Goal: Task Accomplishment & Management: Complete application form

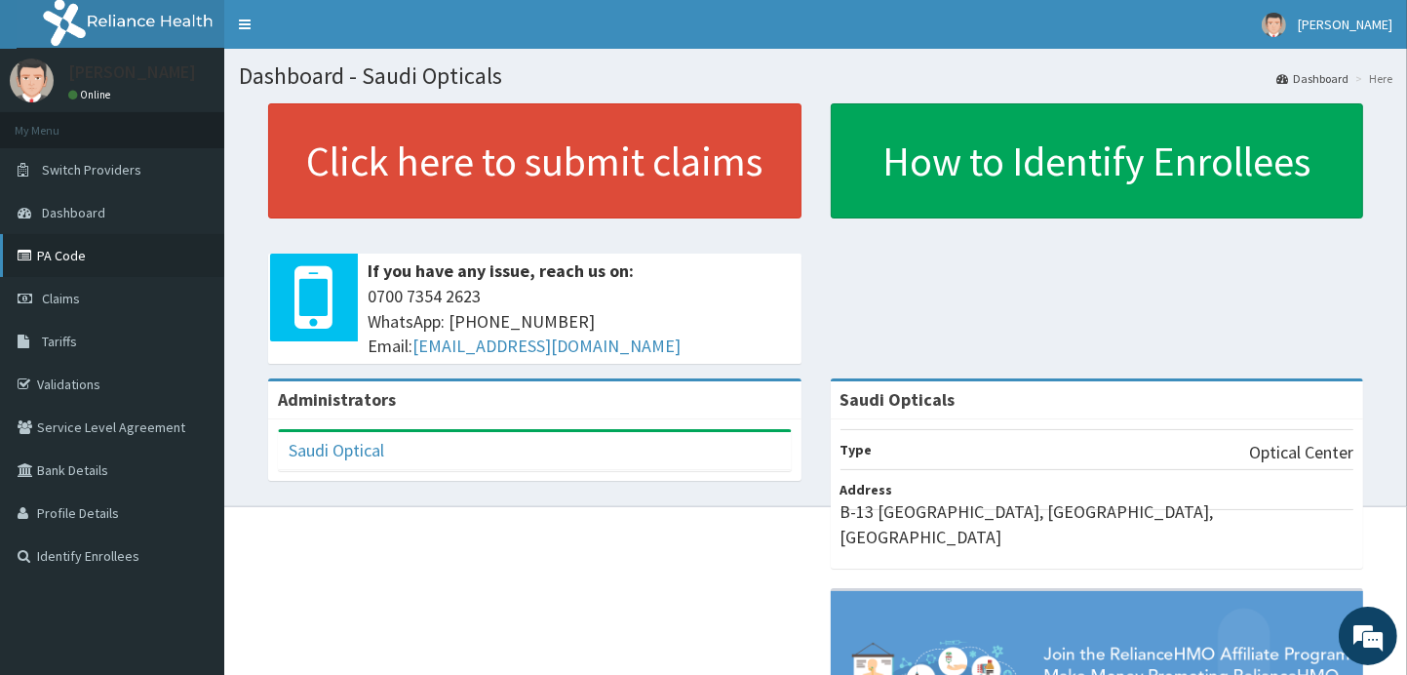
click at [106, 263] on link "PA Code" at bounding box center [112, 255] width 224 height 43
click at [63, 305] on span "Claims" at bounding box center [61, 299] width 38 height 18
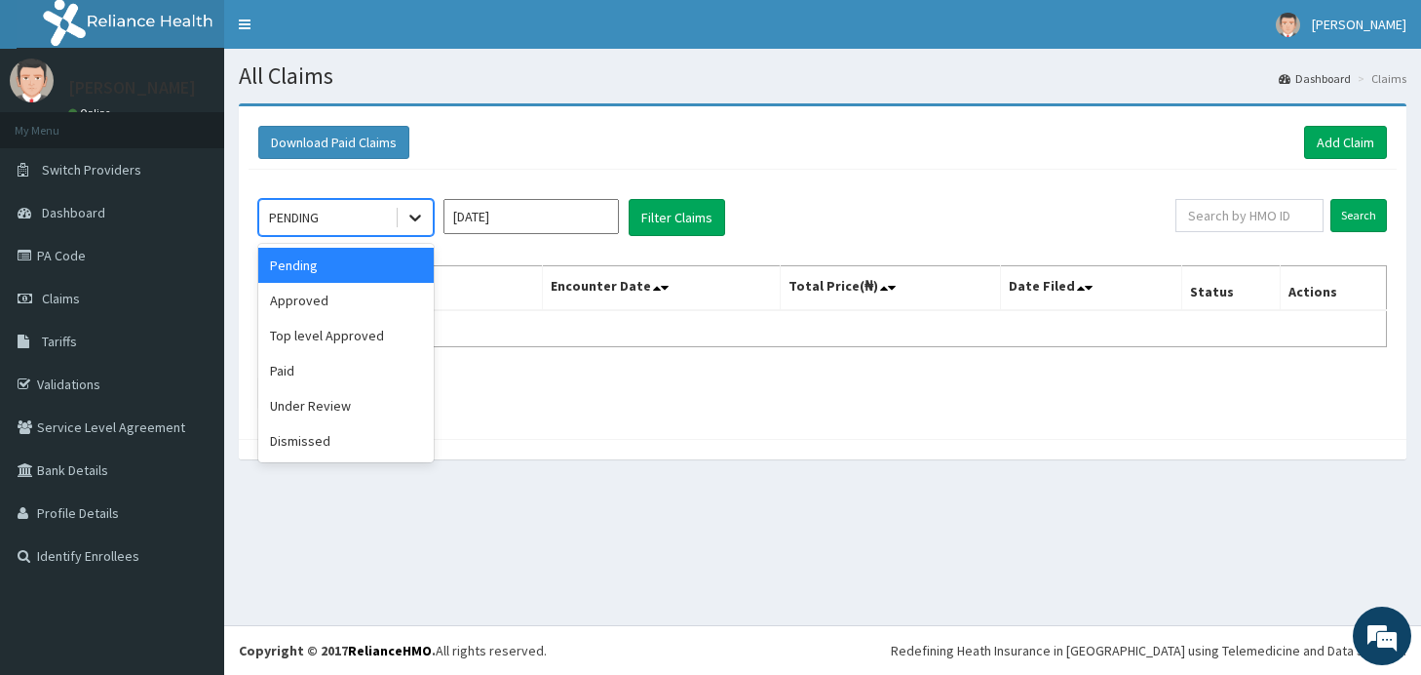
click at [409, 223] on icon at bounding box center [415, 217] width 19 height 19
click at [328, 292] on div "Approved" at bounding box center [345, 300] width 175 height 35
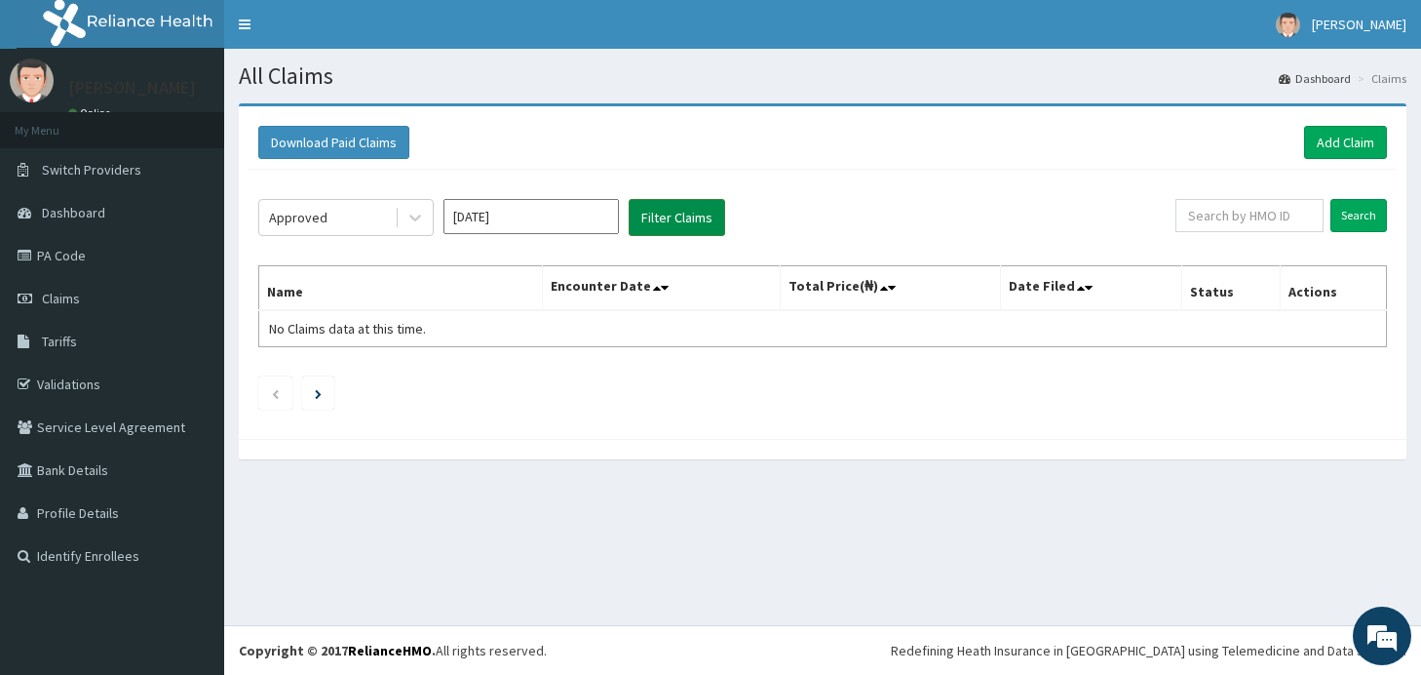
click at [659, 219] on button "Filter Claims" at bounding box center [677, 217] width 97 height 37
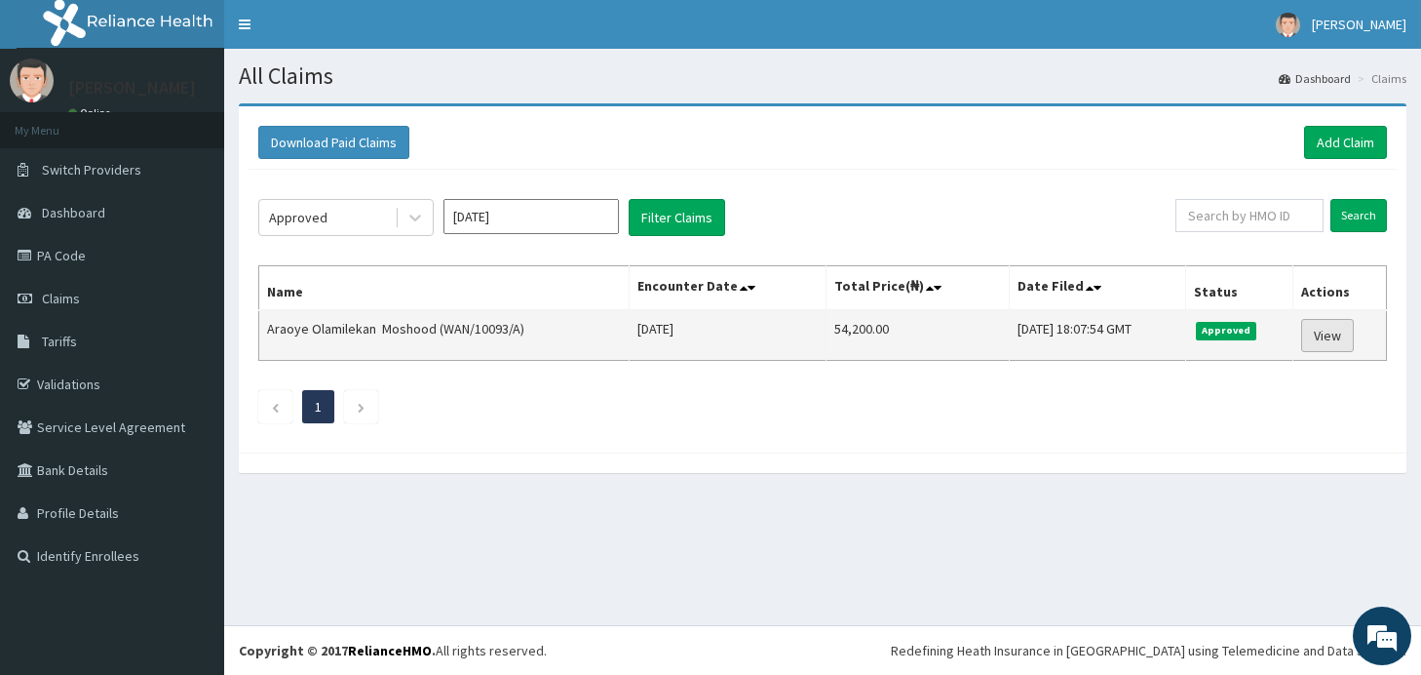
click at [1325, 335] on link "View" at bounding box center [1327, 335] width 53 height 33
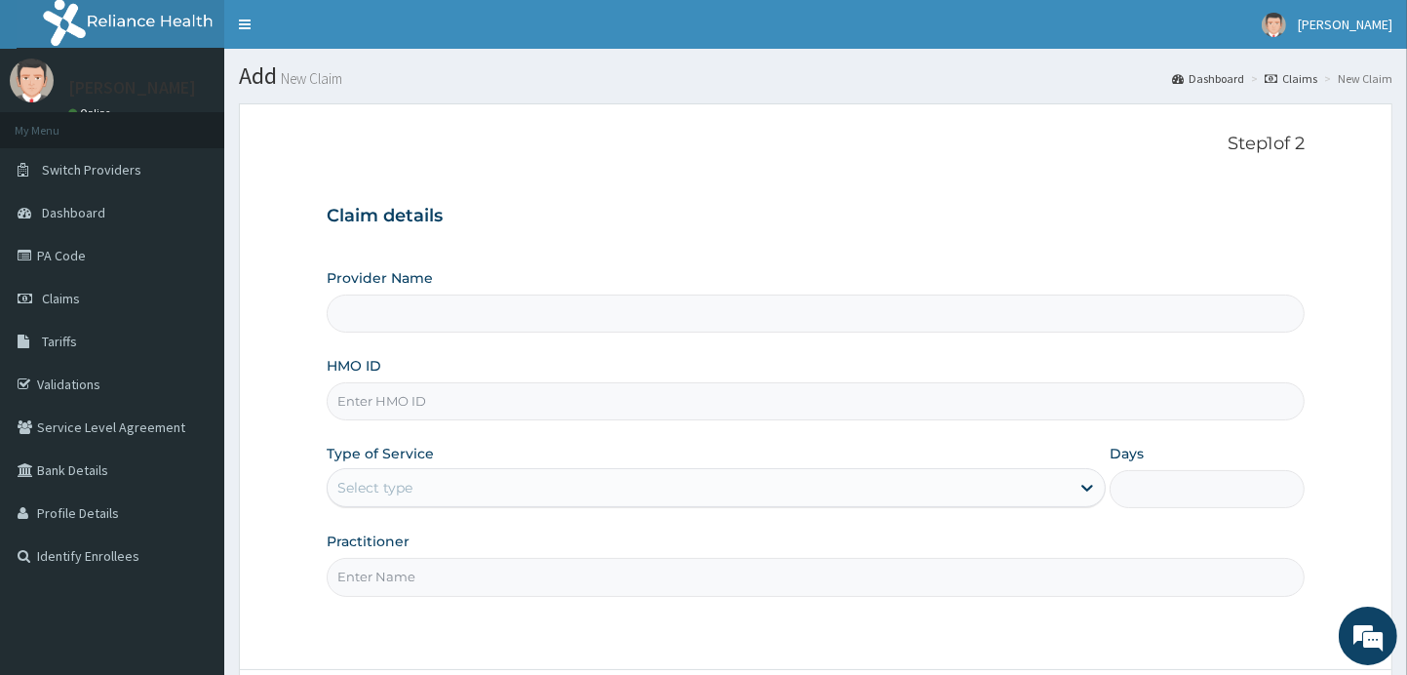
click at [513, 396] on input "HMO ID" at bounding box center [816, 401] width 979 height 38
type input "Saudi Opticals"
paste input "GCE/10033/B"
type input "GCE/10033/B"
click at [494, 353] on div "Provider Name Saudi Opticals HMO ID GCE/10033/B Type of Service Select type Day…" at bounding box center [816, 432] width 979 height 328
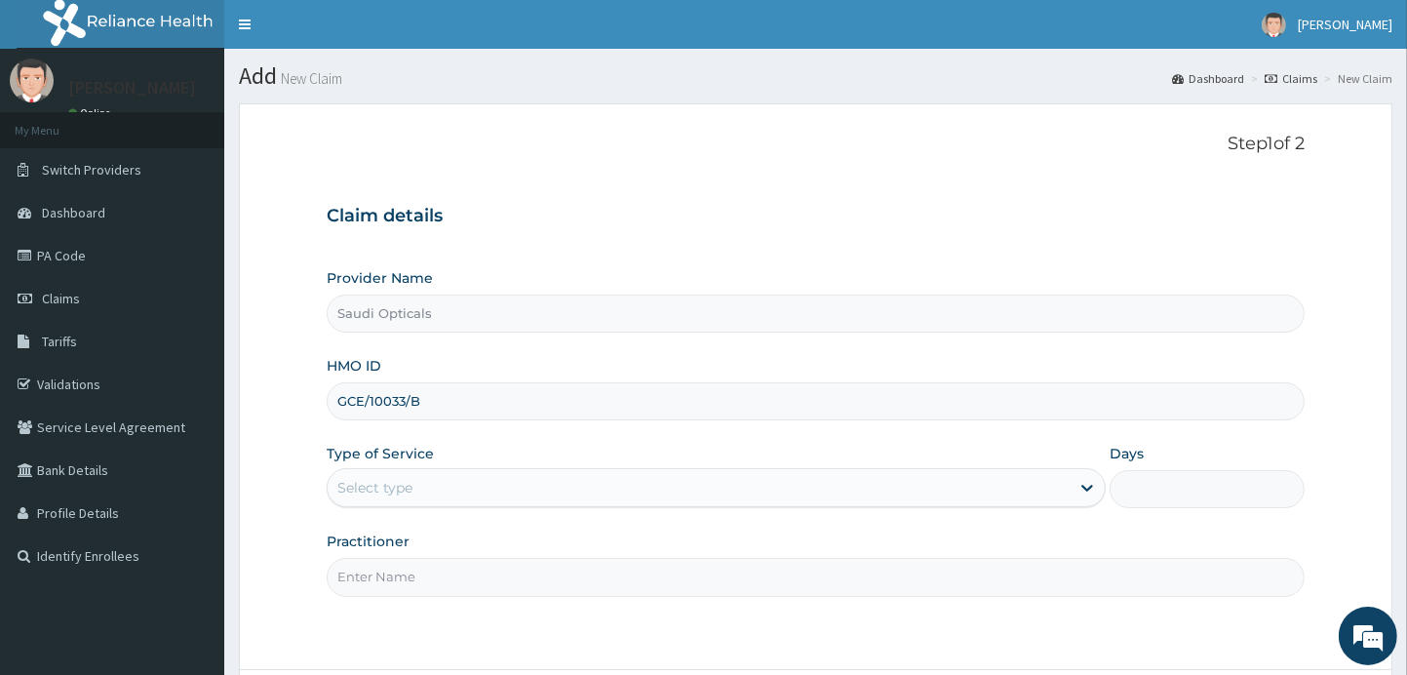
click at [482, 482] on div "Select type" at bounding box center [699, 487] width 743 height 31
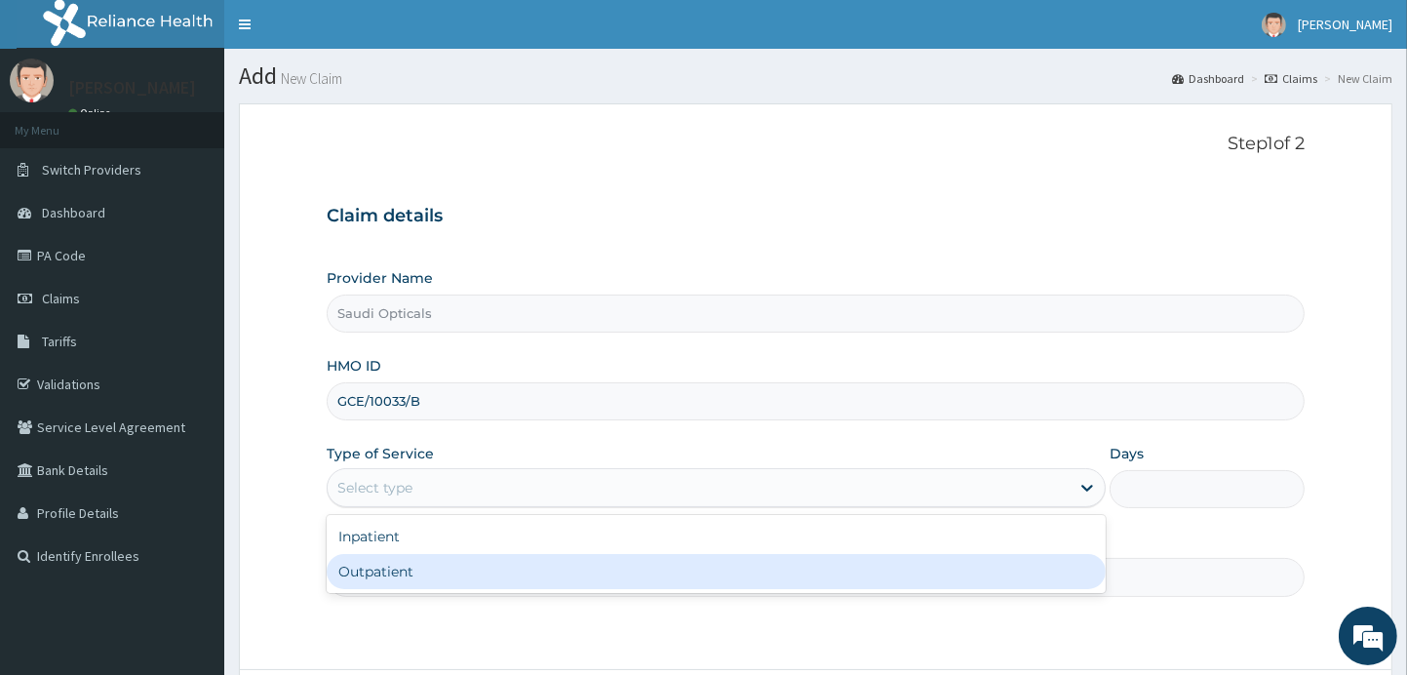
click at [404, 573] on div "Outpatient" at bounding box center [717, 571] width 780 height 35
type input "1"
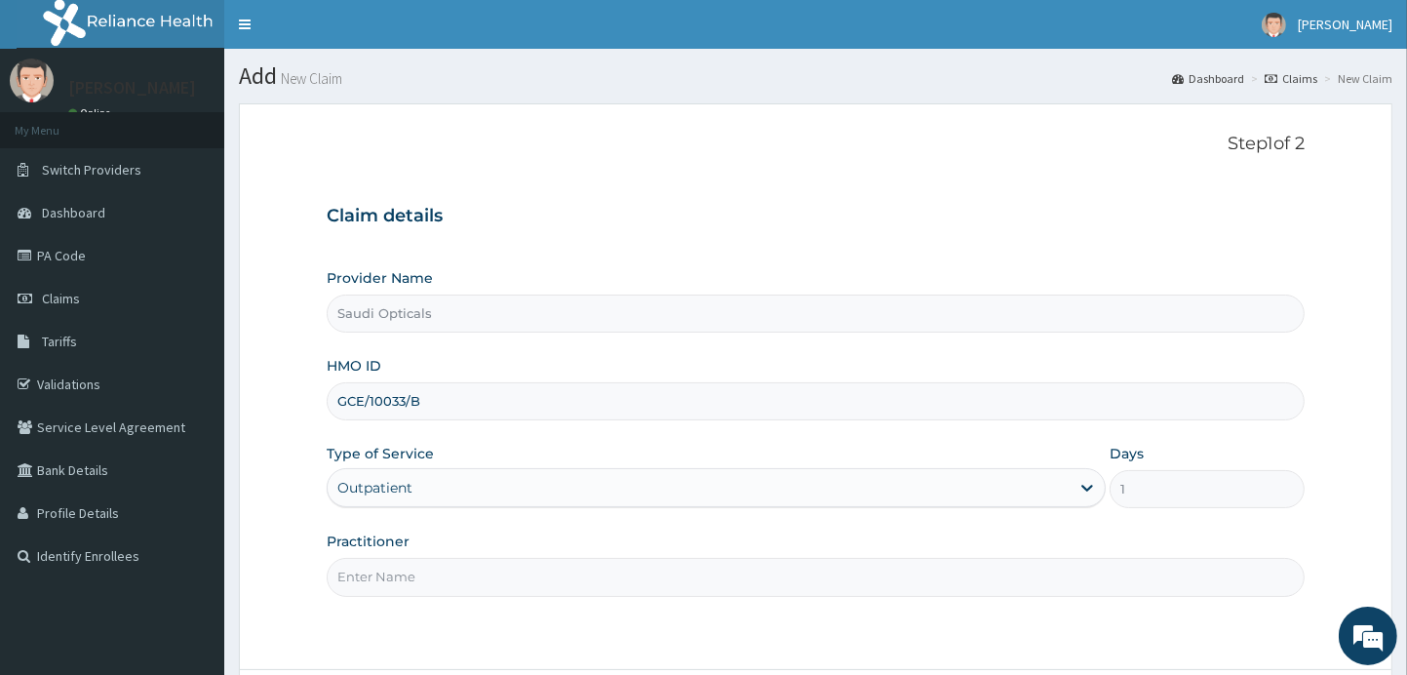
click at [441, 574] on input "Practitioner" at bounding box center [816, 577] width 979 height 38
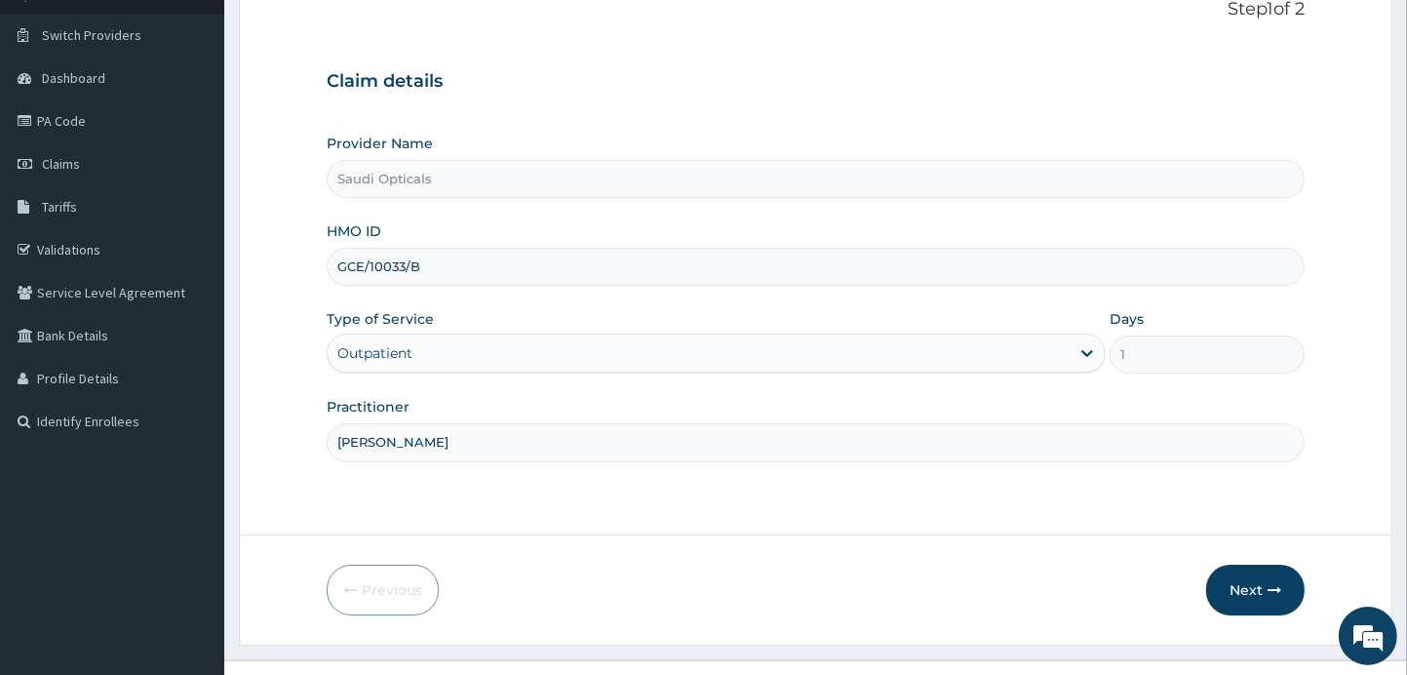
scroll to position [170, 0]
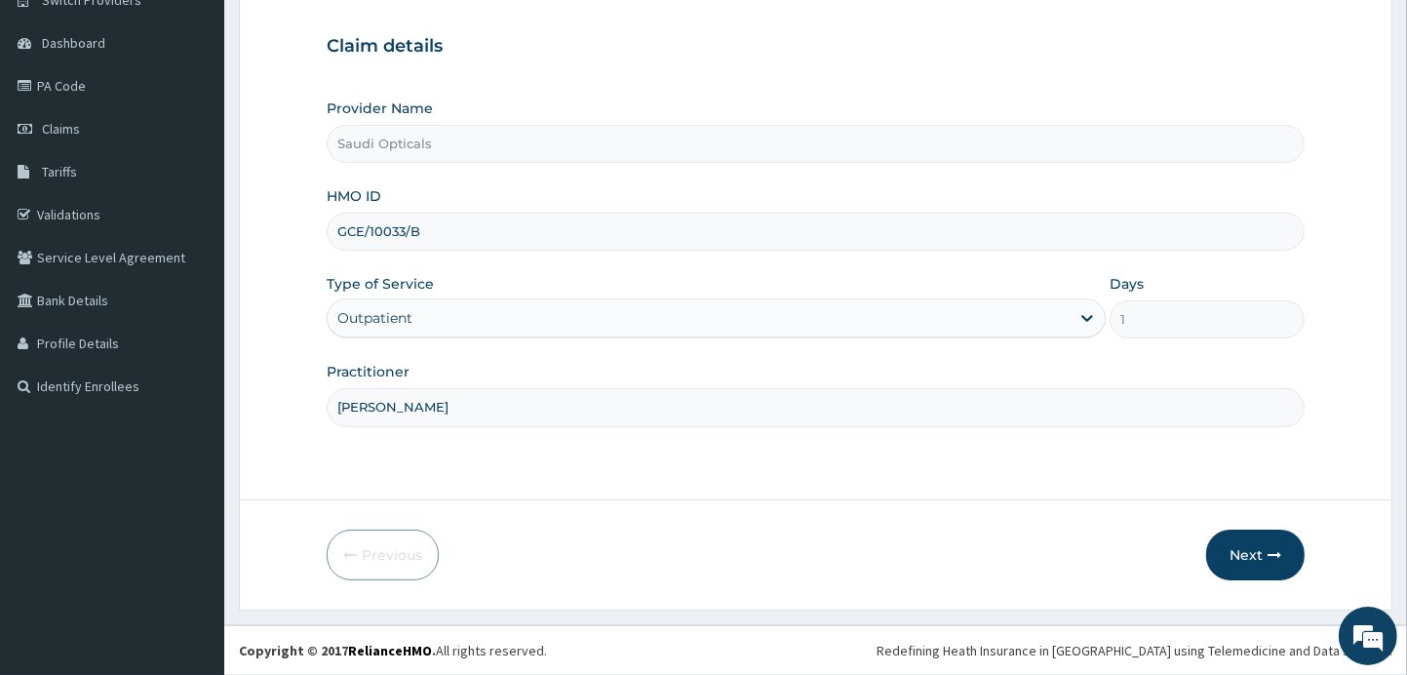
type input "DR. ABUBAKAR"
click at [1262, 560] on button "Next" at bounding box center [1255, 554] width 98 height 51
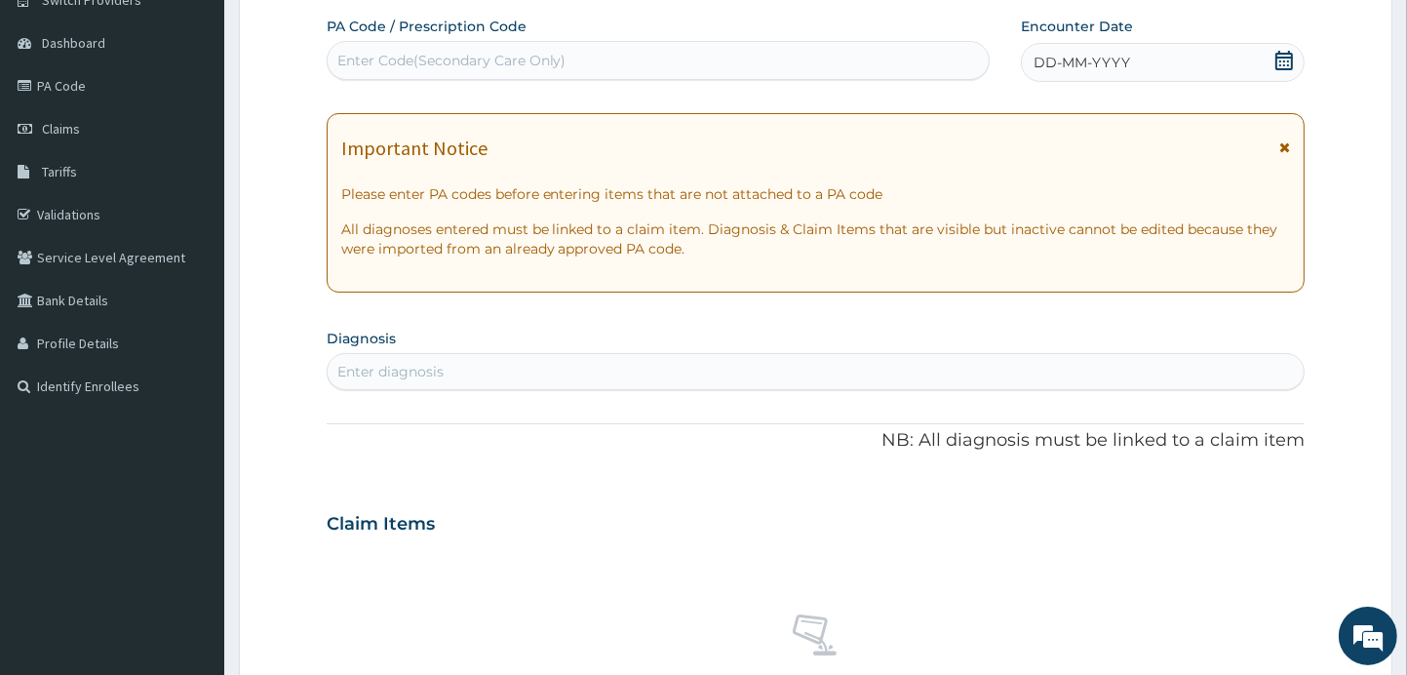
paste input "PA/A5446F"
type input "PA/A5446F"
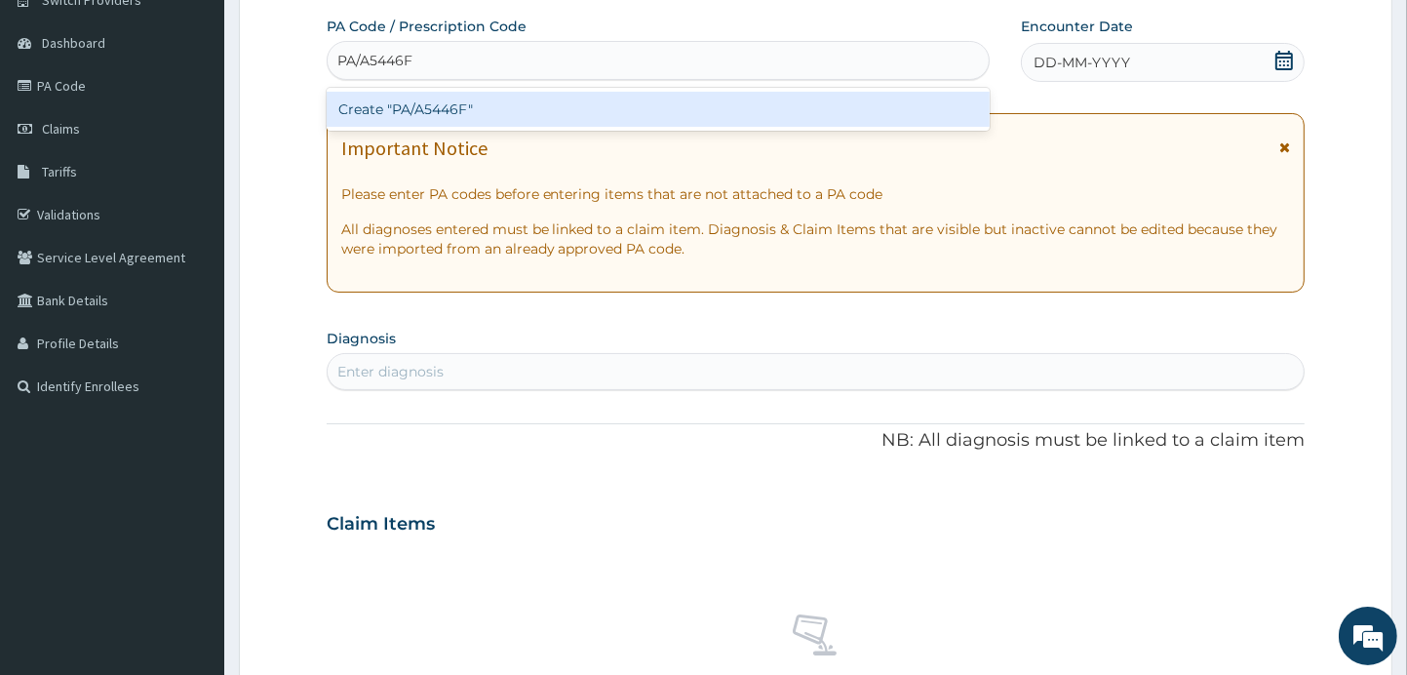
click at [755, 109] on div "Create "PA/A5446F"" at bounding box center [658, 109] width 663 height 35
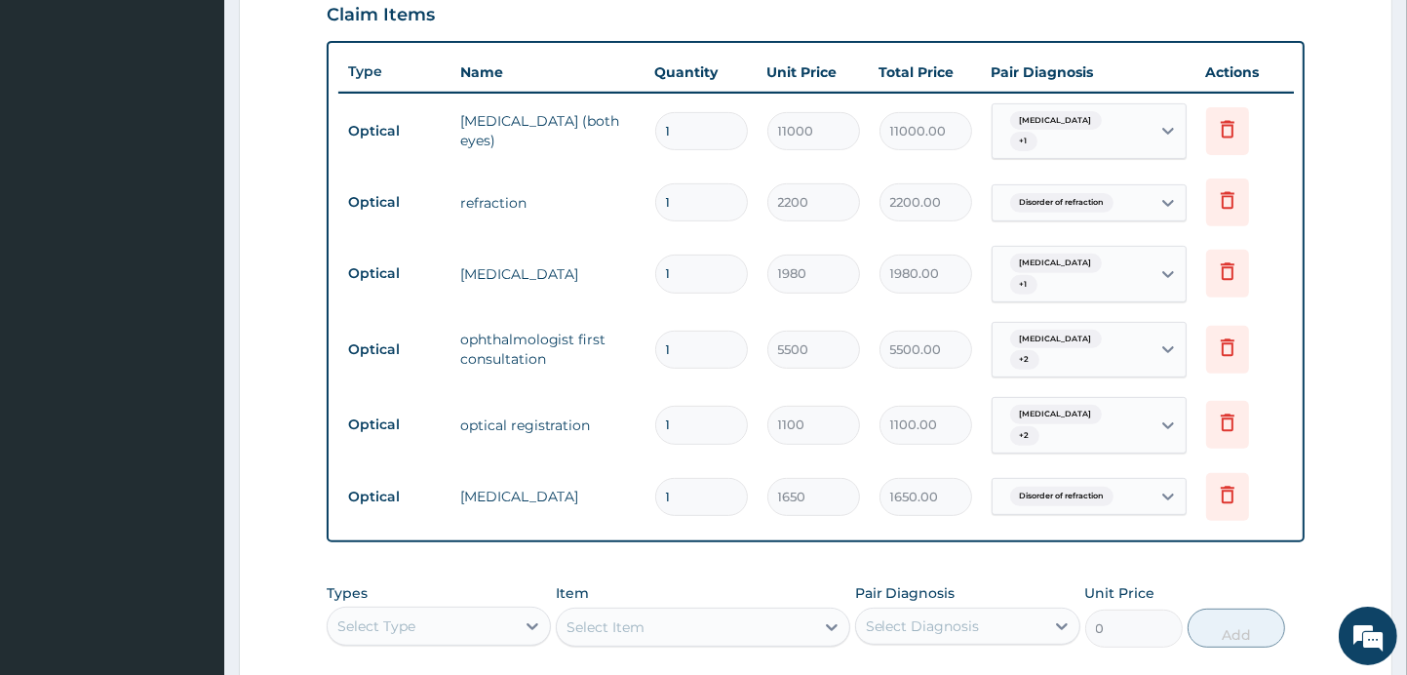
scroll to position [681, 0]
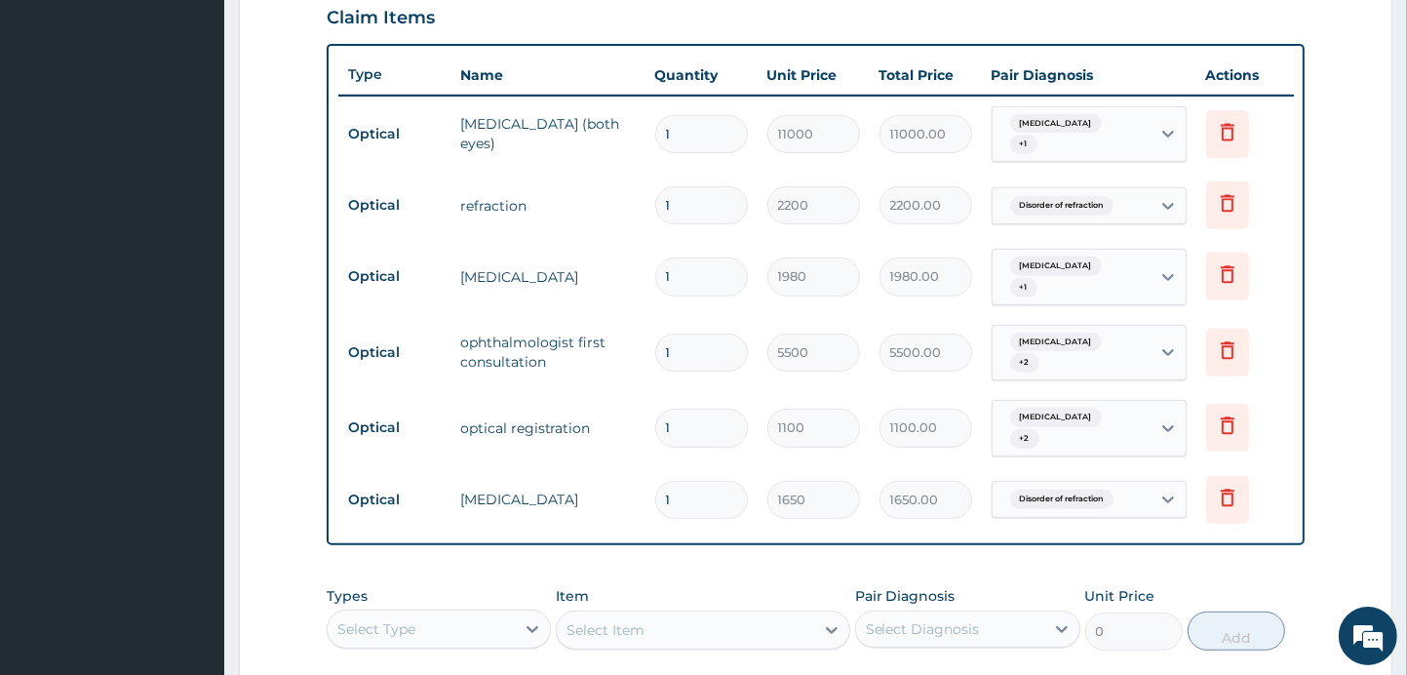
click at [688, 192] on input "1" at bounding box center [701, 205] width 93 height 38
type input "0.00"
type input "2"
type input "4400.00"
type input "2"
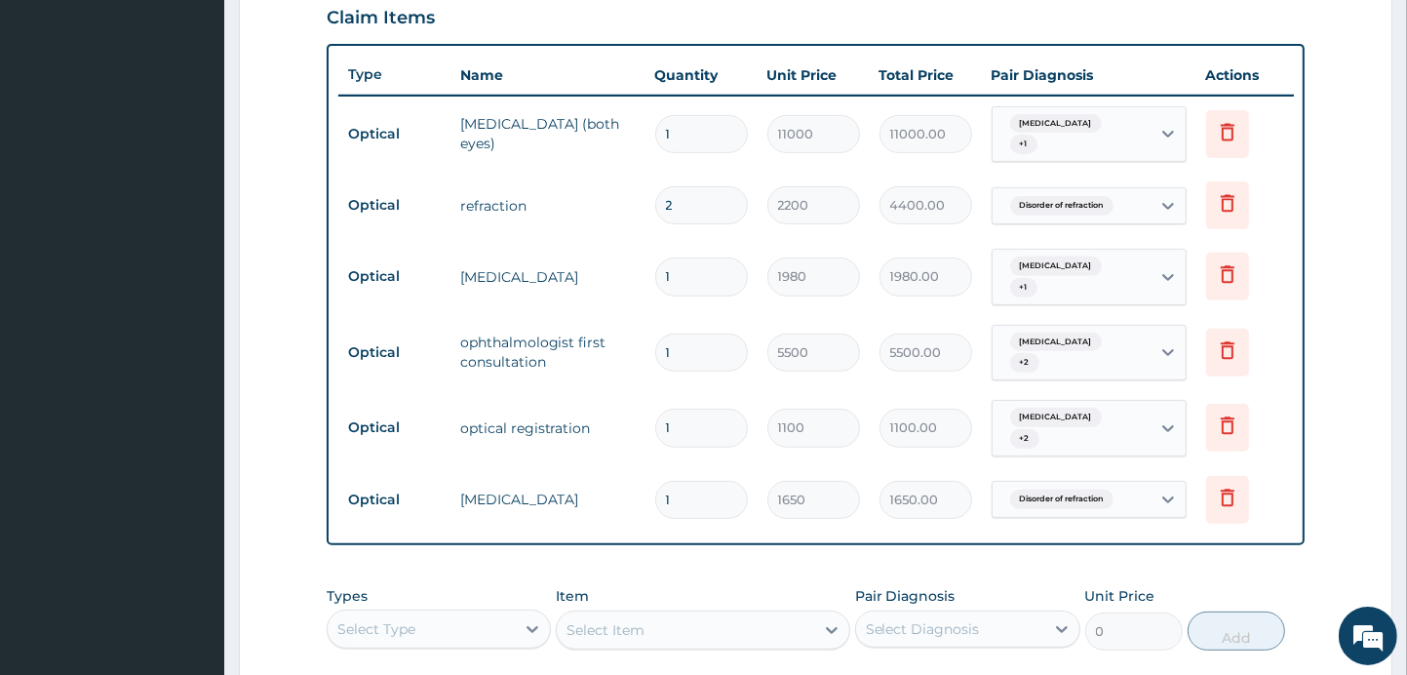
click at [715, 263] on input "1" at bounding box center [701, 276] width 93 height 38
type input "0.00"
type input "2"
type input "3960.00"
type input "2"
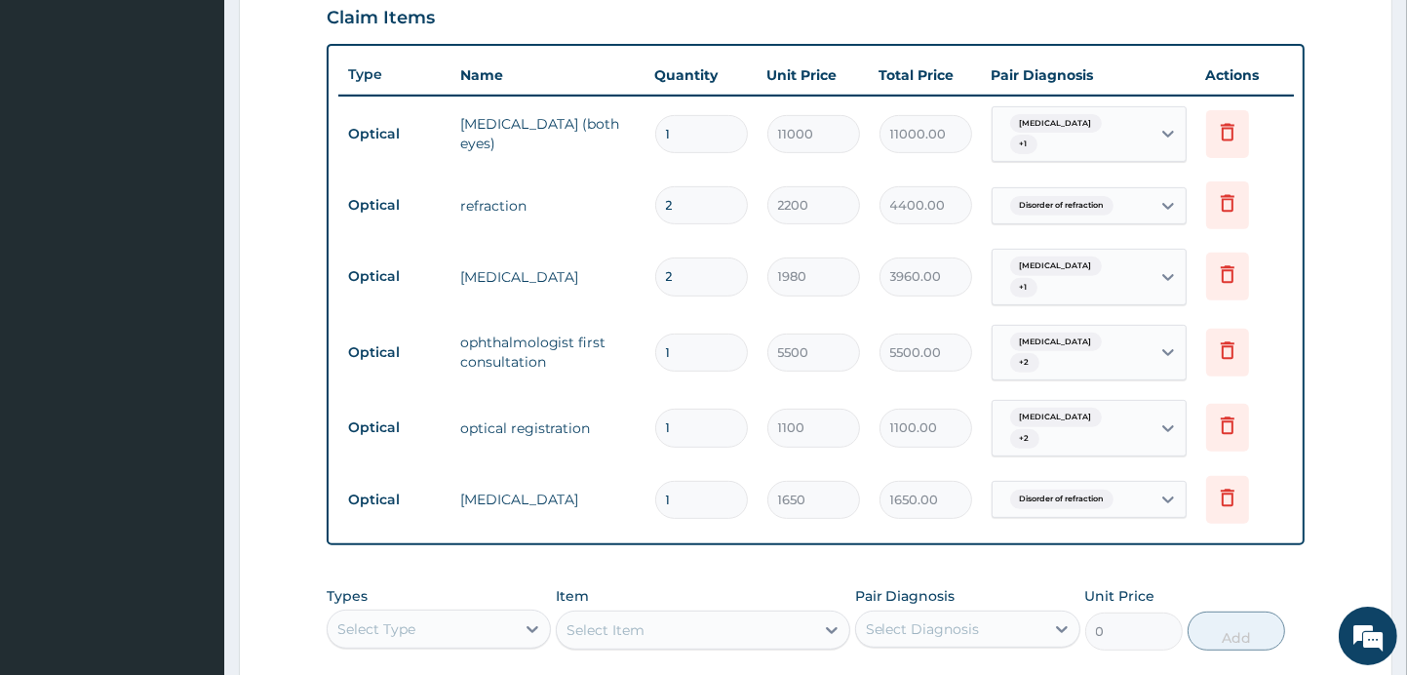
click at [721, 333] on input "1" at bounding box center [701, 352] width 93 height 38
type input "0.00"
type input "2"
type input "11000.00"
type input "2"
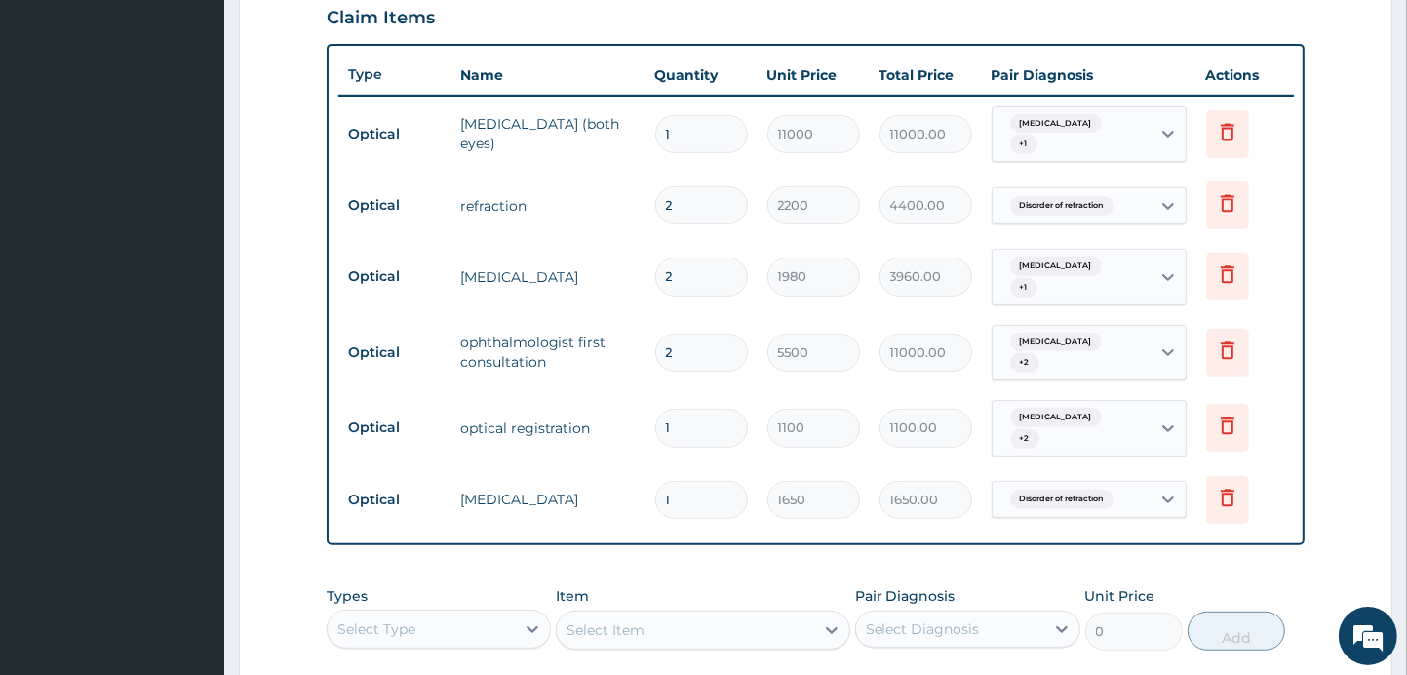
click at [714, 408] on input "1" at bounding box center [701, 427] width 93 height 38
type input "0.00"
type input "2"
type input "2200.00"
type input "2"
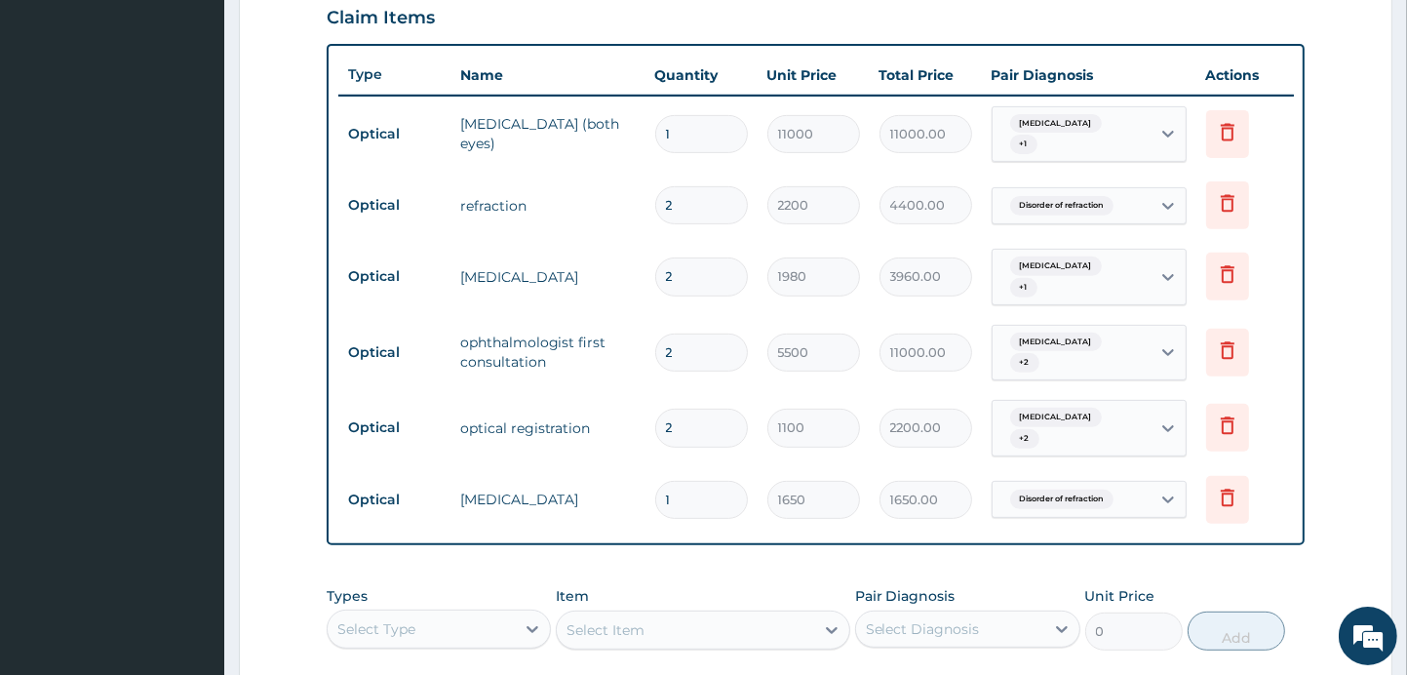
click at [717, 481] on input "1" at bounding box center [701, 500] width 93 height 38
type input "0.00"
type input "2"
type input "3300.00"
type input "2"
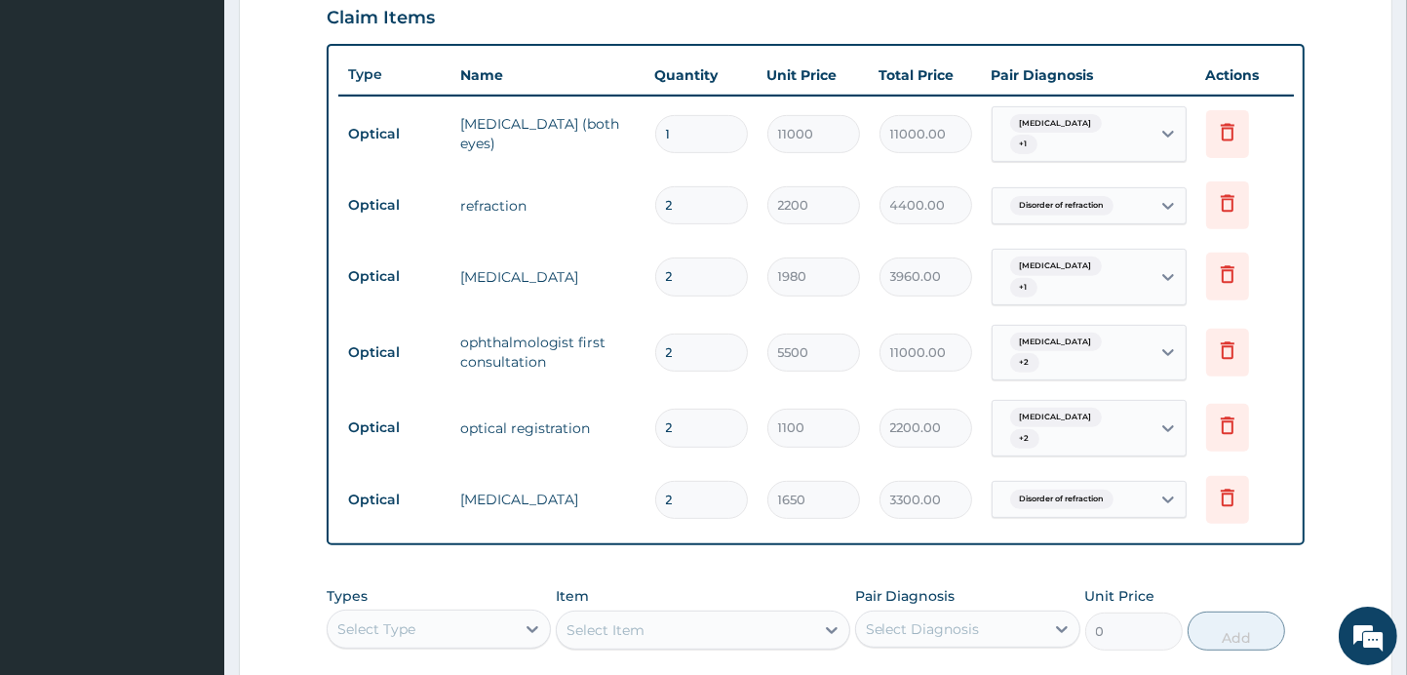
click at [1359, 386] on form "Step 2 of 2 PA Code / Prescription Code PA/A5446F Encounter Date 13-09-2025 Imp…" at bounding box center [815, 179] width 1153 height 1514
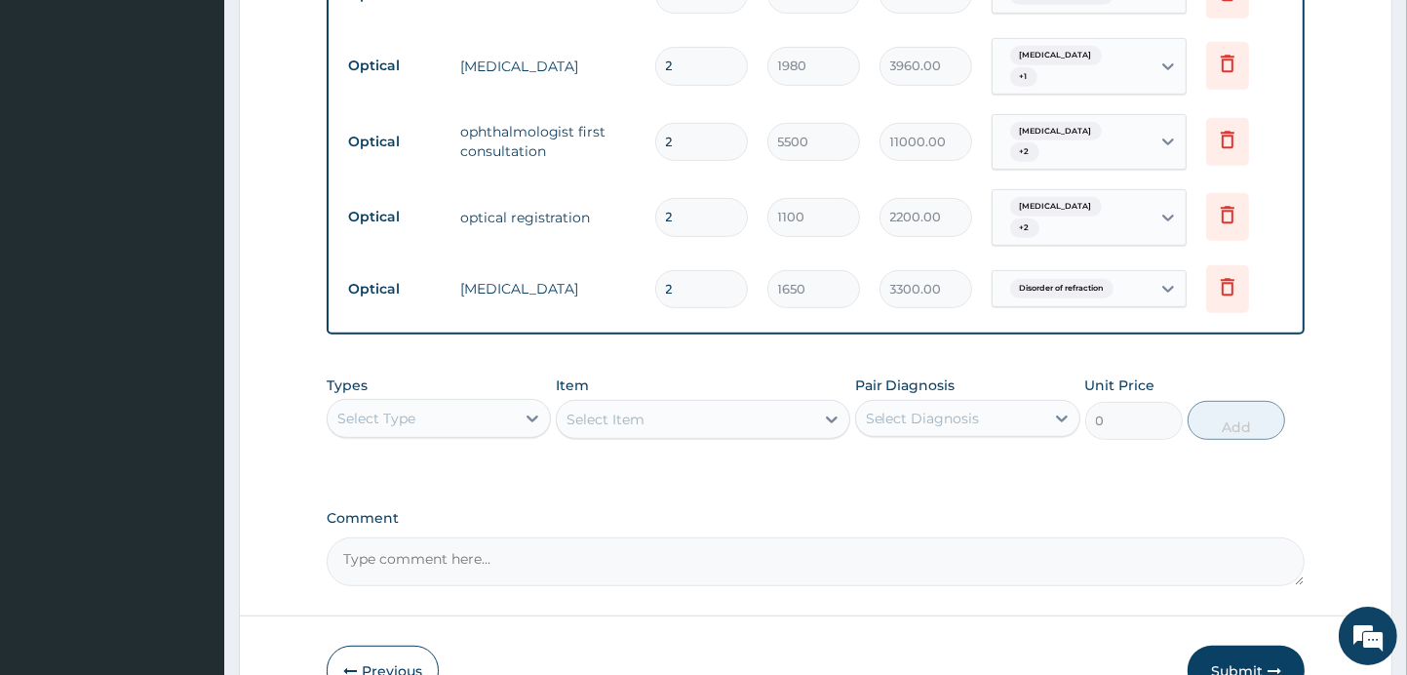
scroll to position [974, 0]
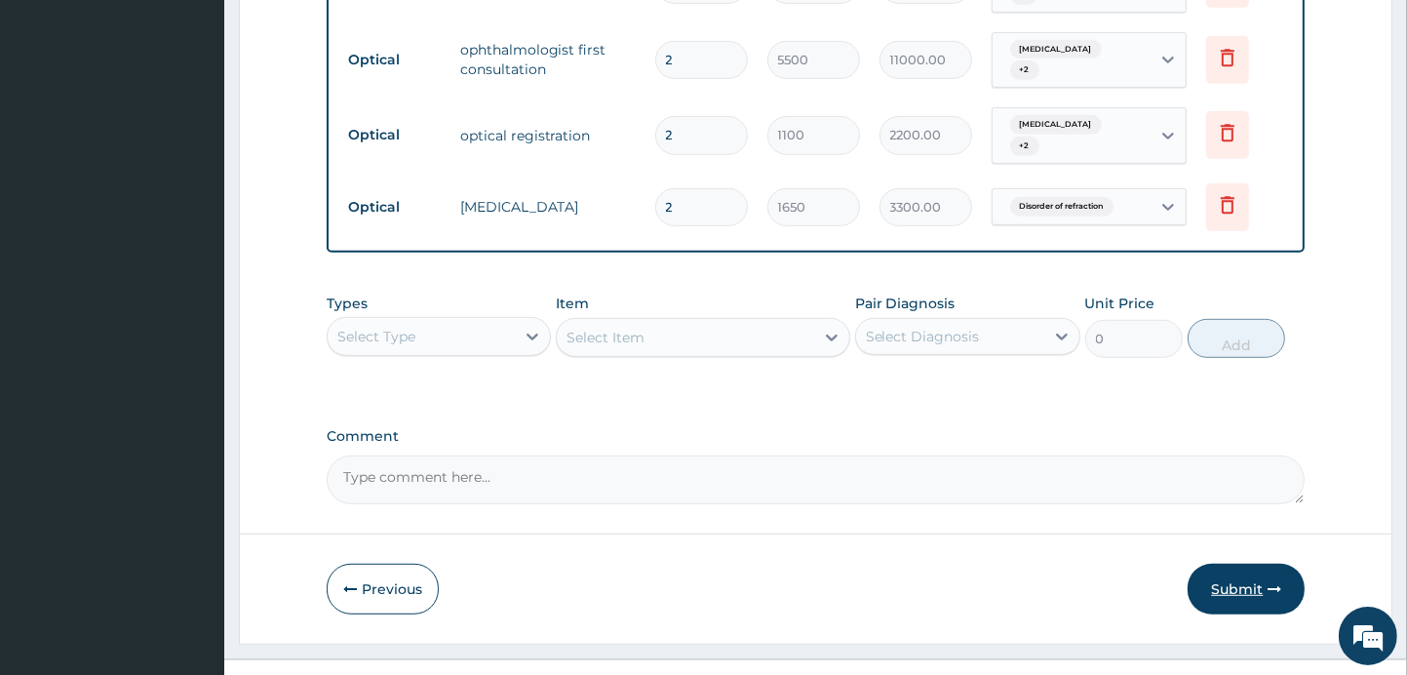
click at [1258, 563] on button "Submit" at bounding box center [1245, 588] width 117 height 51
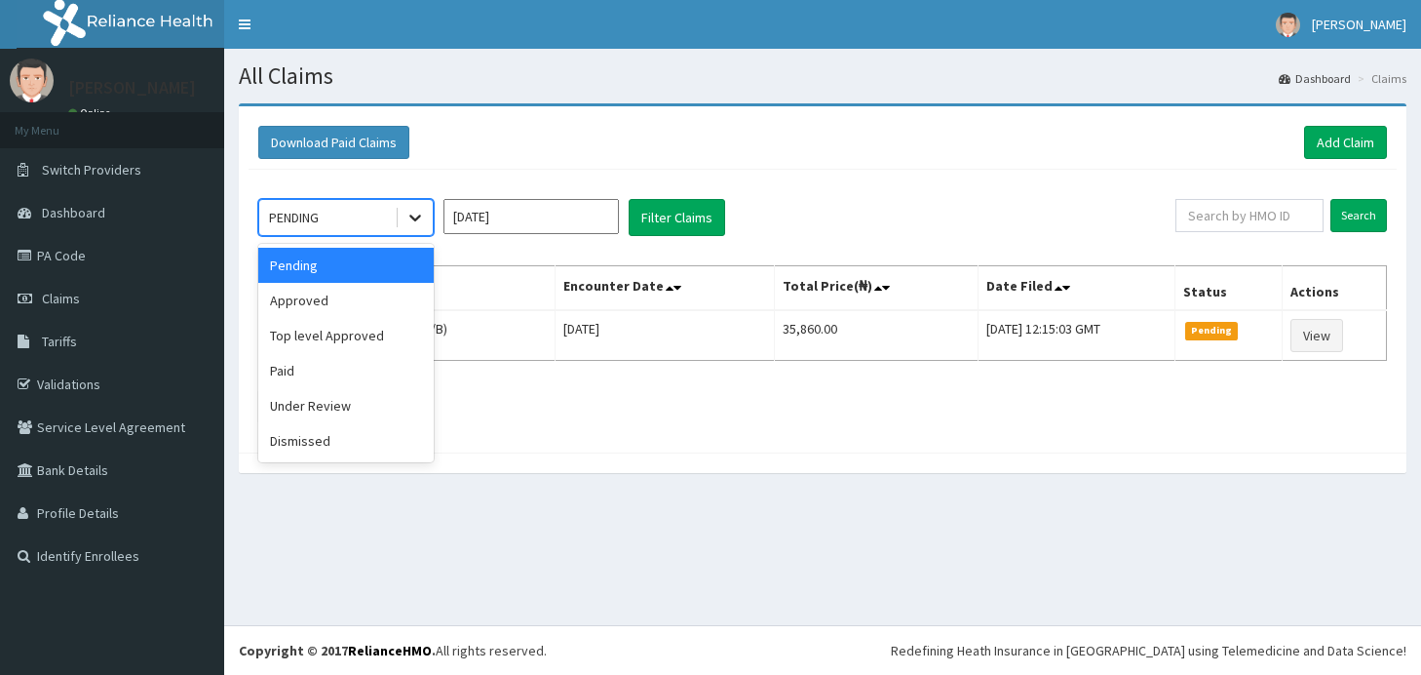
click at [413, 215] on icon at bounding box center [415, 217] width 19 height 19
click at [343, 308] on div "Approved" at bounding box center [345, 300] width 175 height 35
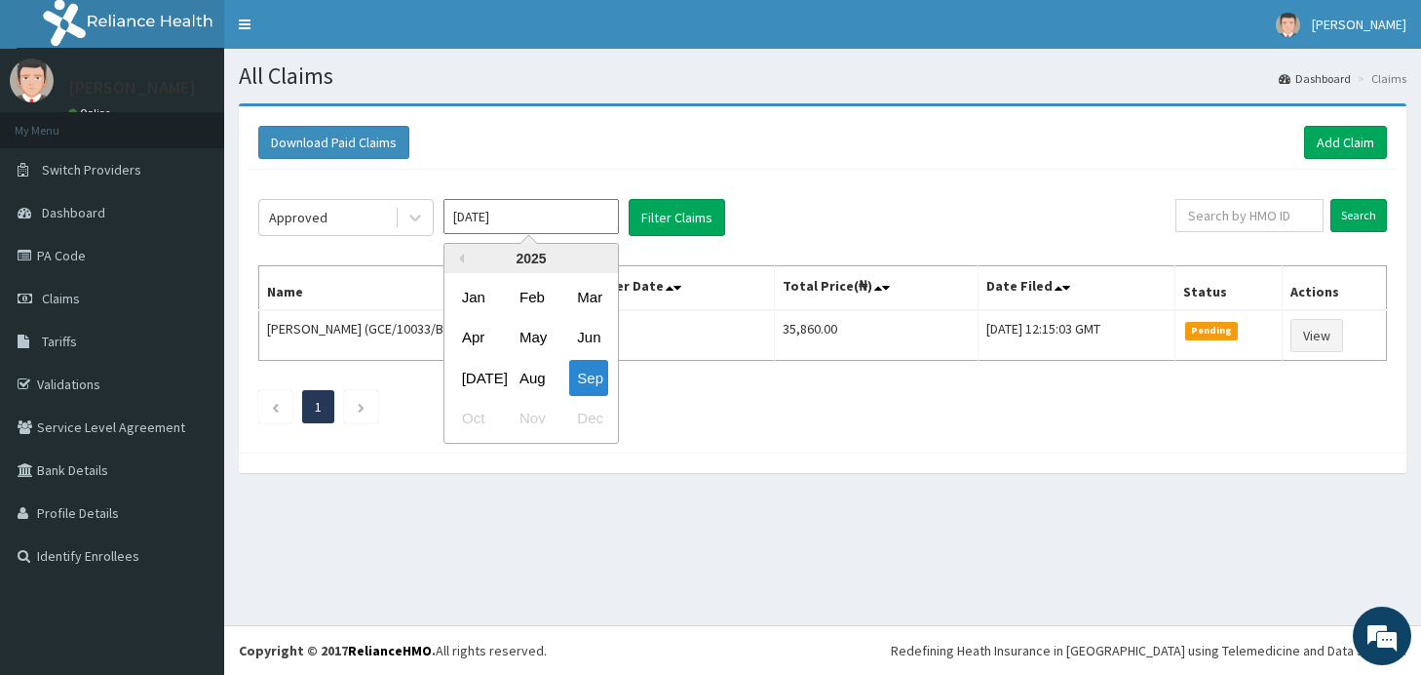
click at [605, 220] on input "[DATE]" at bounding box center [531, 216] width 175 height 35
click at [543, 379] on div "Aug" at bounding box center [531, 378] width 39 height 36
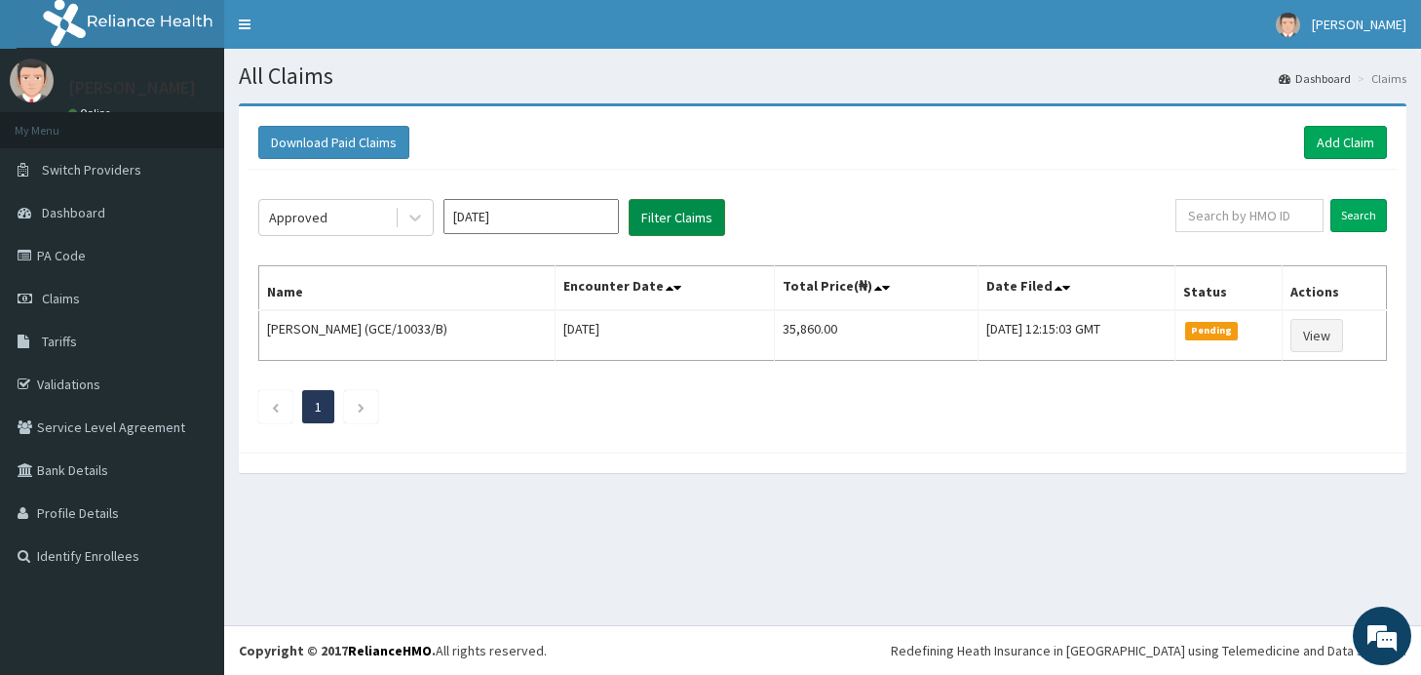
click at [684, 223] on button "Filter Claims" at bounding box center [677, 217] width 97 height 37
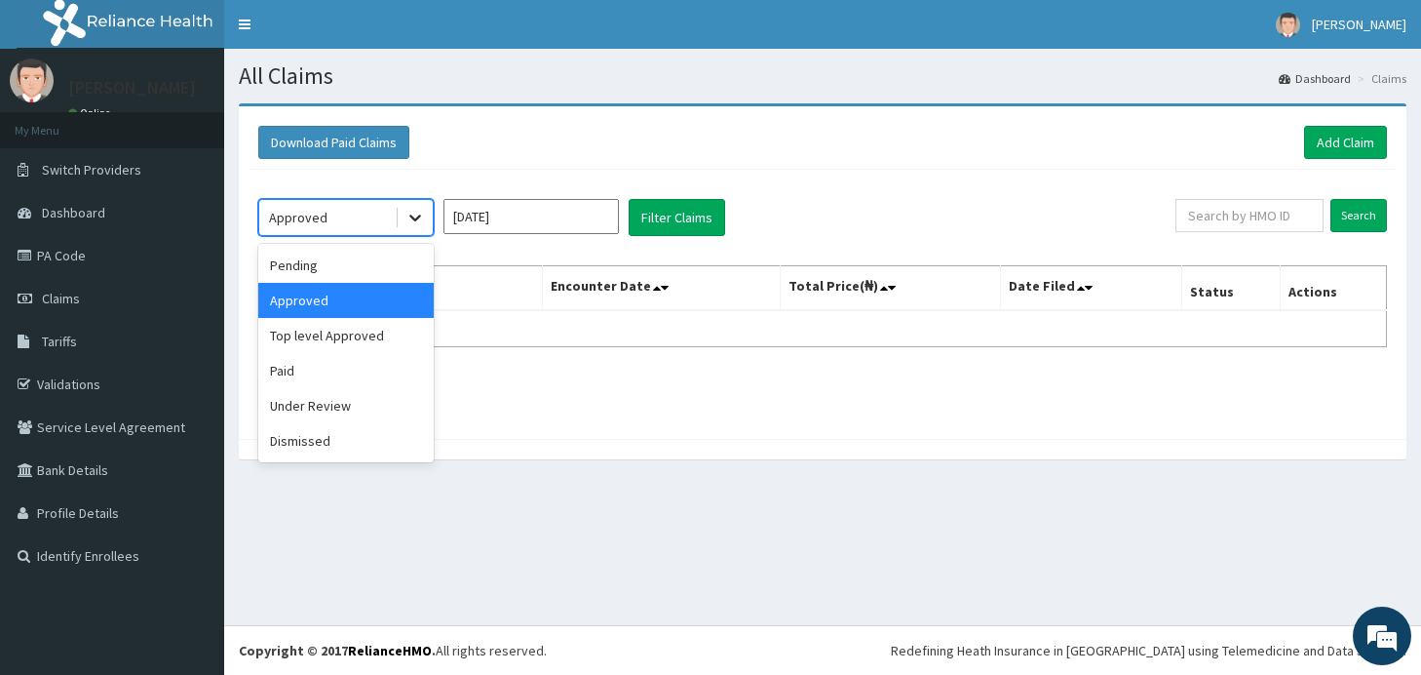
click at [410, 220] on icon at bounding box center [415, 217] width 19 height 19
click at [339, 368] on div "Paid" at bounding box center [345, 370] width 175 height 35
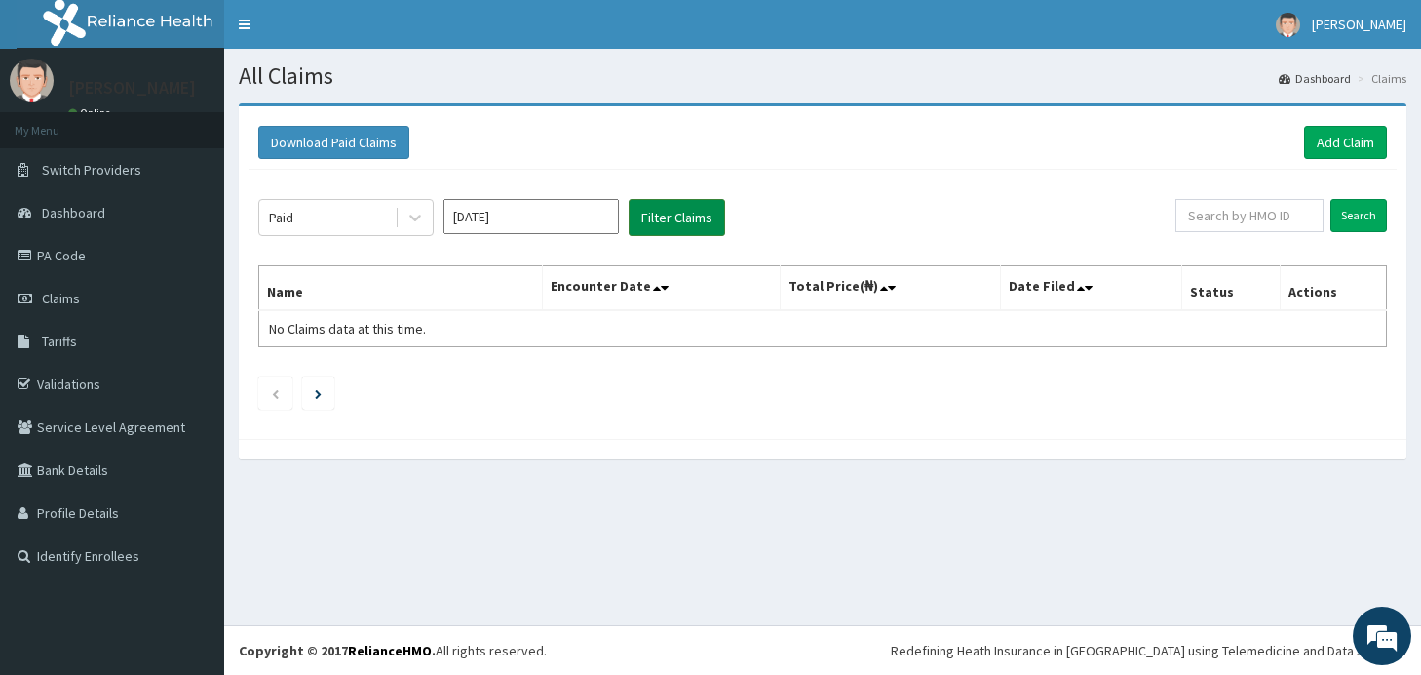
click at [667, 209] on button "Filter Claims" at bounding box center [677, 217] width 97 height 37
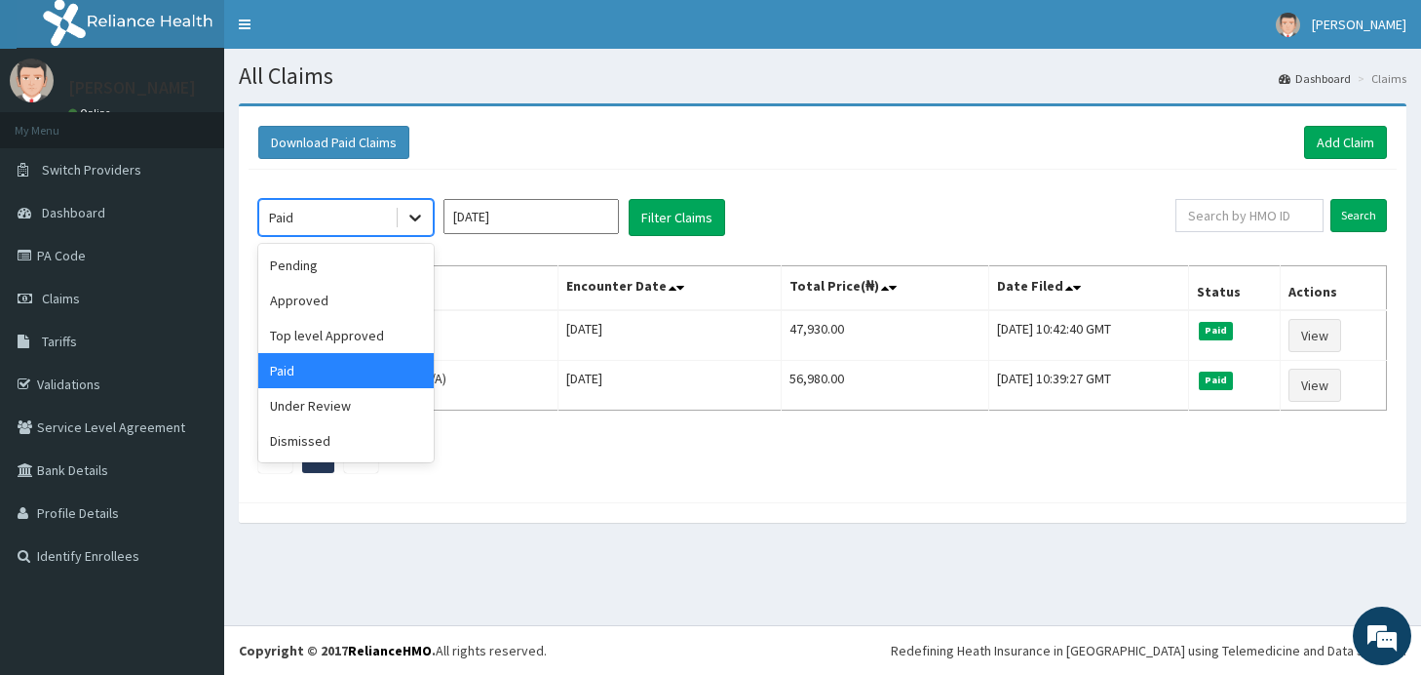
click at [423, 220] on icon at bounding box center [415, 217] width 19 height 19
click at [319, 307] on div "Approved" at bounding box center [345, 300] width 175 height 35
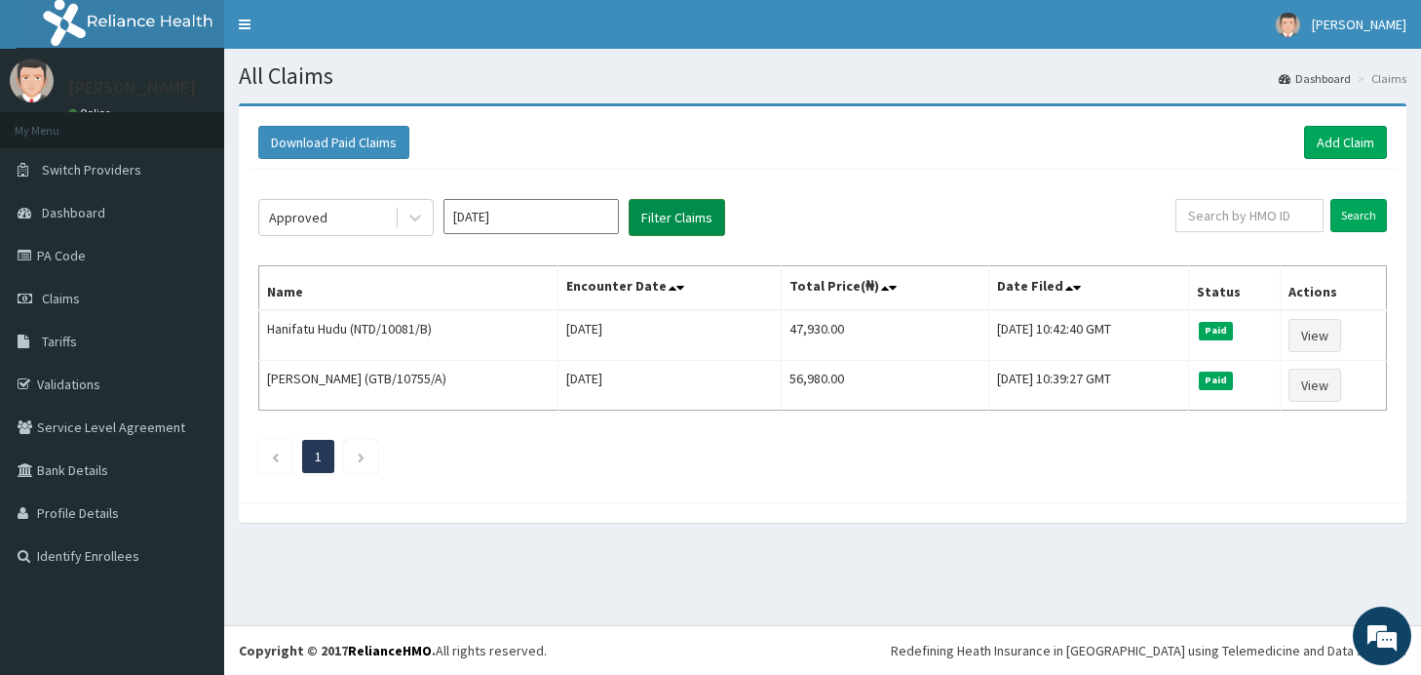
click at [663, 224] on button "Filter Claims" at bounding box center [677, 217] width 97 height 37
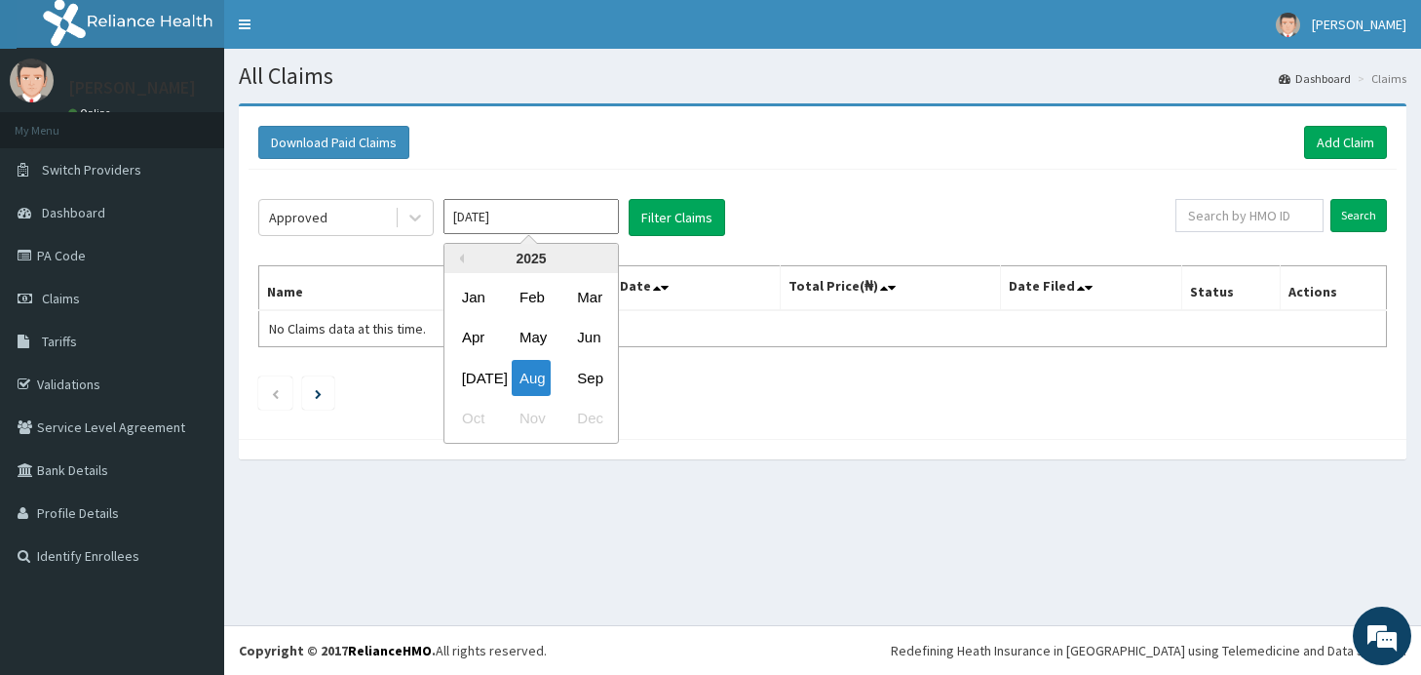
click at [526, 221] on input "[DATE]" at bounding box center [531, 216] width 175 height 35
click at [595, 377] on div "Sep" at bounding box center [588, 378] width 39 height 36
type input "[DATE]"
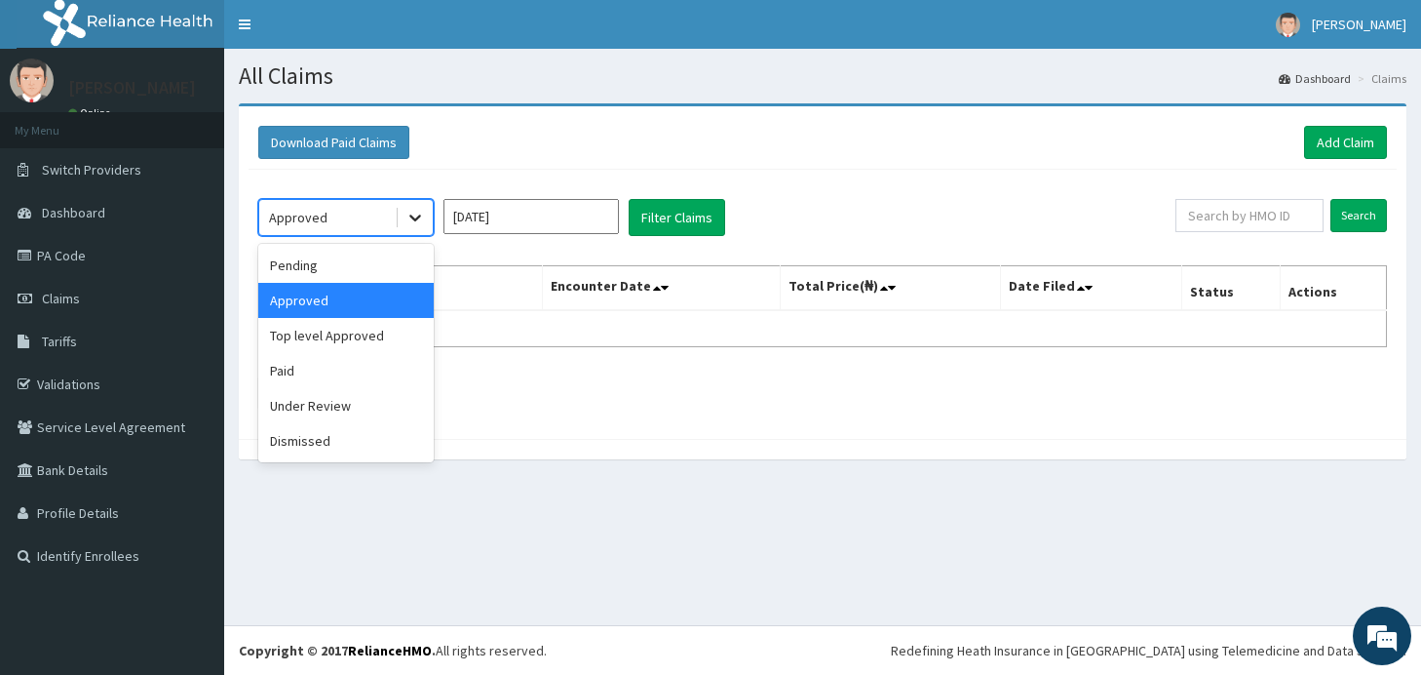
click at [421, 210] on icon at bounding box center [415, 217] width 19 height 19
click at [338, 270] on div "Pending" at bounding box center [345, 265] width 175 height 35
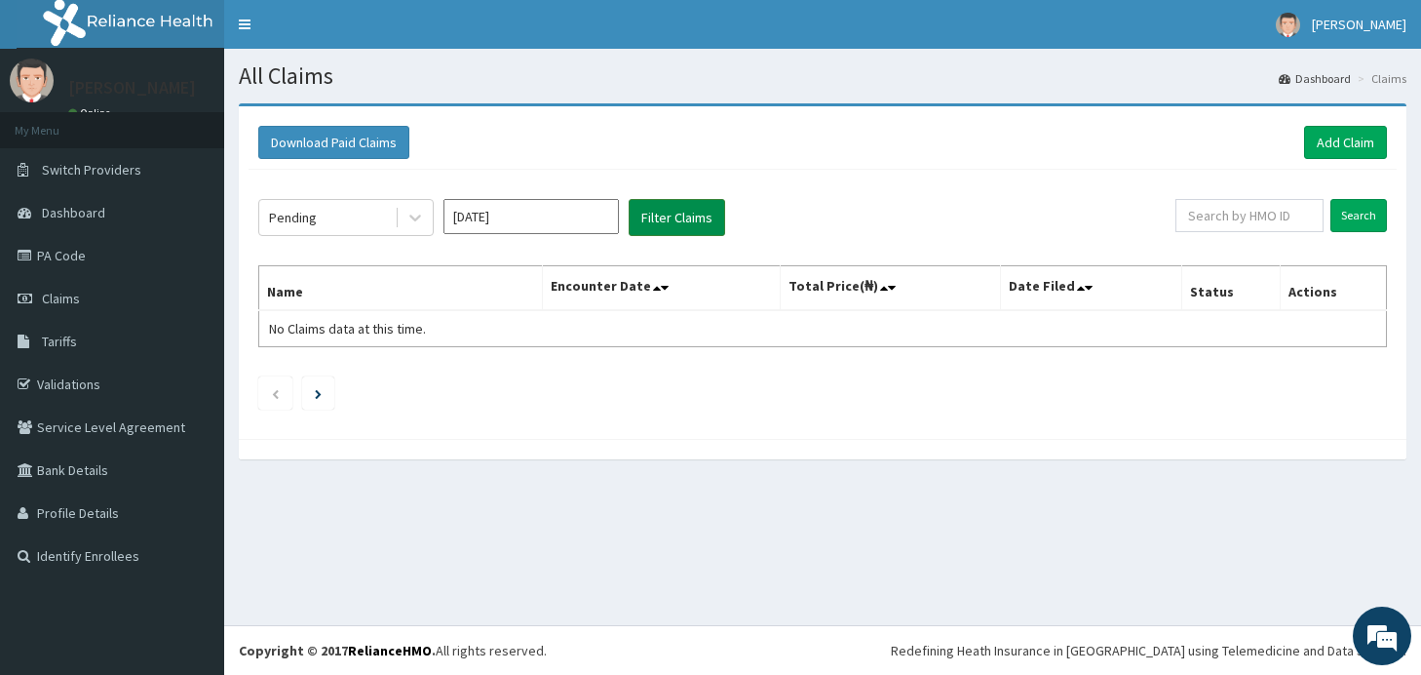
click at [678, 220] on button "Filter Claims" at bounding box center [677, 217] width 97 height 37
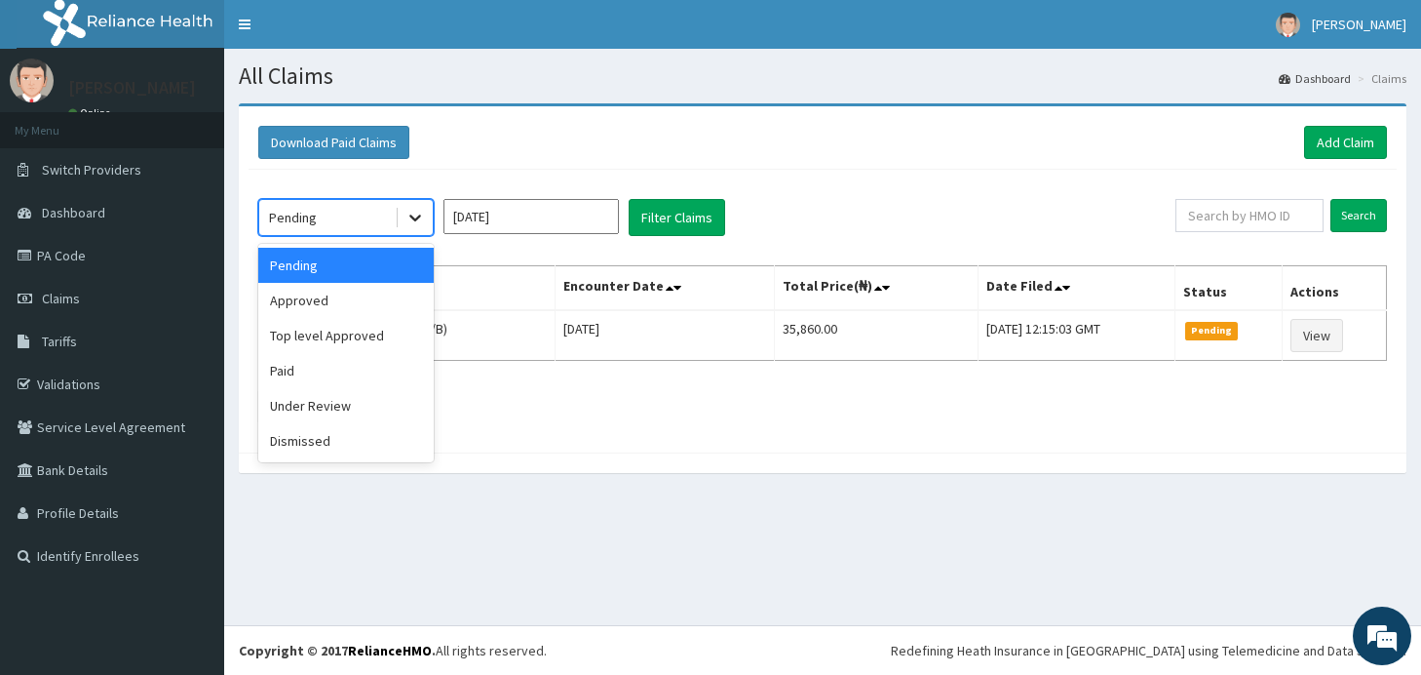
click at [418, 213] on icon at bounding box center [415, 217] width 19 height 19
click at [359, 290] on div "Approved" at bounding box center [345, 300] width 175 height 35
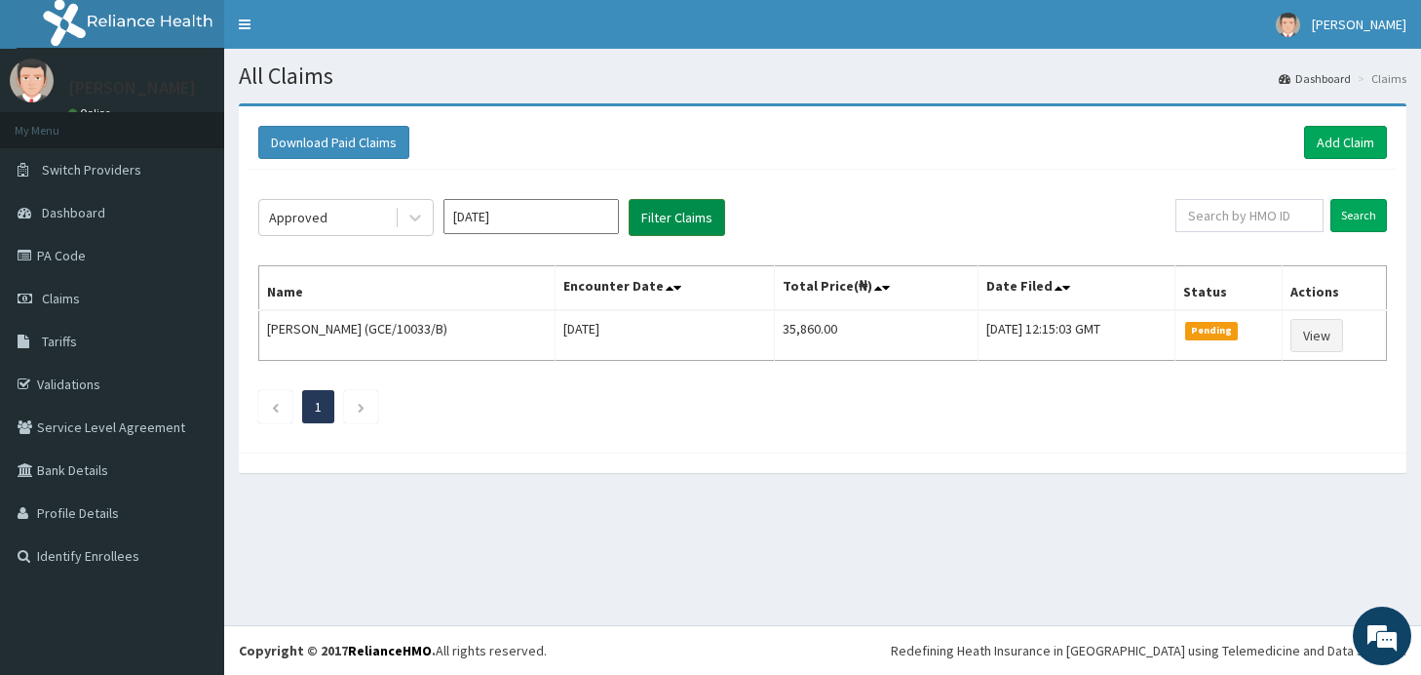
click at [667, 212] on button "Filter Claims" at bounding box center [677, 217] width 97 height 37
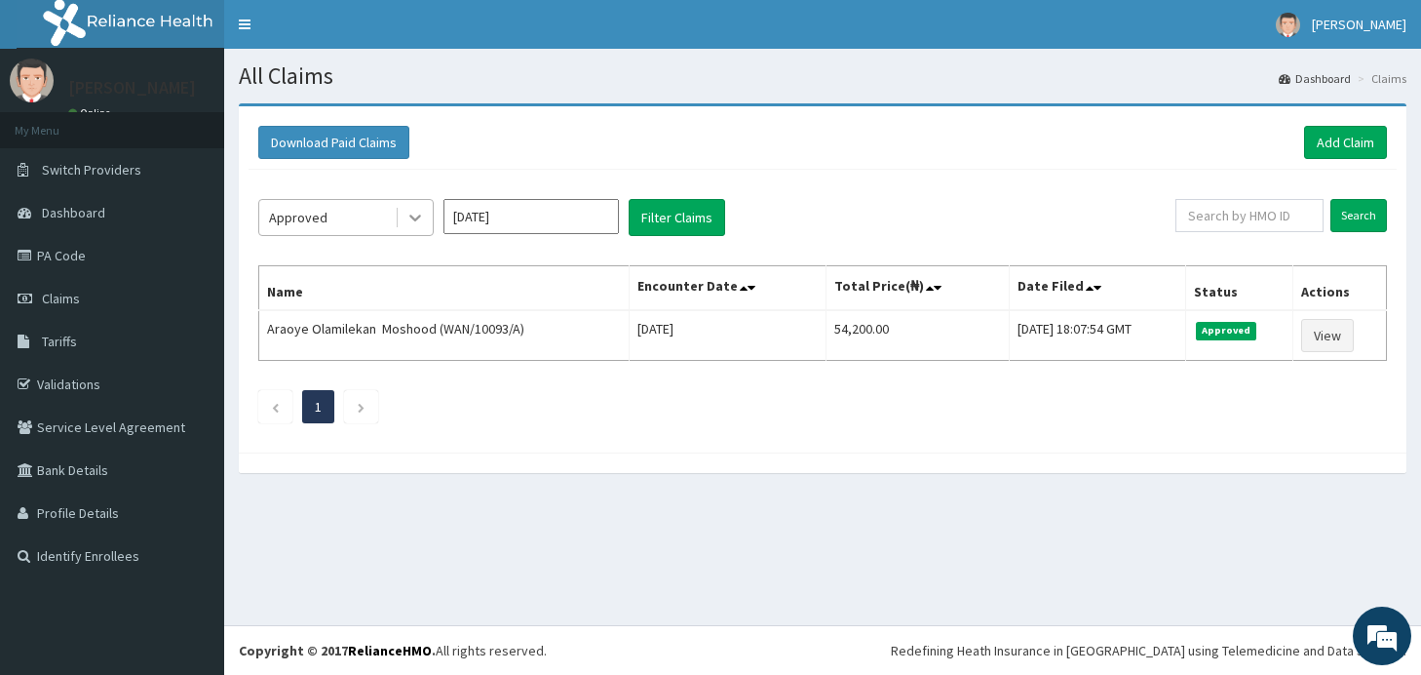
click at [411, 220] on icon at bounding box center [415, 217] width 19 height 19
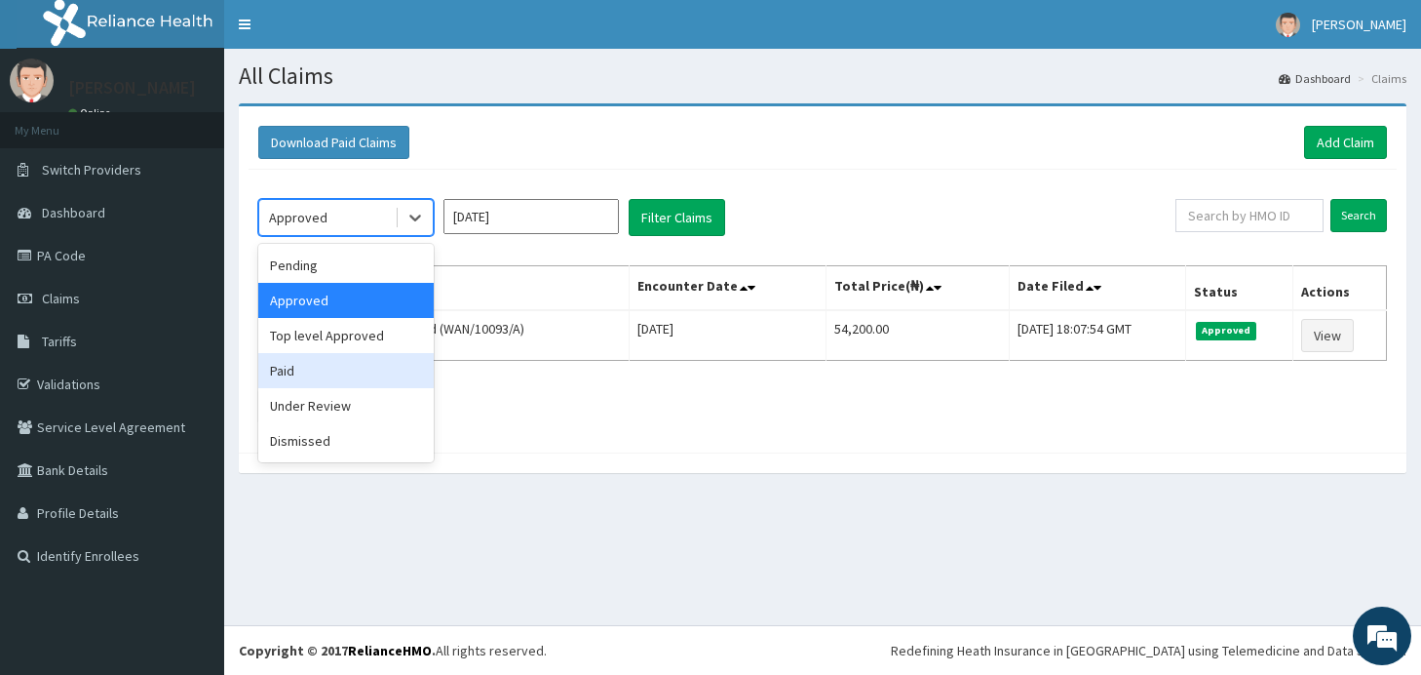
click at [334, 380] on div "Paid" at bounding box center [345, 370] width 175 height 35
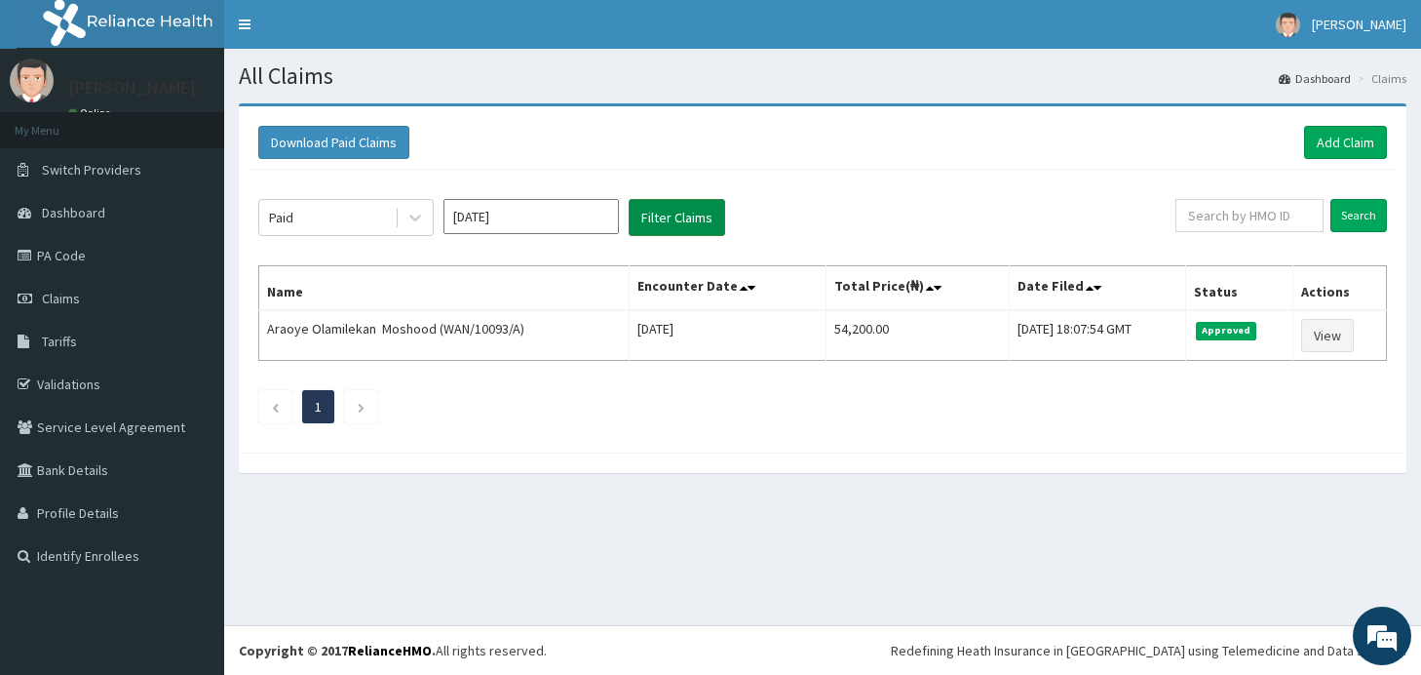
click at [669, 219] on button "Filter Claims" at bounding box center [677, 217] width 97 height 37
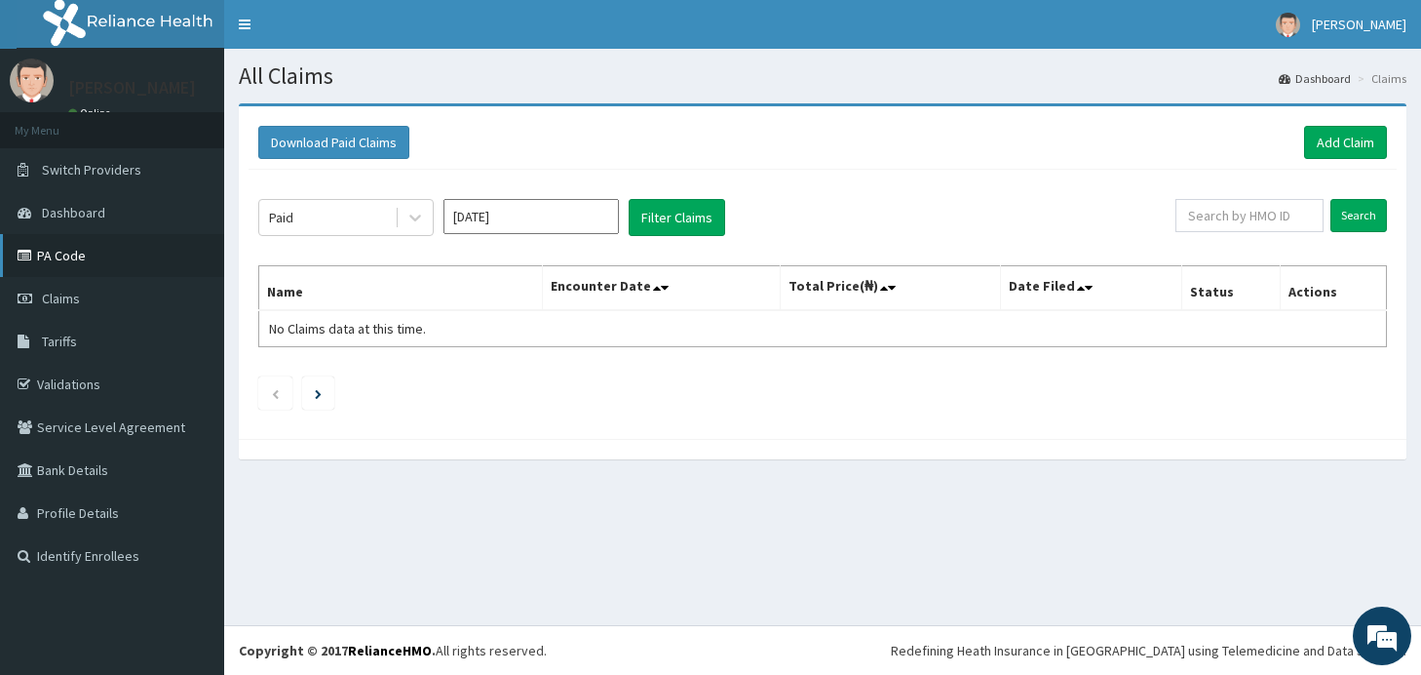
click at [85, 253] on link "PA Code" at bounding box center [112, 255] width 224 height 43
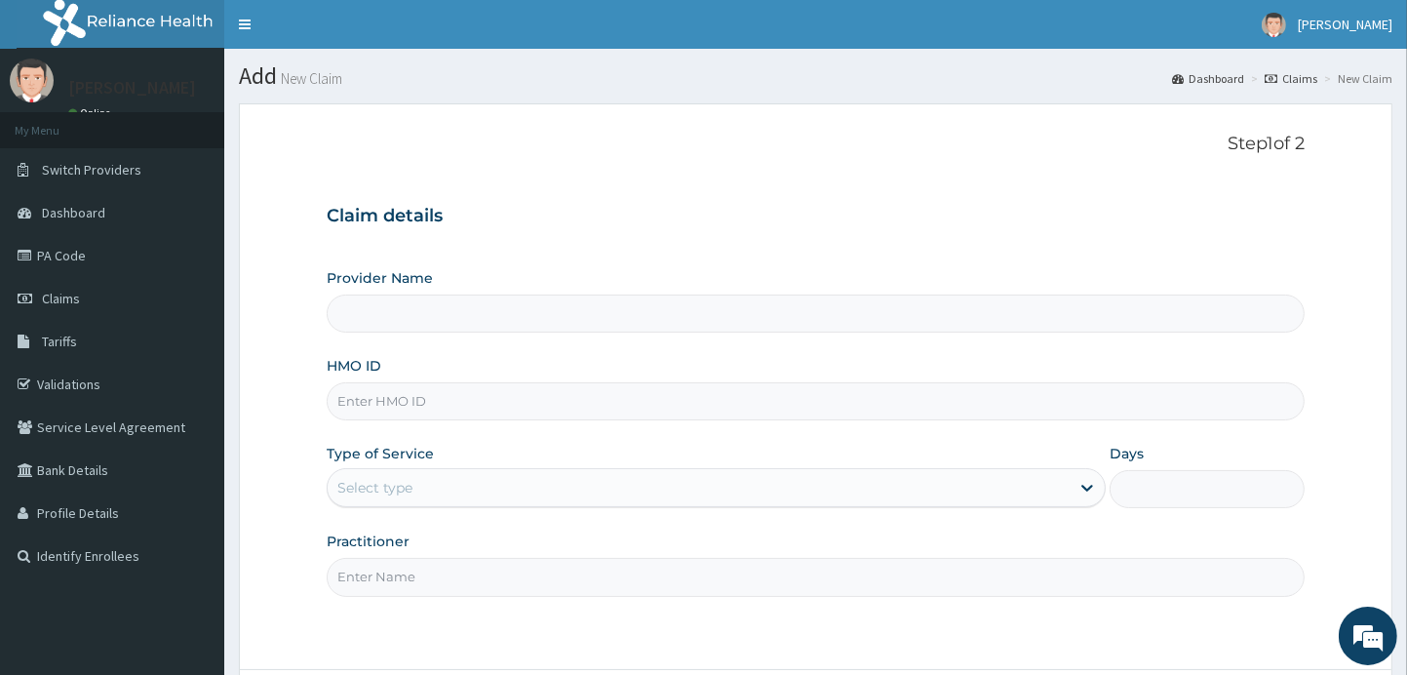
click at [478, 392] on input "HMO ID" at bounding box center [816, 401] width 979 height 38
paste input "WAN/10093/B"
type input "WAN/10093/B"
type input "Saudi Opticals"
type input "WAN/10093/B"
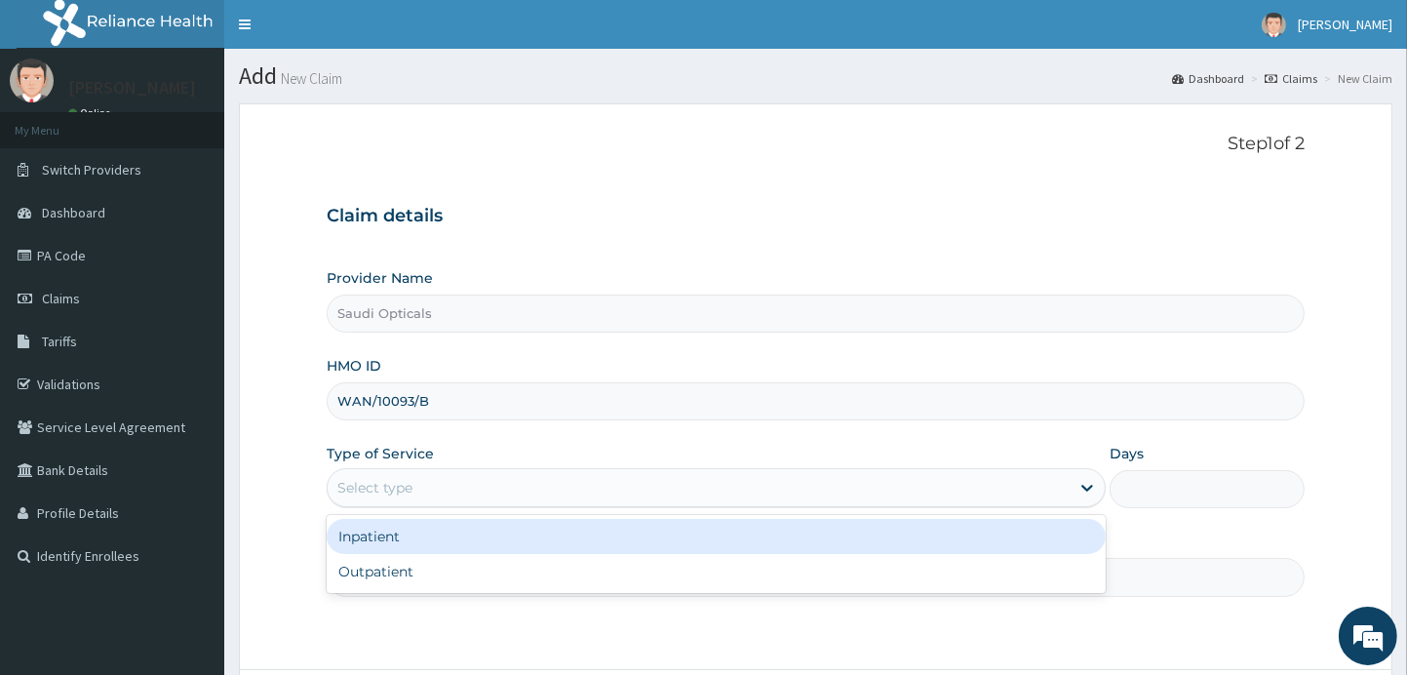
click at [435, 482] on div "Select type" at bounding box center [699, 487] width 743 height 31
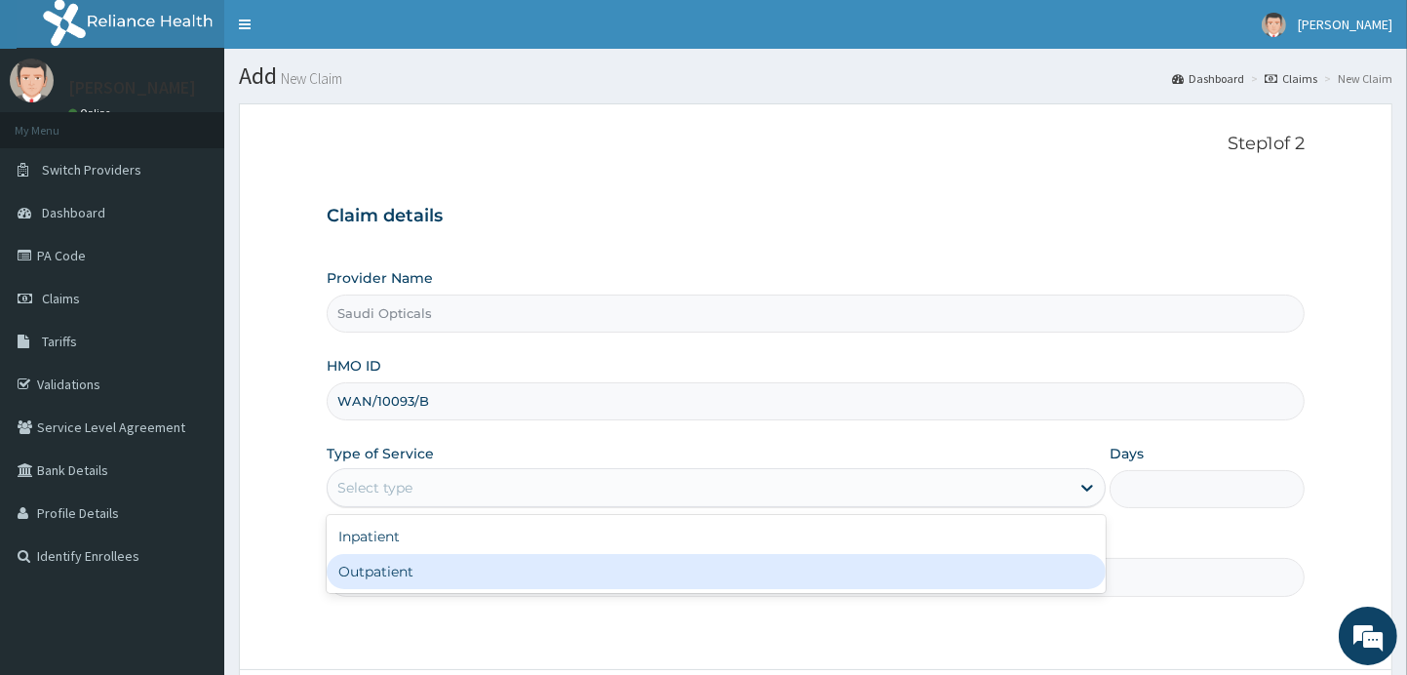
click at [391, 575] on div "Outpatient" at bounding box center [717, 571] width 780 height 35
type input "1"
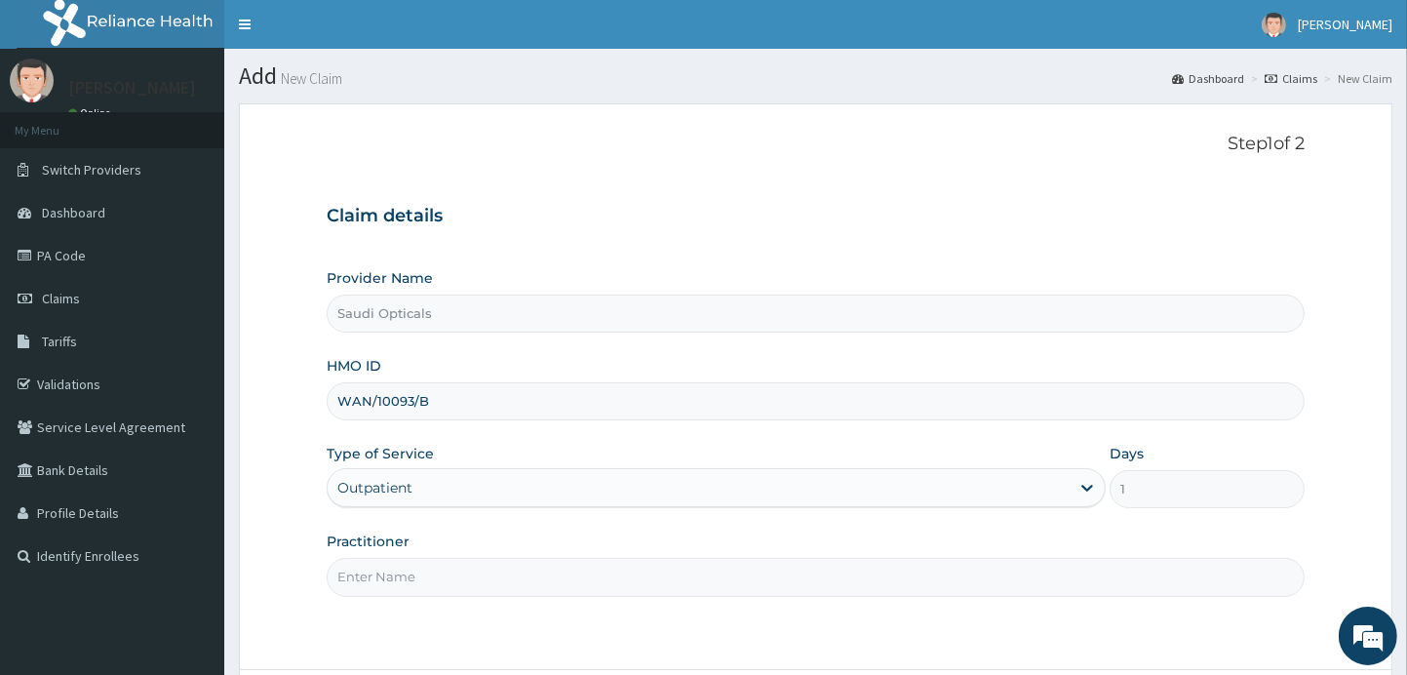
click at [391, 575] on input "Practitioner" at bounding box center [816, 577] width 979 height 38
type input "DR. ABUBAKAR"
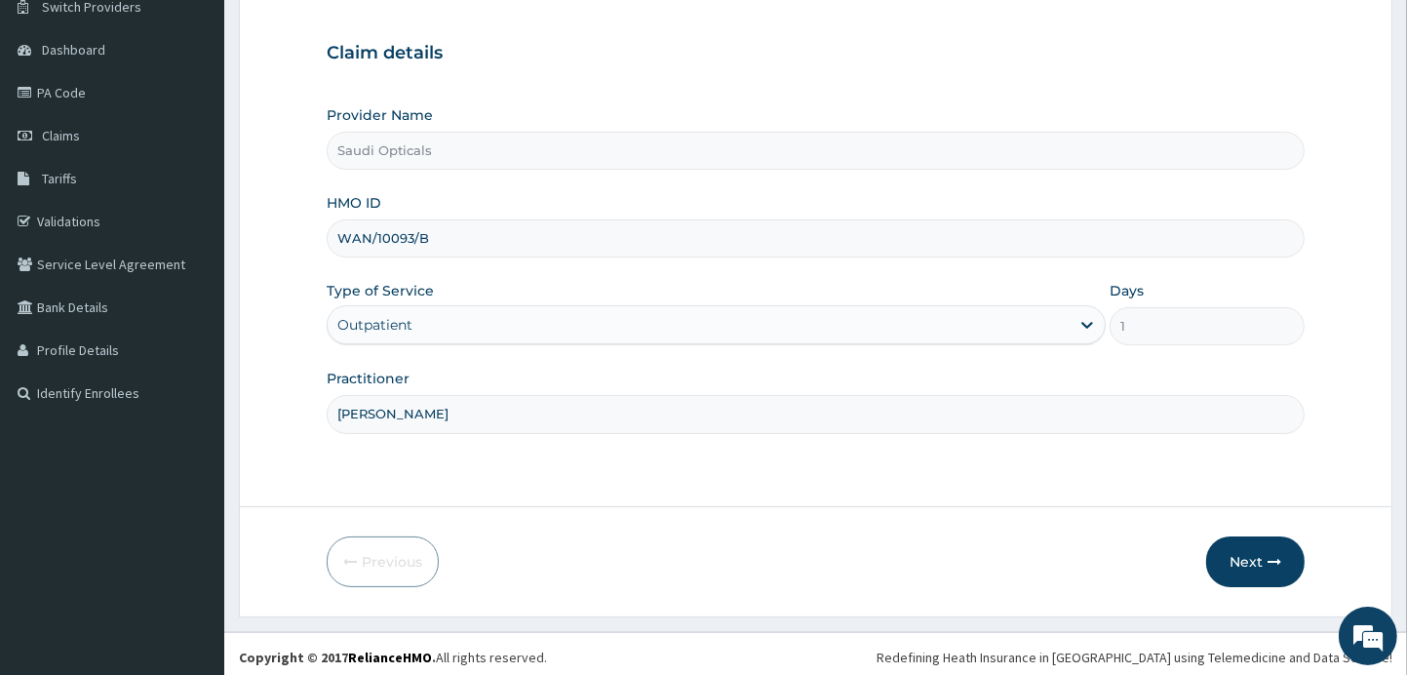
scroll to position [170, 0]
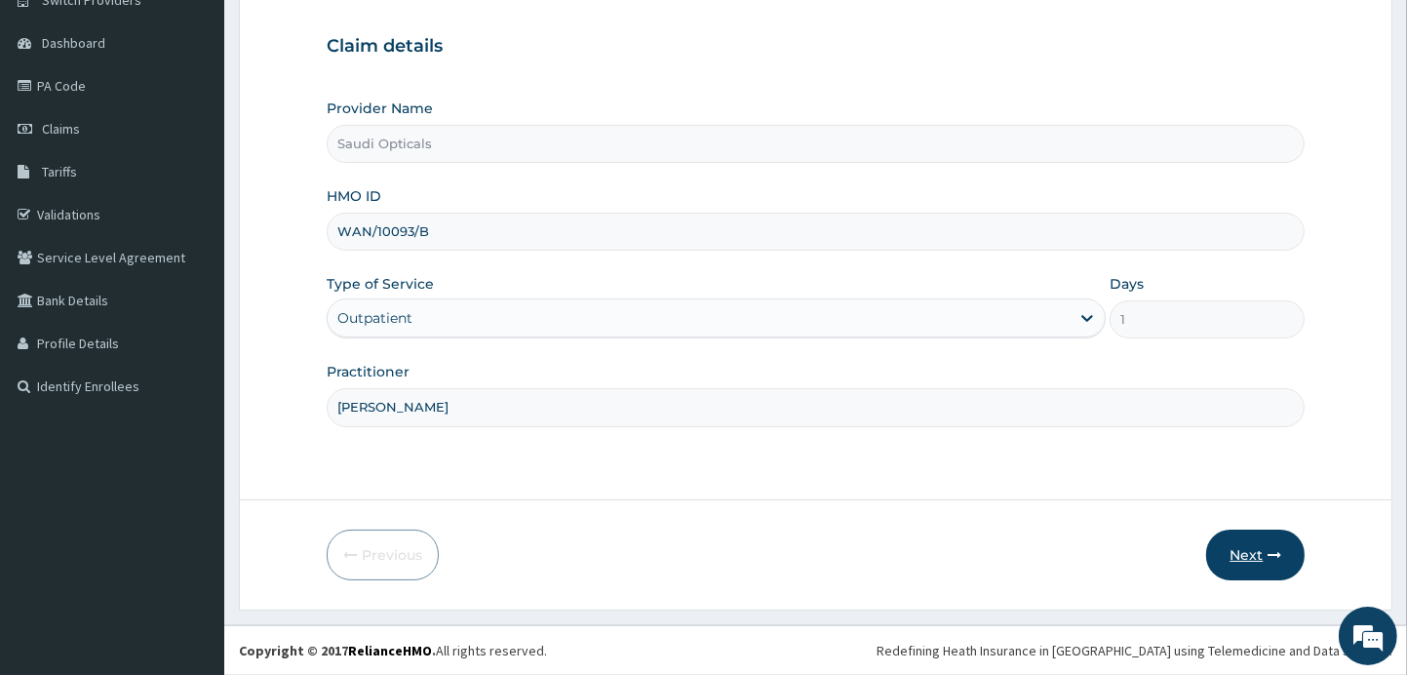
click at [1267, 558] on icon "button" at bounding box center [1274, 555] width 14 height 14
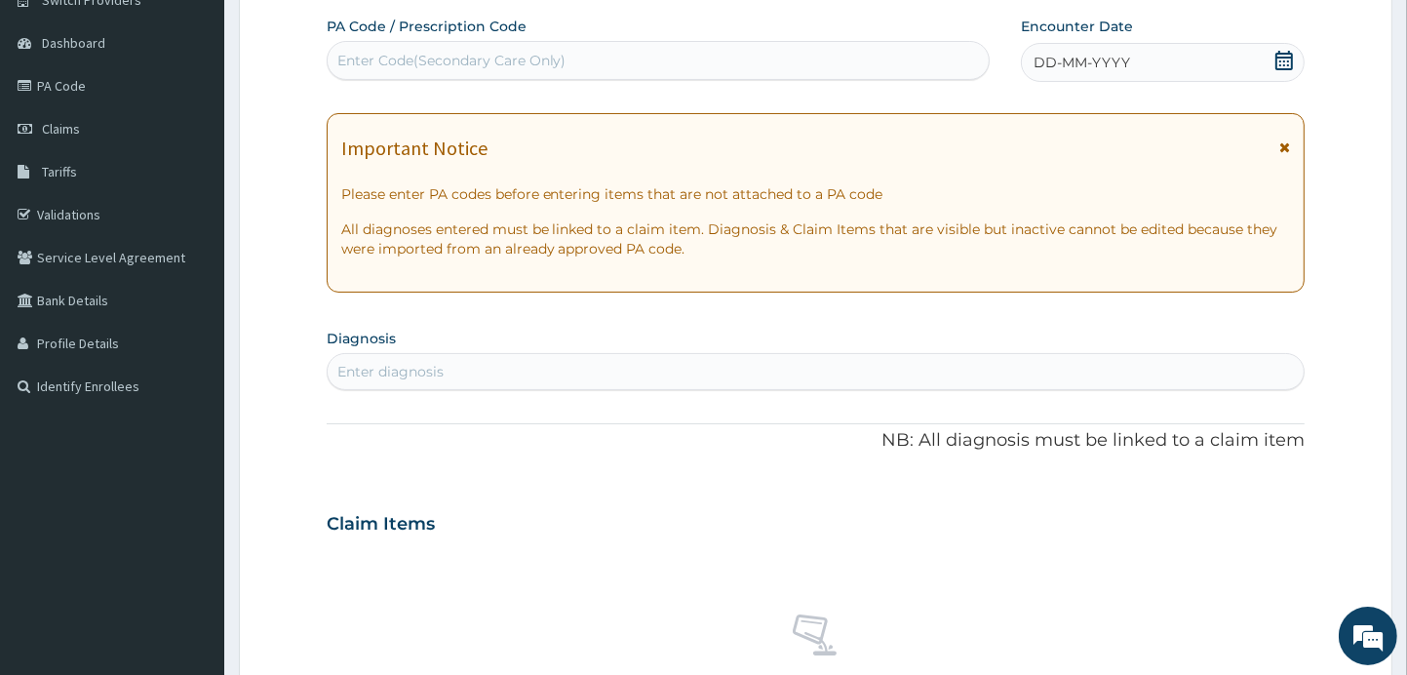
paste input "PA/9DB89D"
type input "PA/9DB89D"
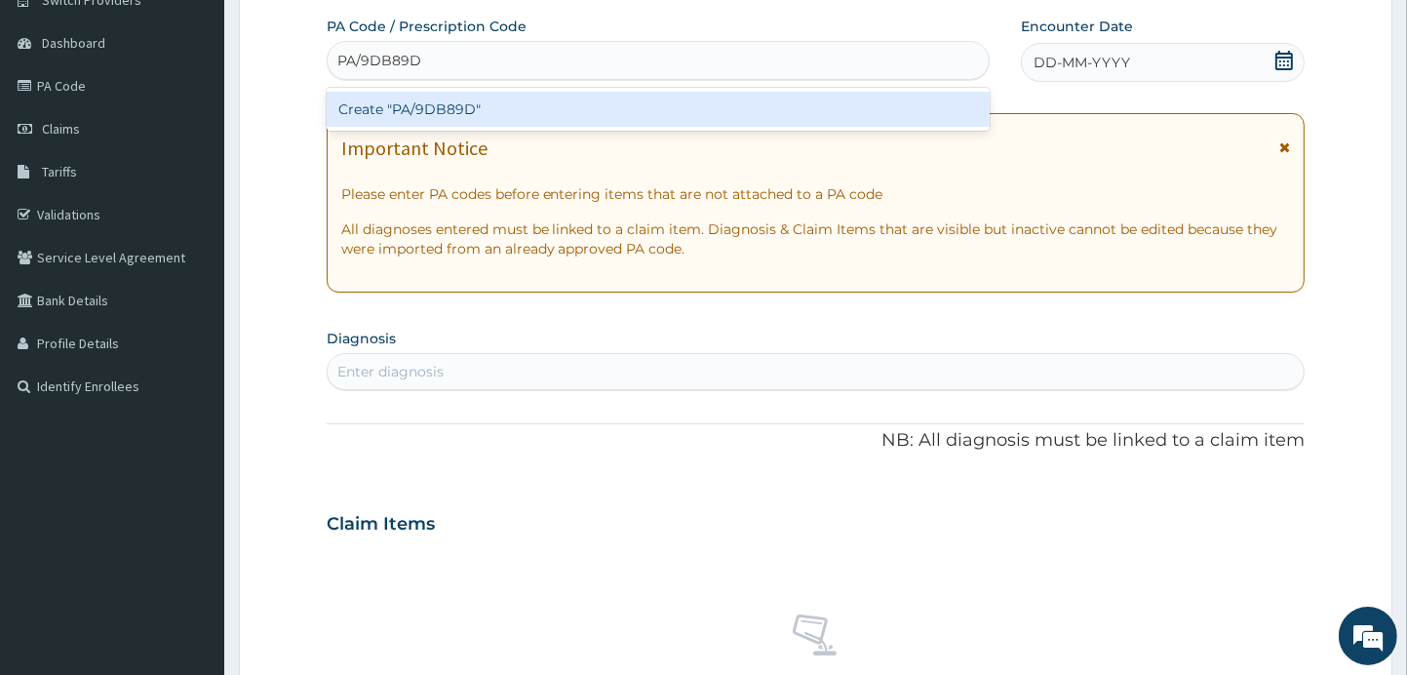
click at [815, 121] on div "Create "PA/9DB89D"" at bounding box center [658, 109] width 663 height 35
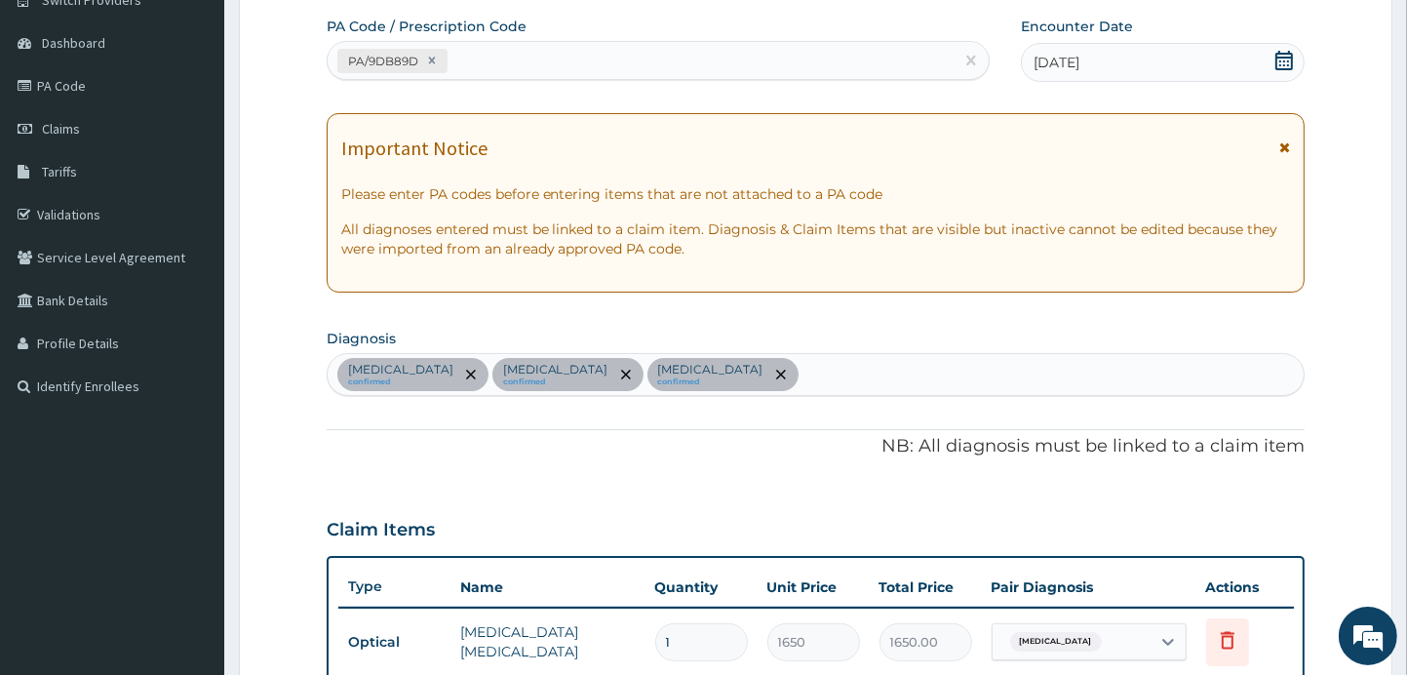
scroll to position [1230, 0]
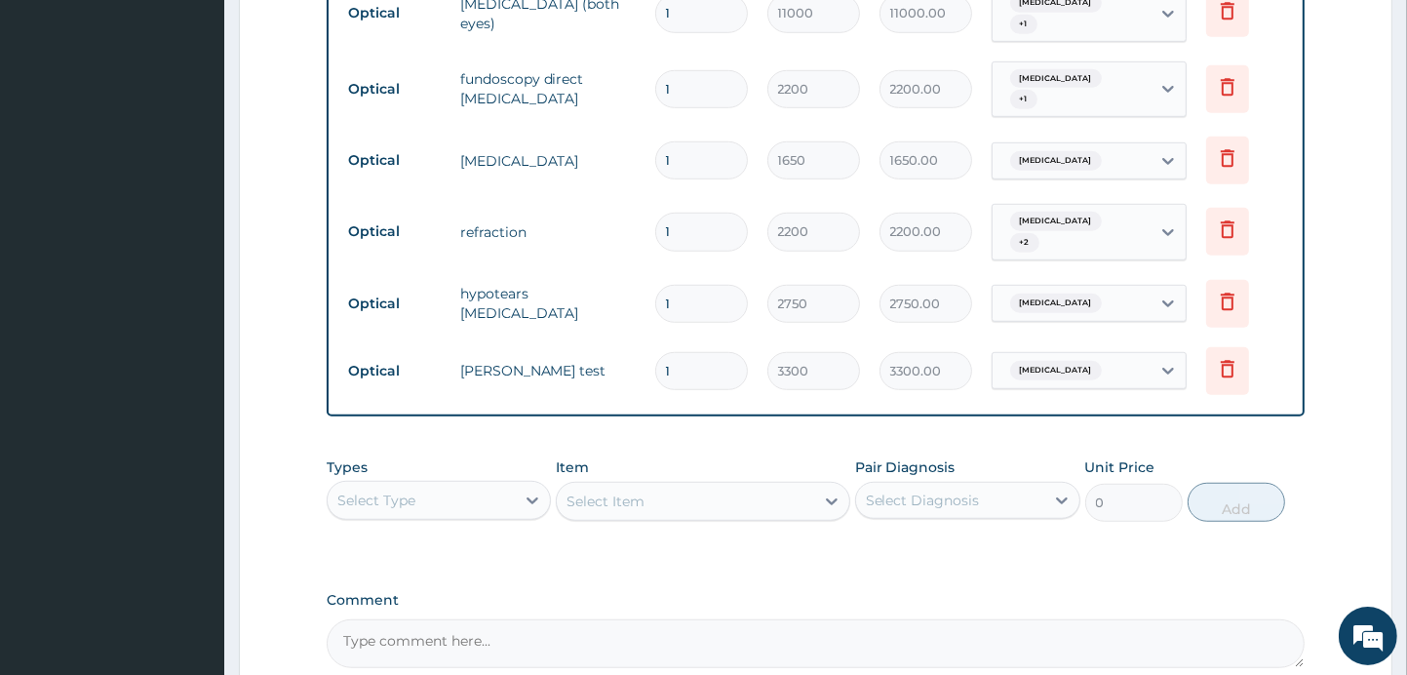
click at [692, 285] on input "1" at bounding box center [701, 304] width 93 height 38
type input "0.00"
type input "4"
type input "11000.00"
type input "4"
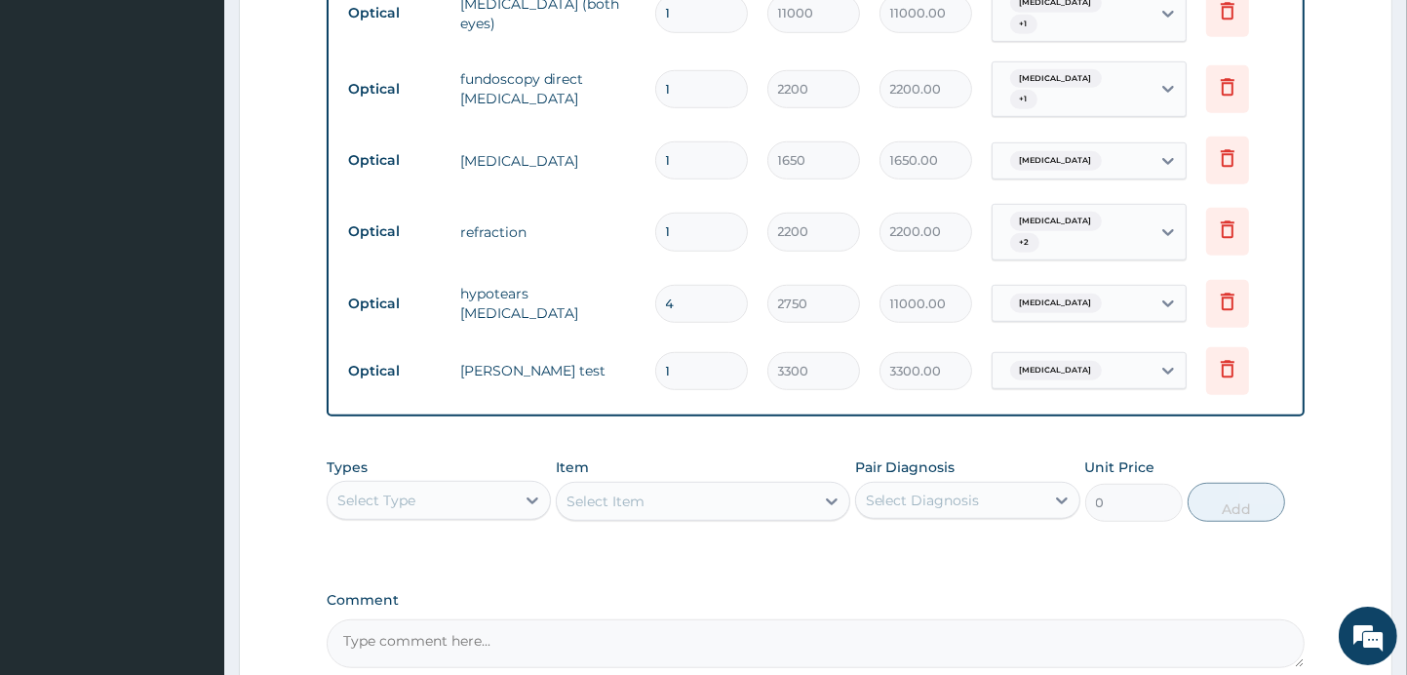
click at [692, 213] on input "1" at bounding box center [701, 232] width 93 height 38
type input "0.00"
type input "2"
type input "4400.00"
type input "2"
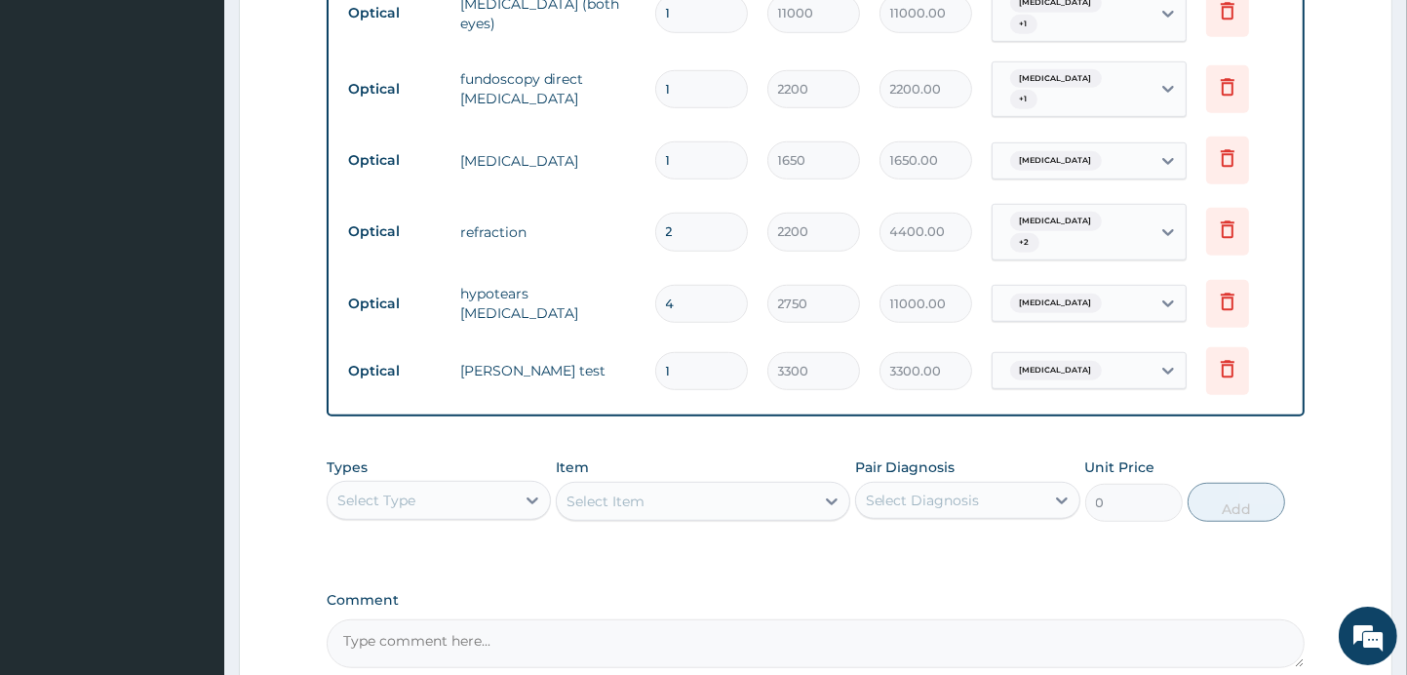
click at [716, 141] on input "1" at bounding box center [701, 160] width 93 height 38
type input "0.00"
type input "2"
type input "3300.00"
type input "2"
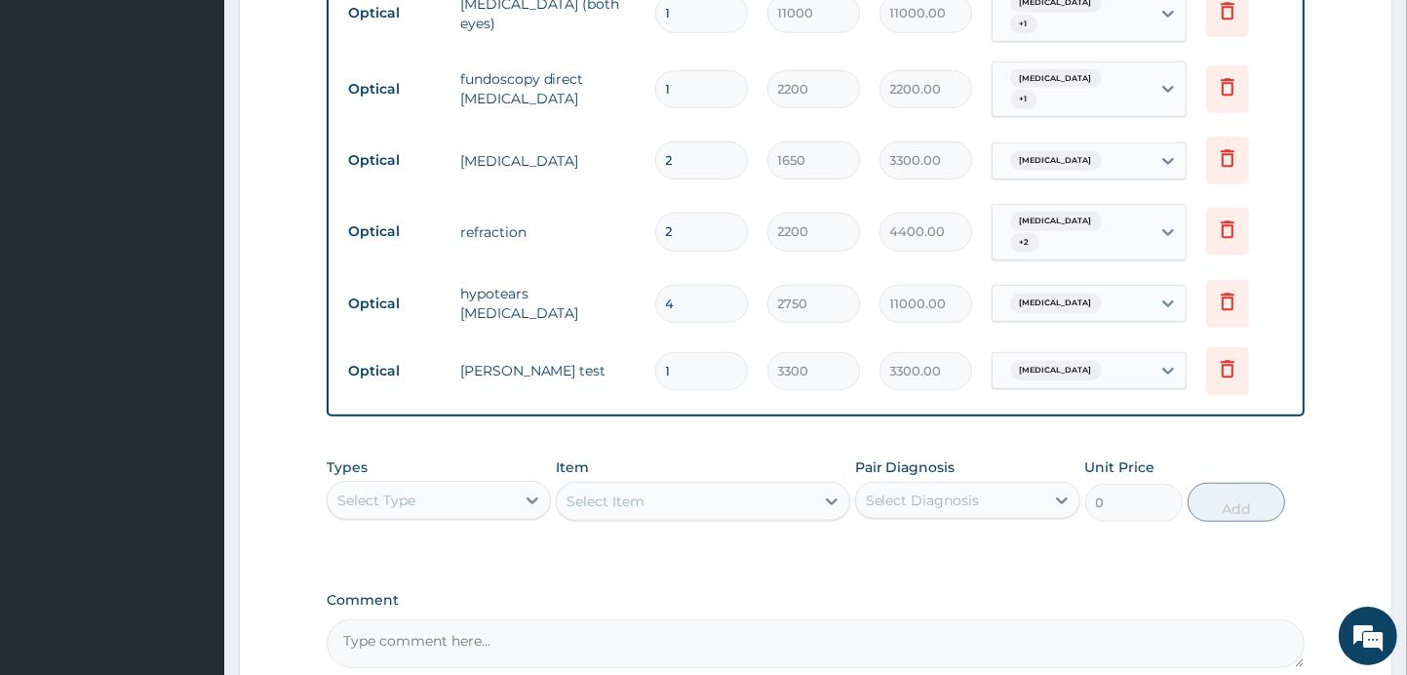
click at [727, 70] on input "1" at bounding box center [701, 89] width 93 height 38
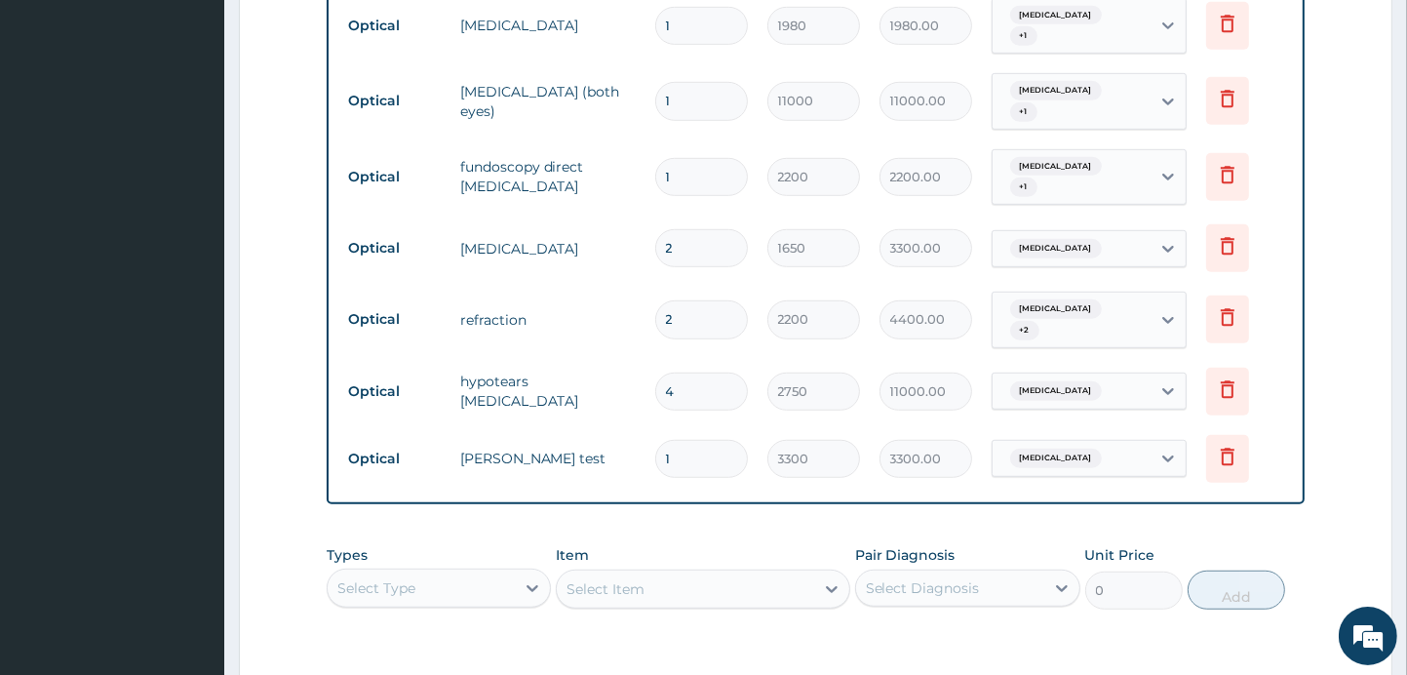
scroll to position [1137, 0]
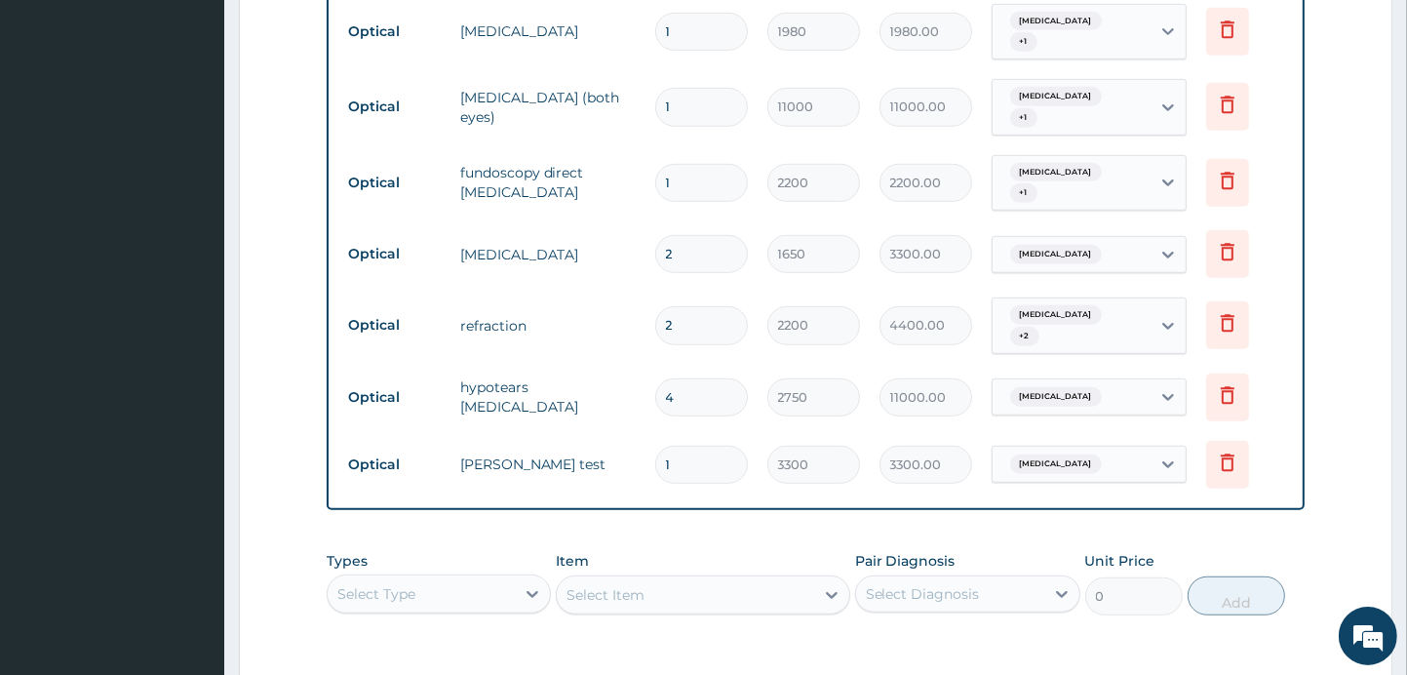
click at [704, 88] on input "1" at bounding box center [701, 107] width 93 height 38
type input "0.00"
type input "2"
type input "22000.00"
type input "2"
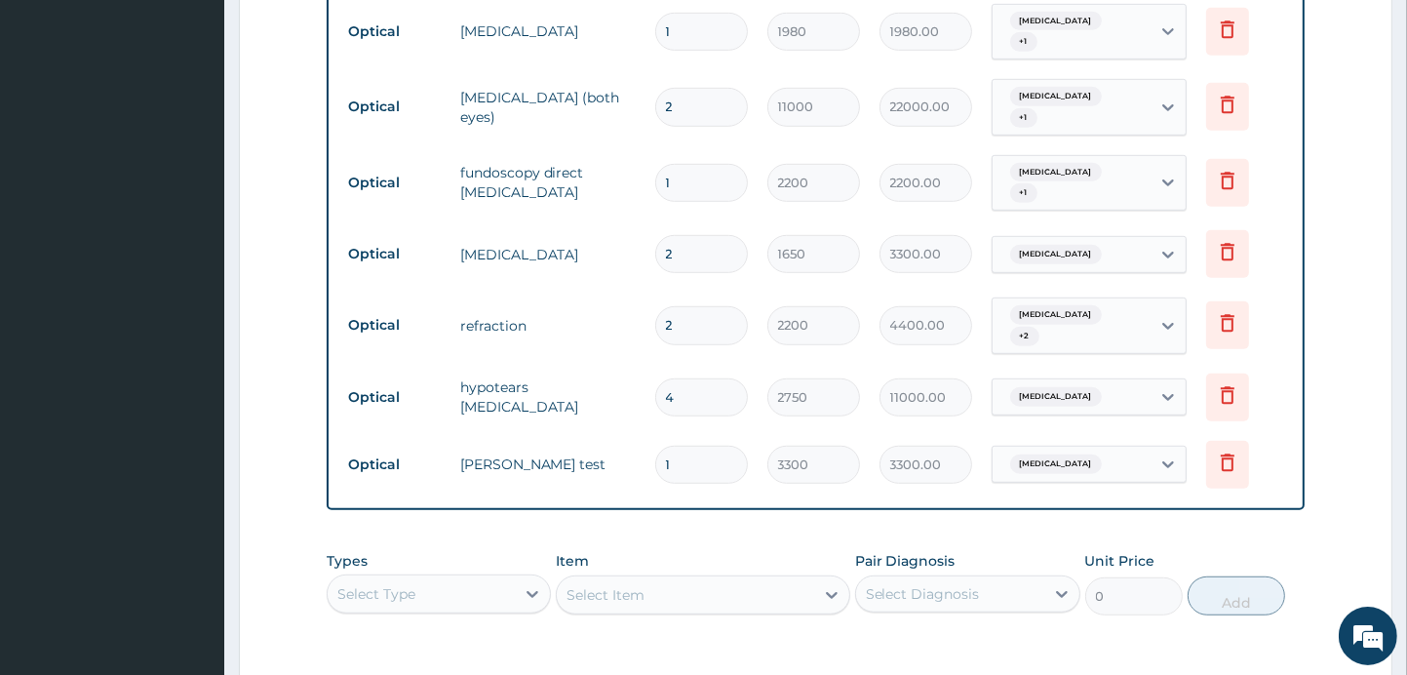
click at [712, 38] on td "1" at bounding box center [701, 32] width 112 height 58
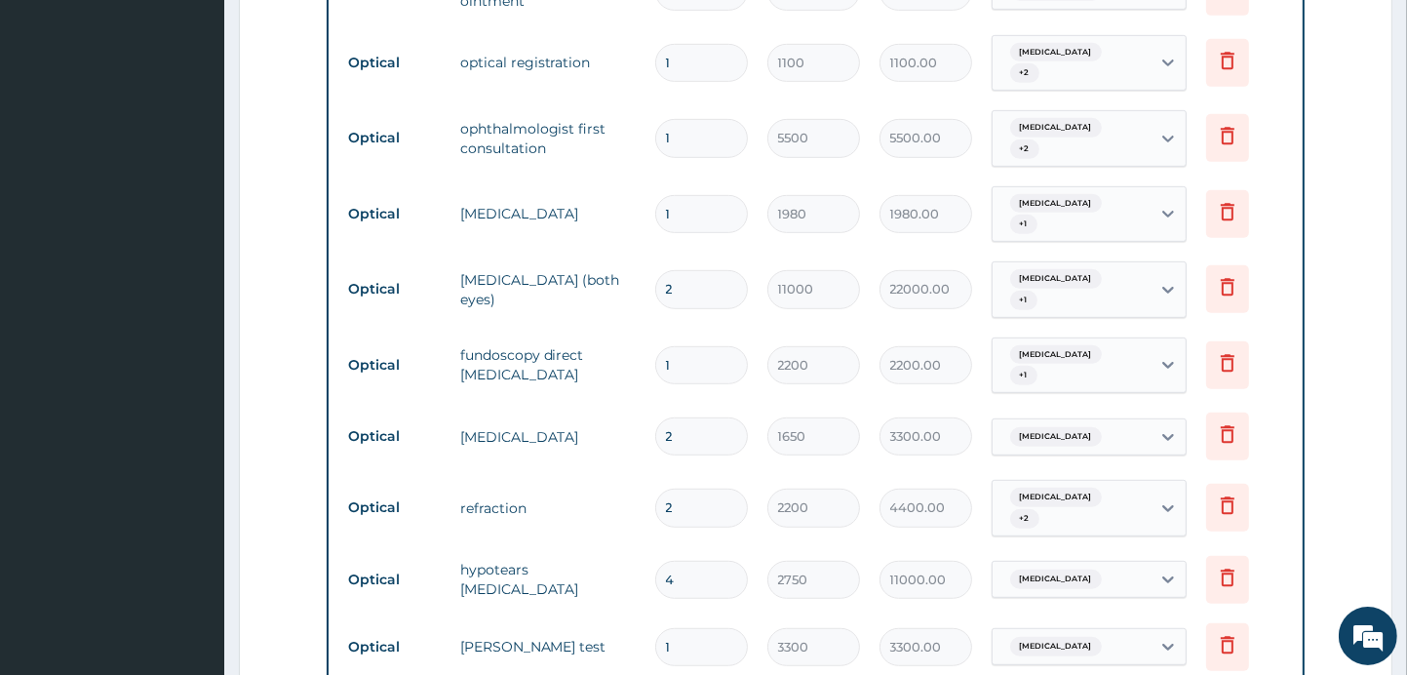
scroll to position [953, 0]
click at [702, 203] on input "1" at bounding box center [701, 215] width 93 height 38
type input "0.00"
type input "2"
type input "3960.00"
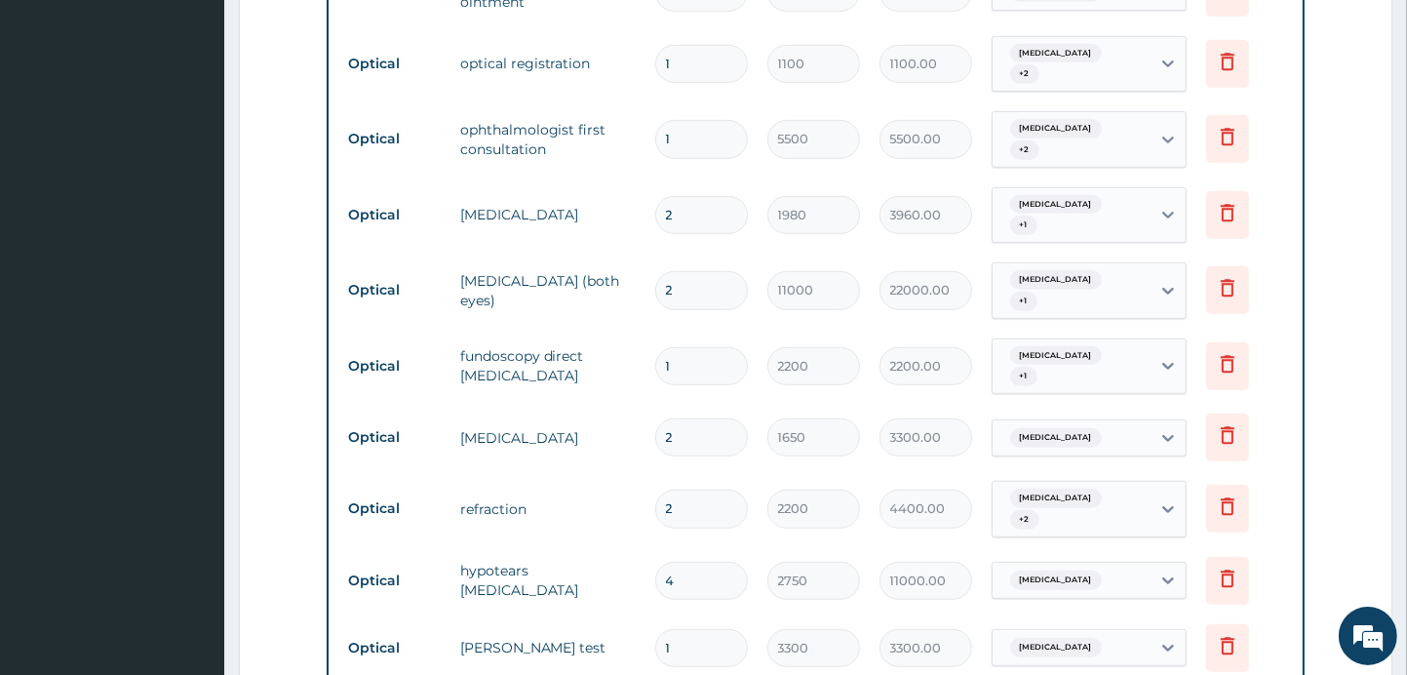
type input "2"
click at [716, 131] on input "1" at bounding box center [701, 139] width 93 height 38
type input "0.00"
type input "2"
type input "11000.00"
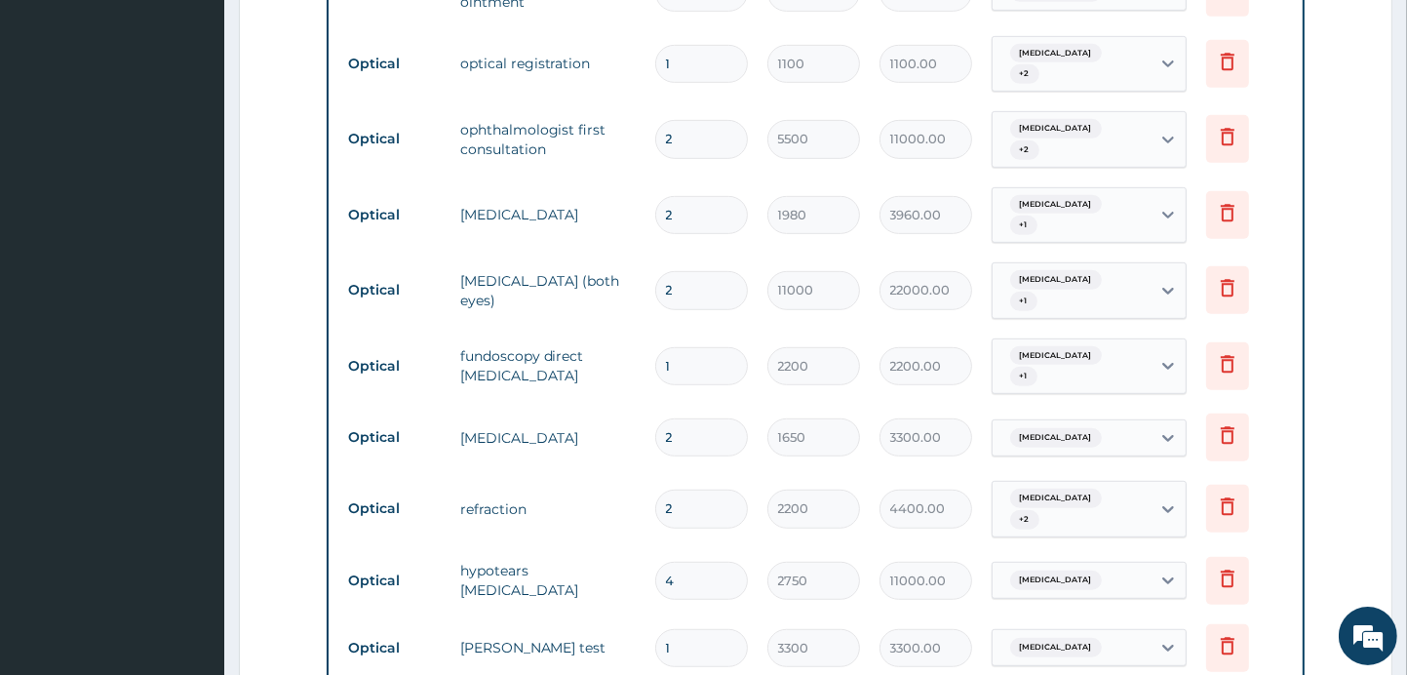
type input "2"
click at [710, 61] on input "1" at bounding box center [701, 64] width 93 height 38
type input "0.00"
type input "2"
type input "2200.00"
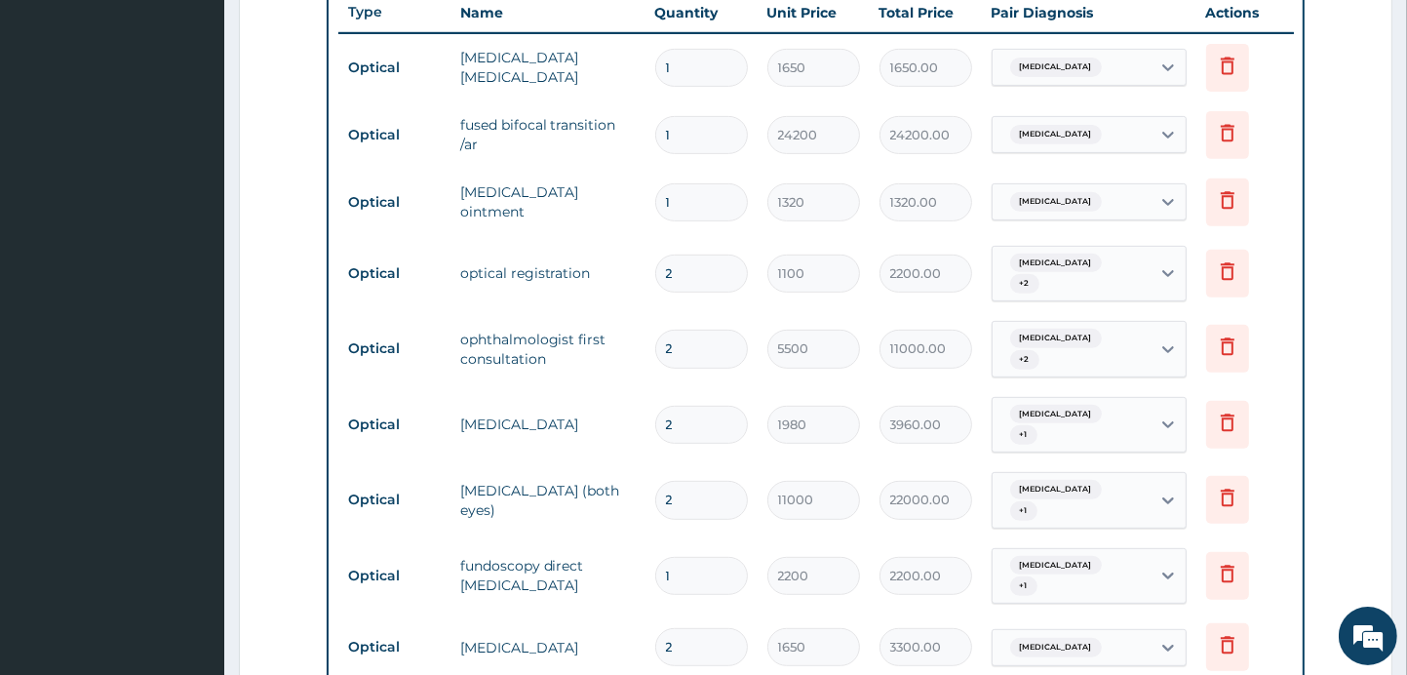
scroll to position [738, 0]
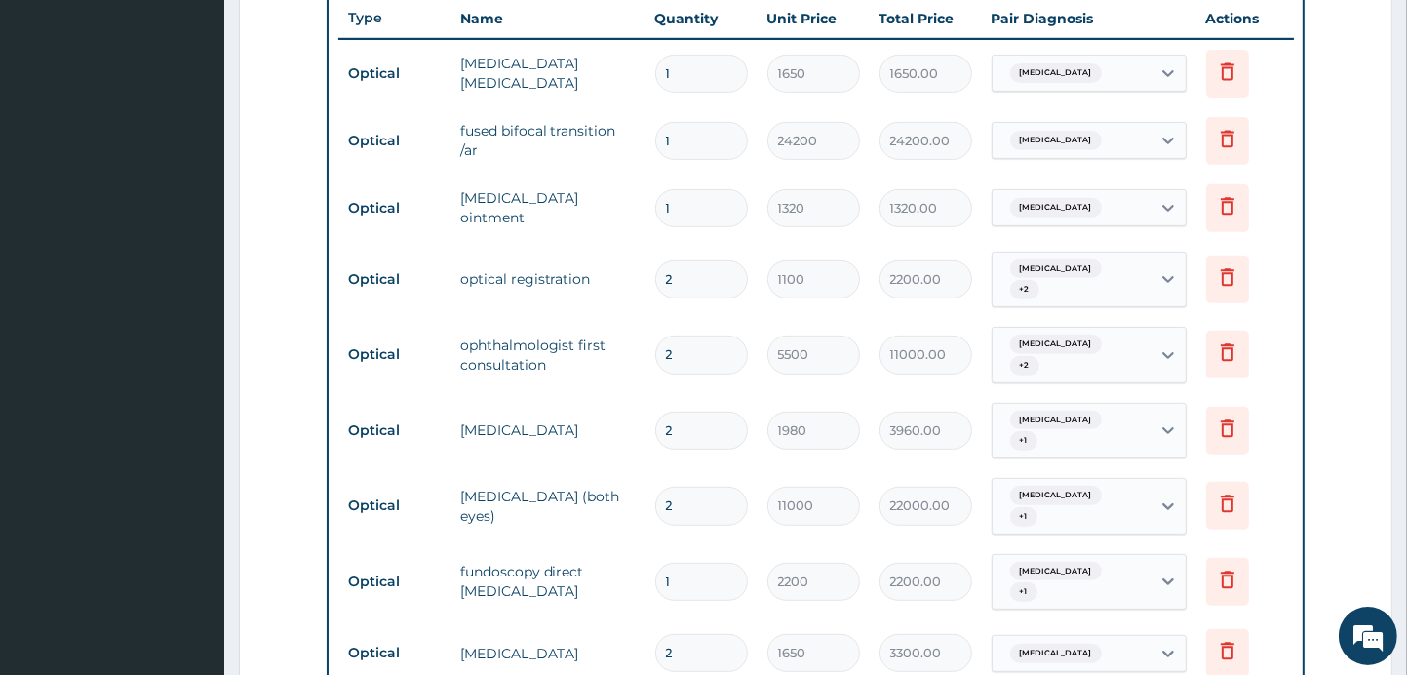
type input "2"
click at [724, 205] on input "1" at bounding box center [701, 208] width 93 height 38
type input "0.00"
type input "4"
type input "5280.00"
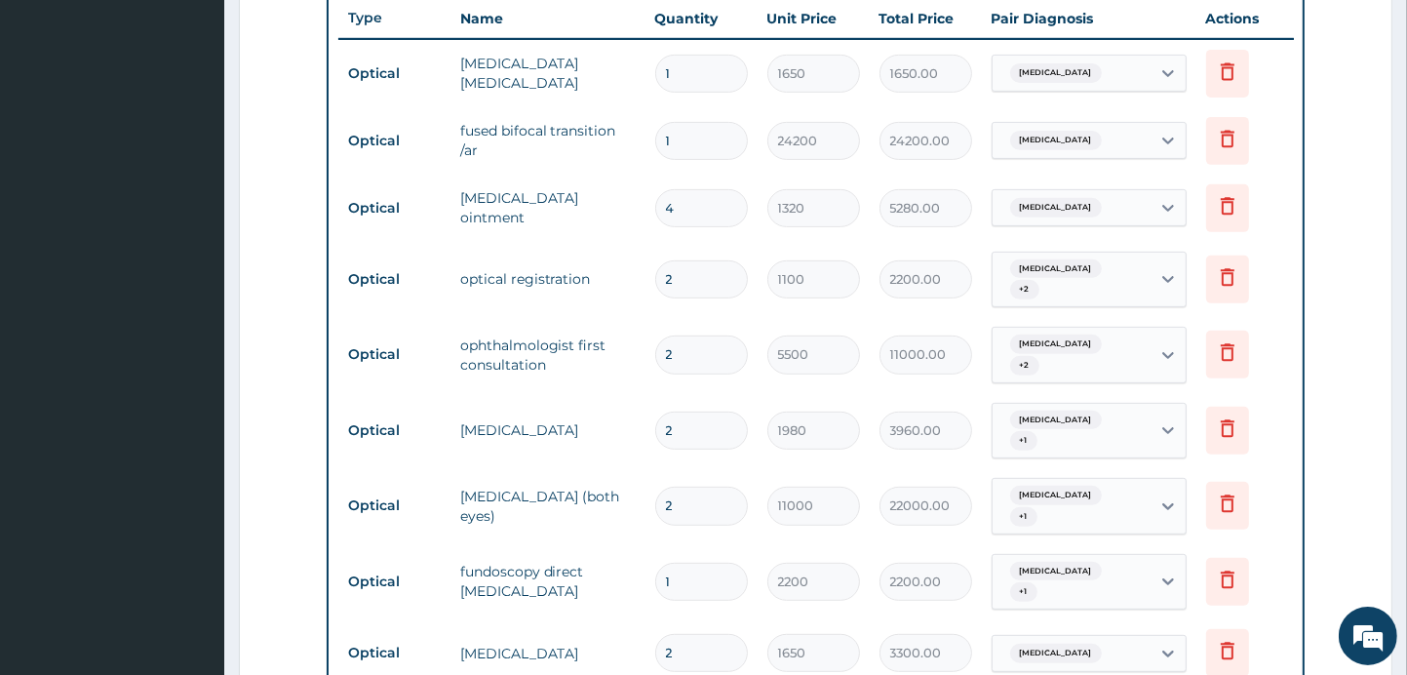
type input "4"
click at [715, 139] on input "1" at bounding box center [701, 141] width 93 height 38
type input "0.00"
type input "3"
type input "72600.00"
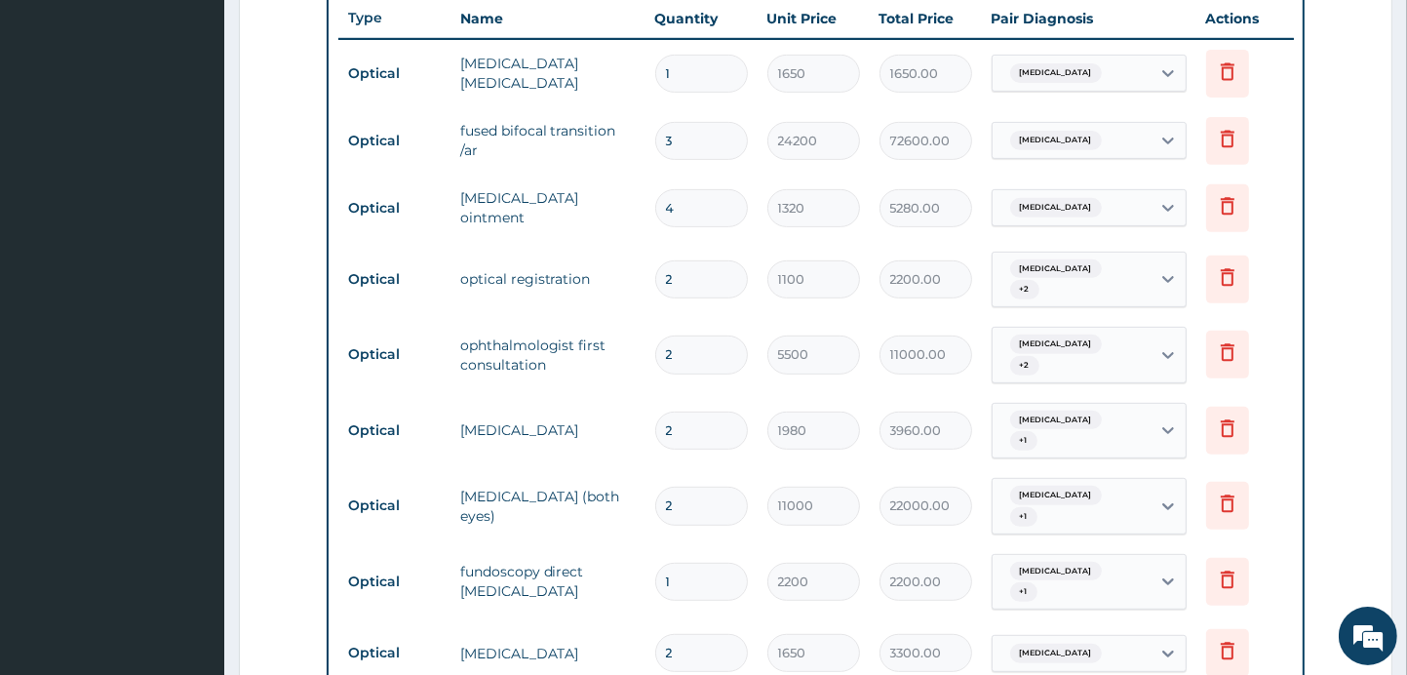
type input "0.00"
type input "2"
type input "48400.00"
type input "2"
click at [716, 76] on input "1" at bounding box center [701, 74] width 93 height 38
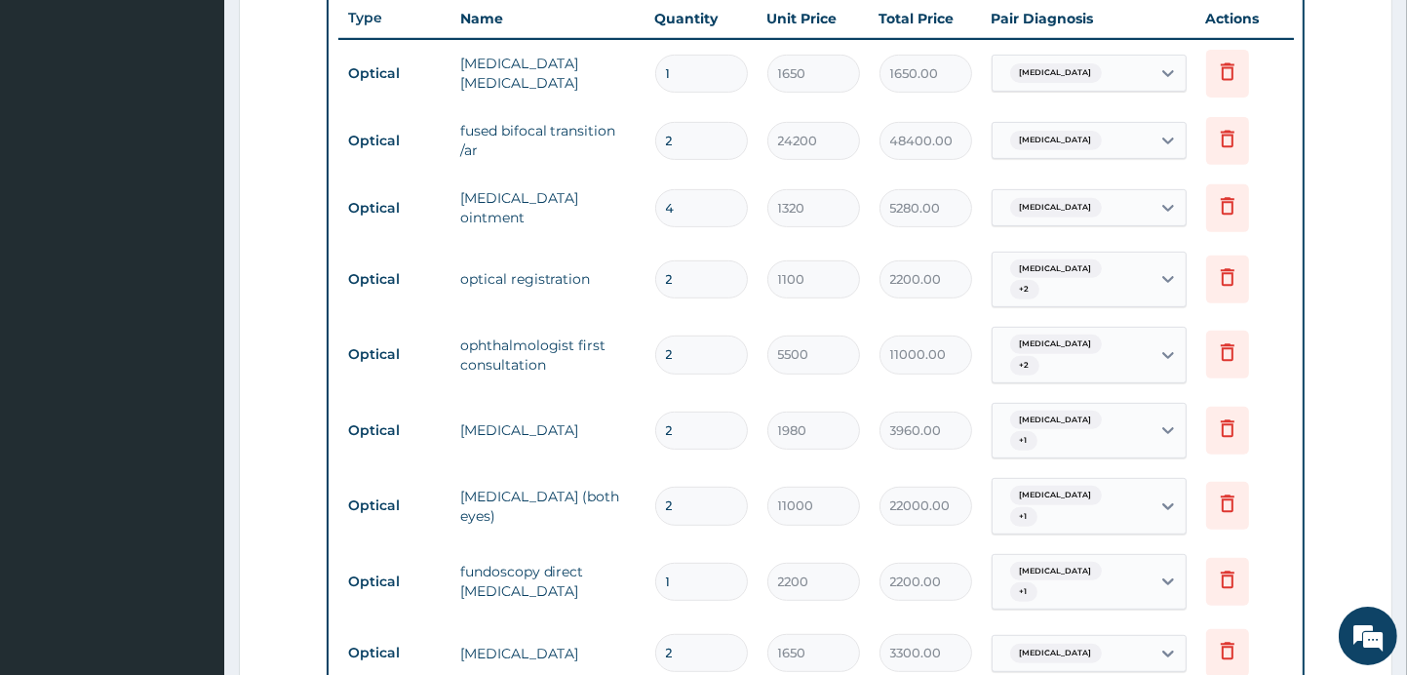
type input "0.00"
type input "4"
type input "6600.00"
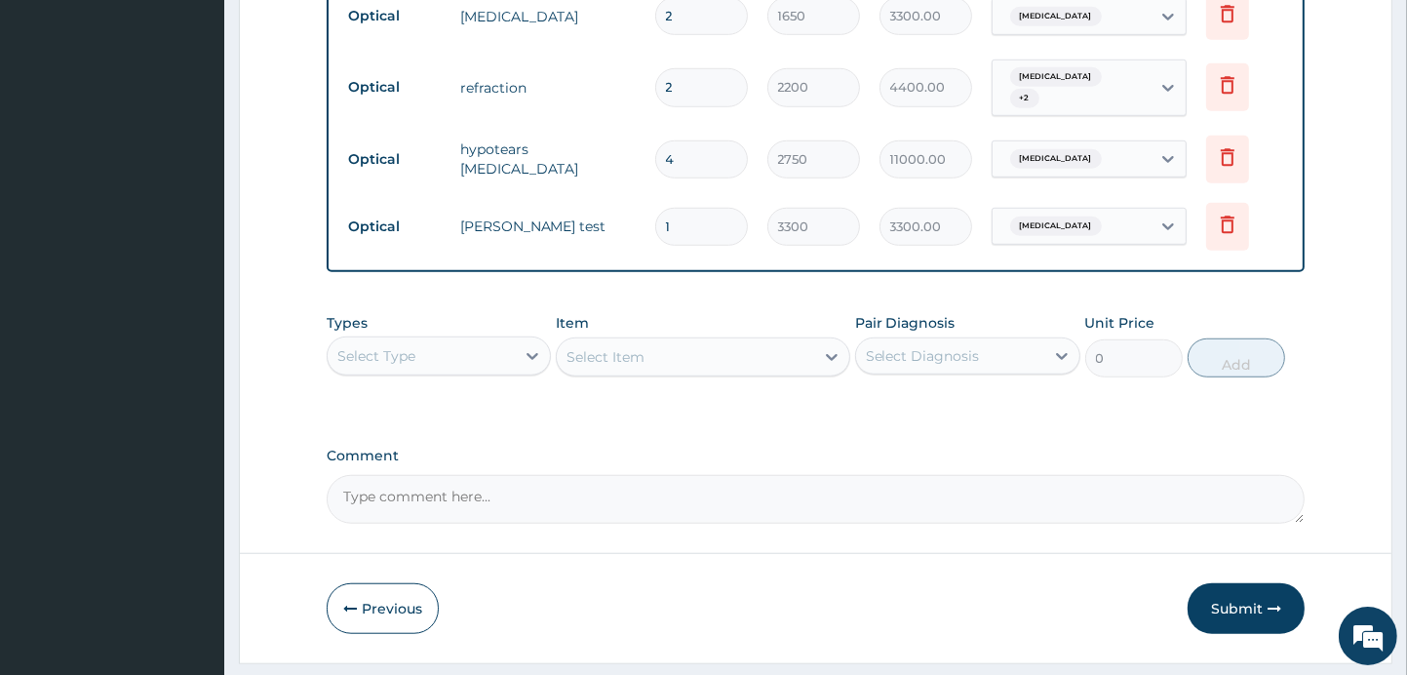
scroll to position [1376, 0]
type input "4"
click at [797, 473] on textarea "Comment" at bounding box center [816, 497] width 979 height 49
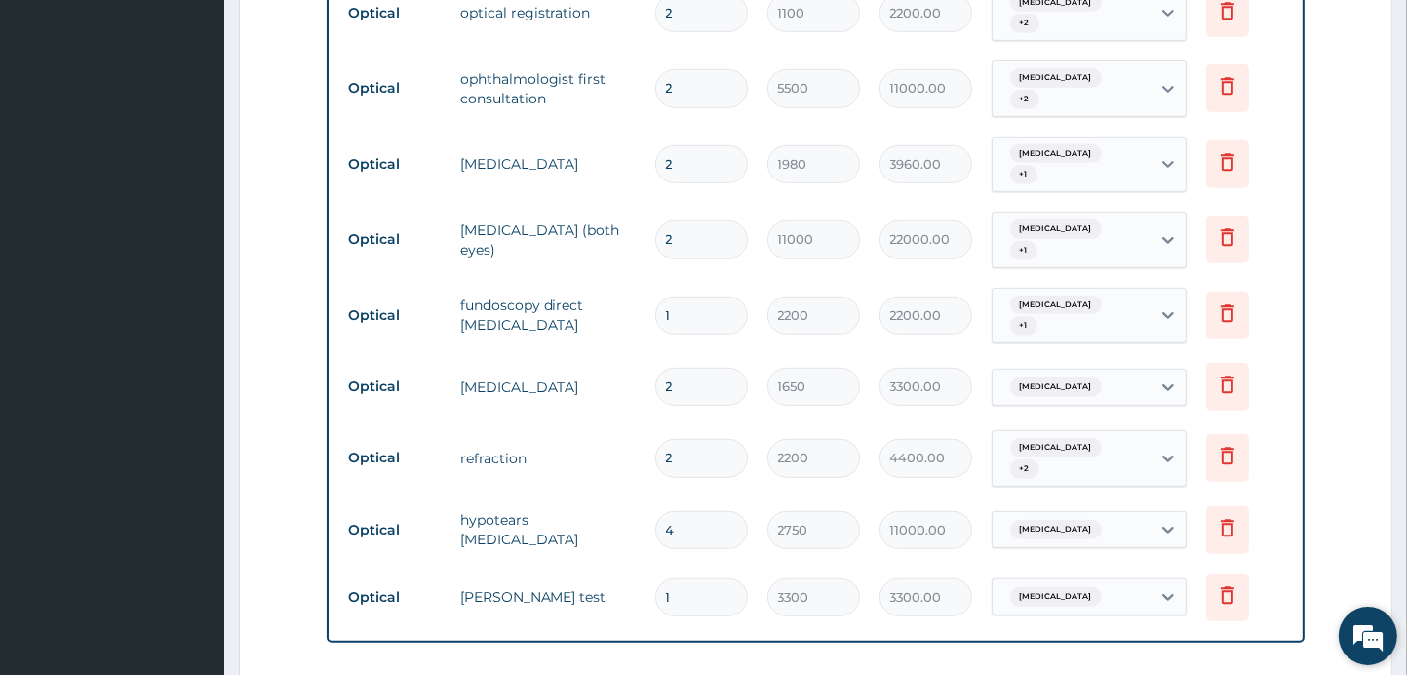
type textarea "PLEASE KINDLY APPROVE/ADJUST THE FRAME TO OPTICAL LIMIT OF N30,000."
click at [1351, 612] on div "We're Online! How may I help you today?" at bounding box center [1367, 635] width 58 height 58
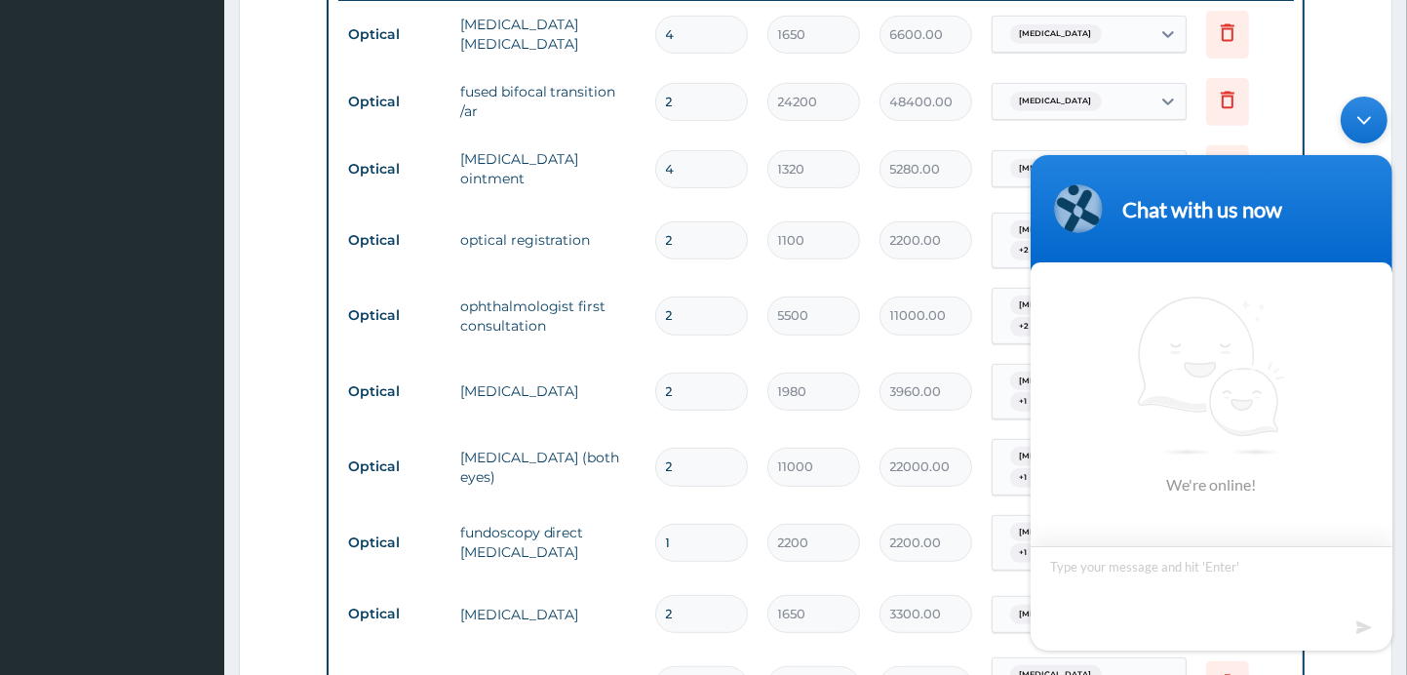
scroll to position [773, 0]
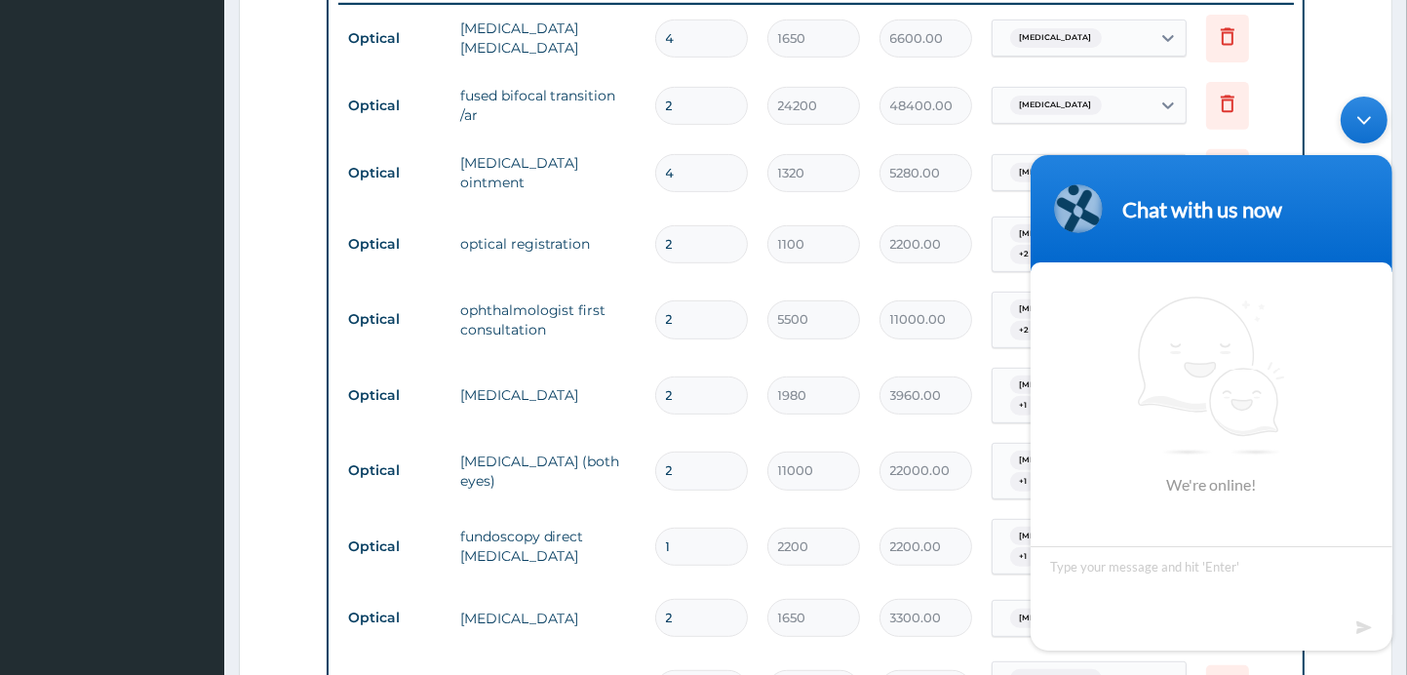
click at [1356, 123] on div "Minimize live chat window" at bounding box center [1362, 119] width 47 height 47
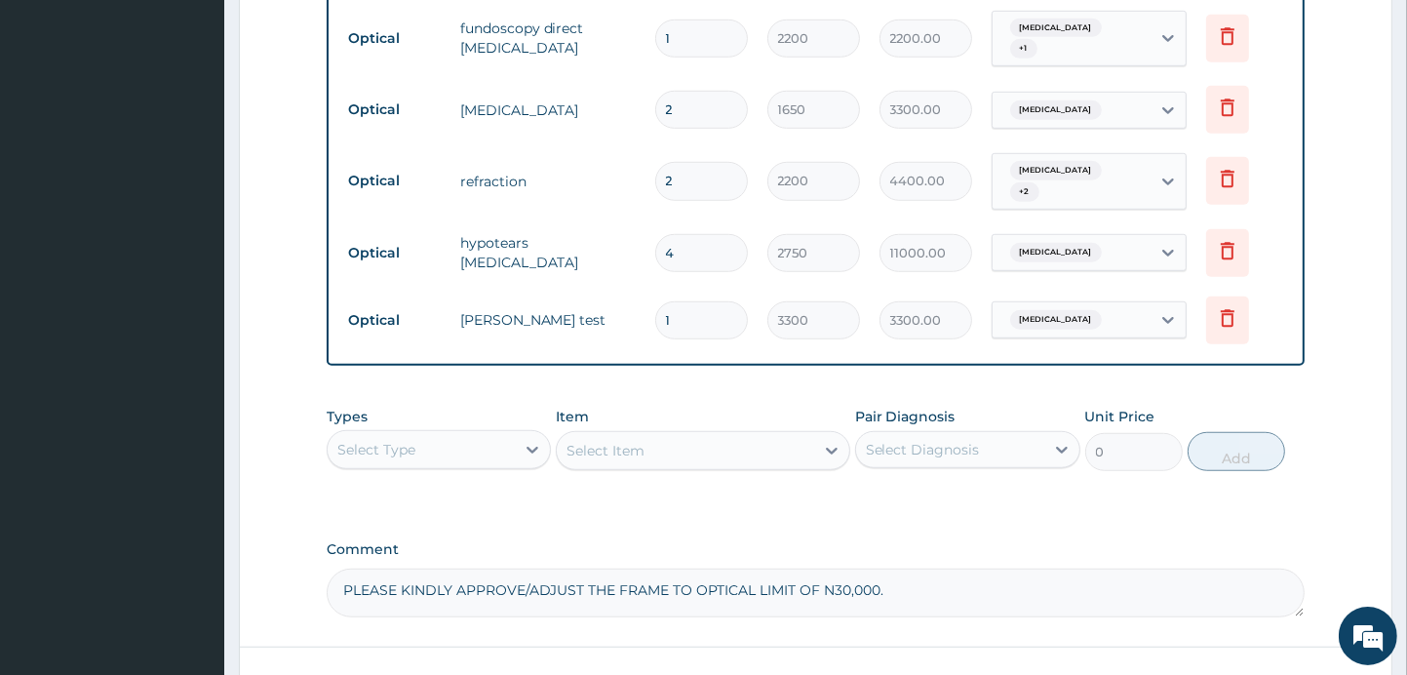
scroll to position [1394, 0]
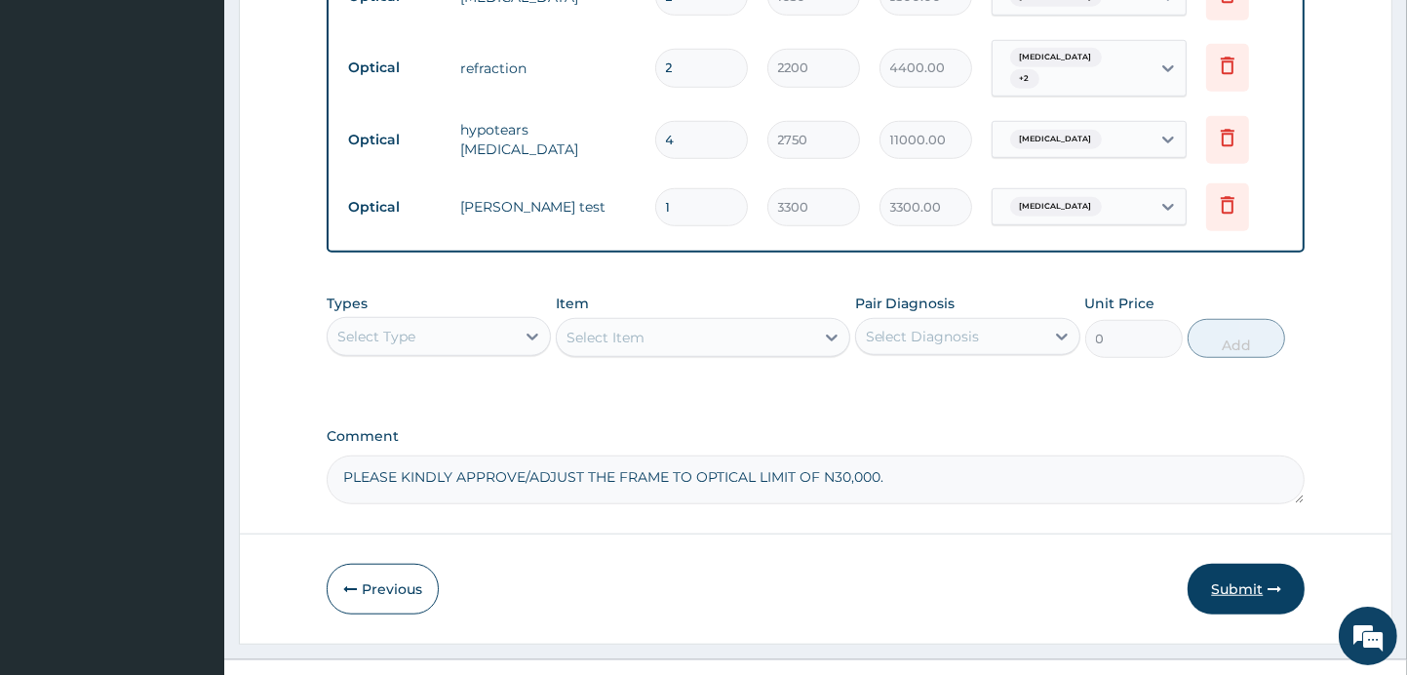
click at [1255, 563] on button "Submit" at bounding box center [1245, 588] width 117 height 51
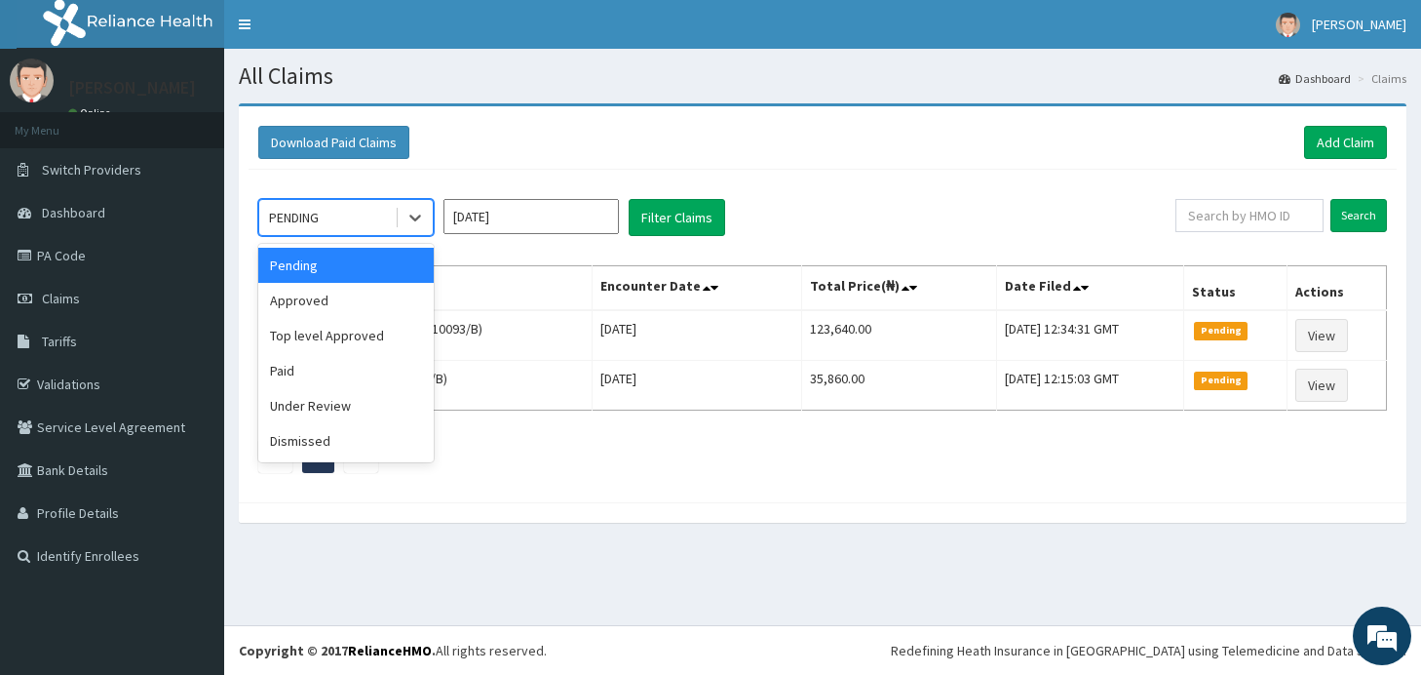
click at [290, 300] on div "Approved" at bounding box center [345, 300] width 175 height 35
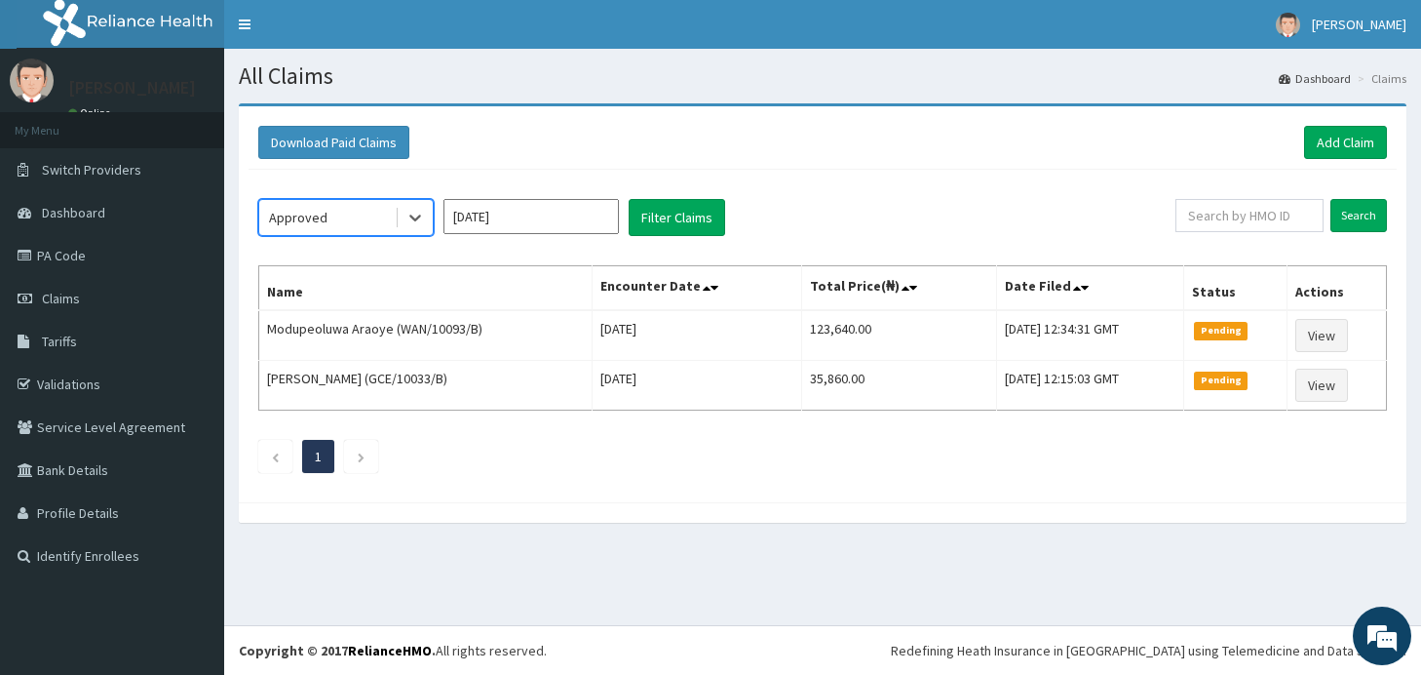
click at [501, 214] on input "[DATE]" at bounding box center [531, 216] width 175 height 35
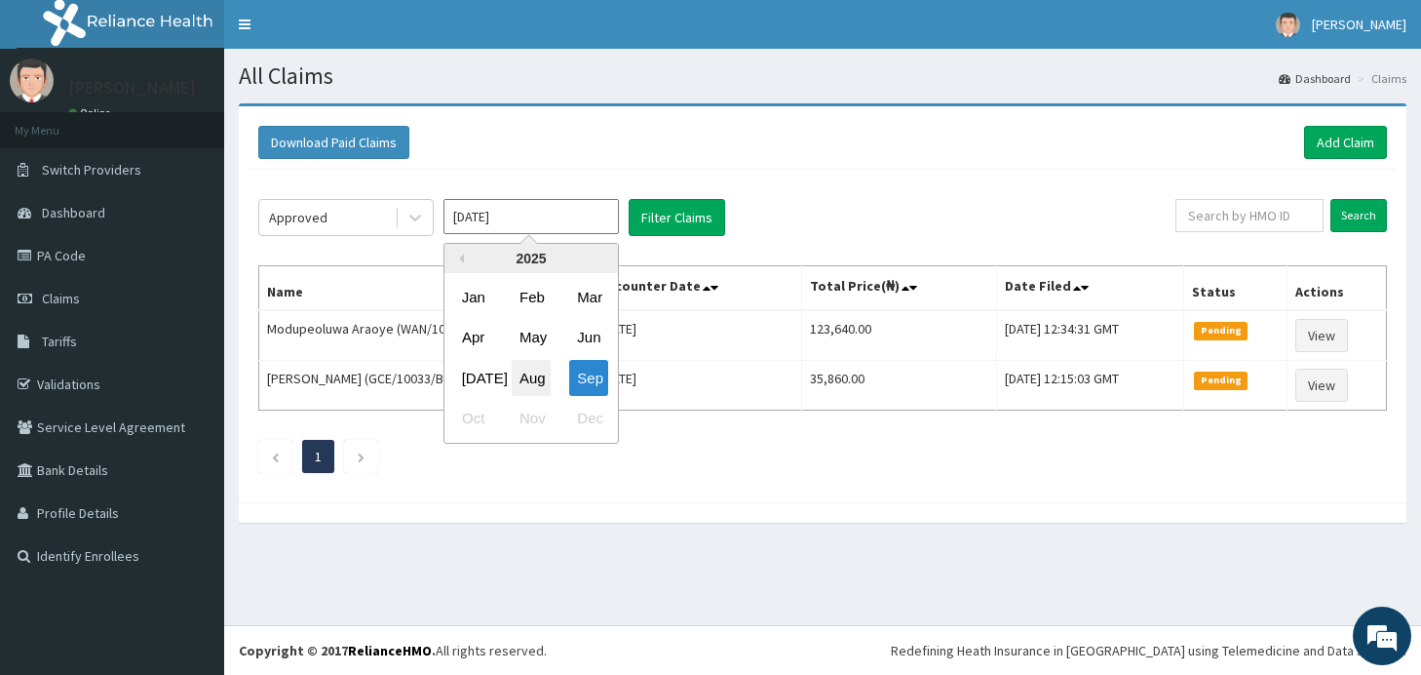
click at [528, 365] on div "Aug" at bounding box center [531, 378] width 39 height 36
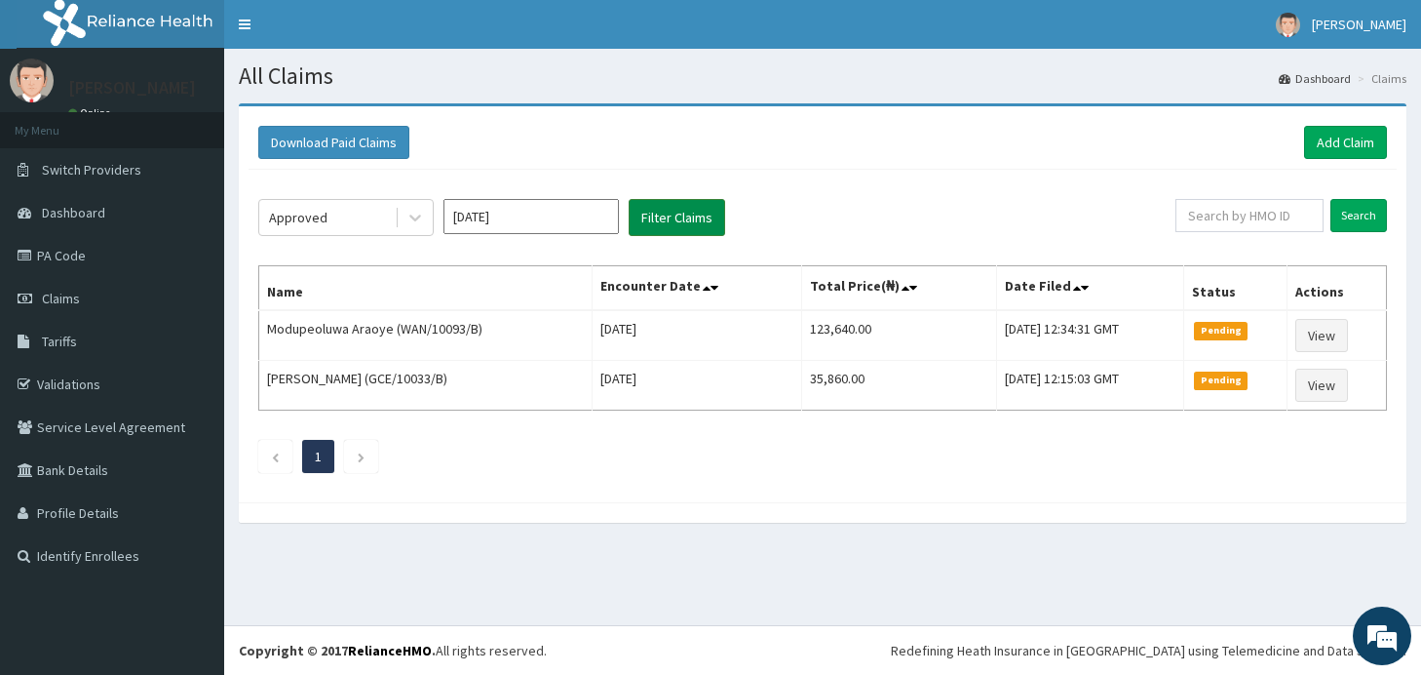
click at [664, 218] on button "Filter Claims" at bounding box center [677, 217] width 97 height 37
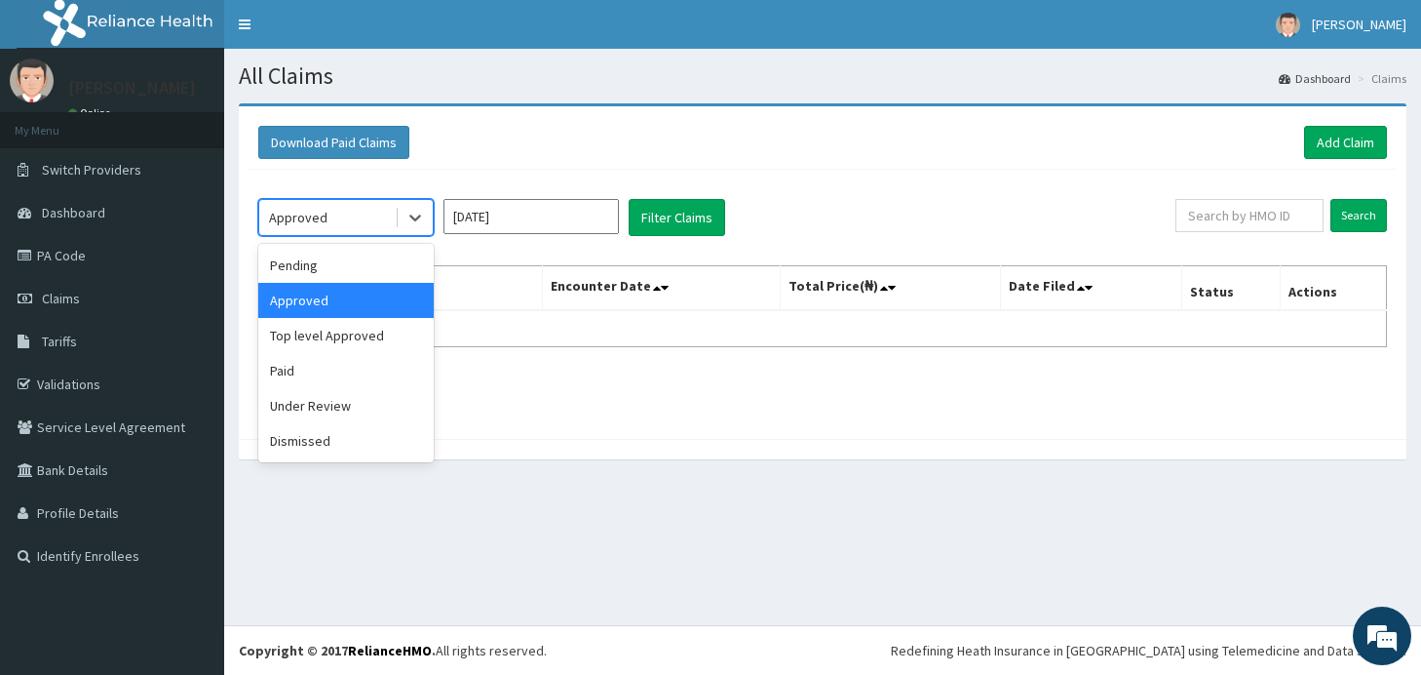
click at [294, 372] on div "Paid" at bounding box center [345, 370] width 175 height 35
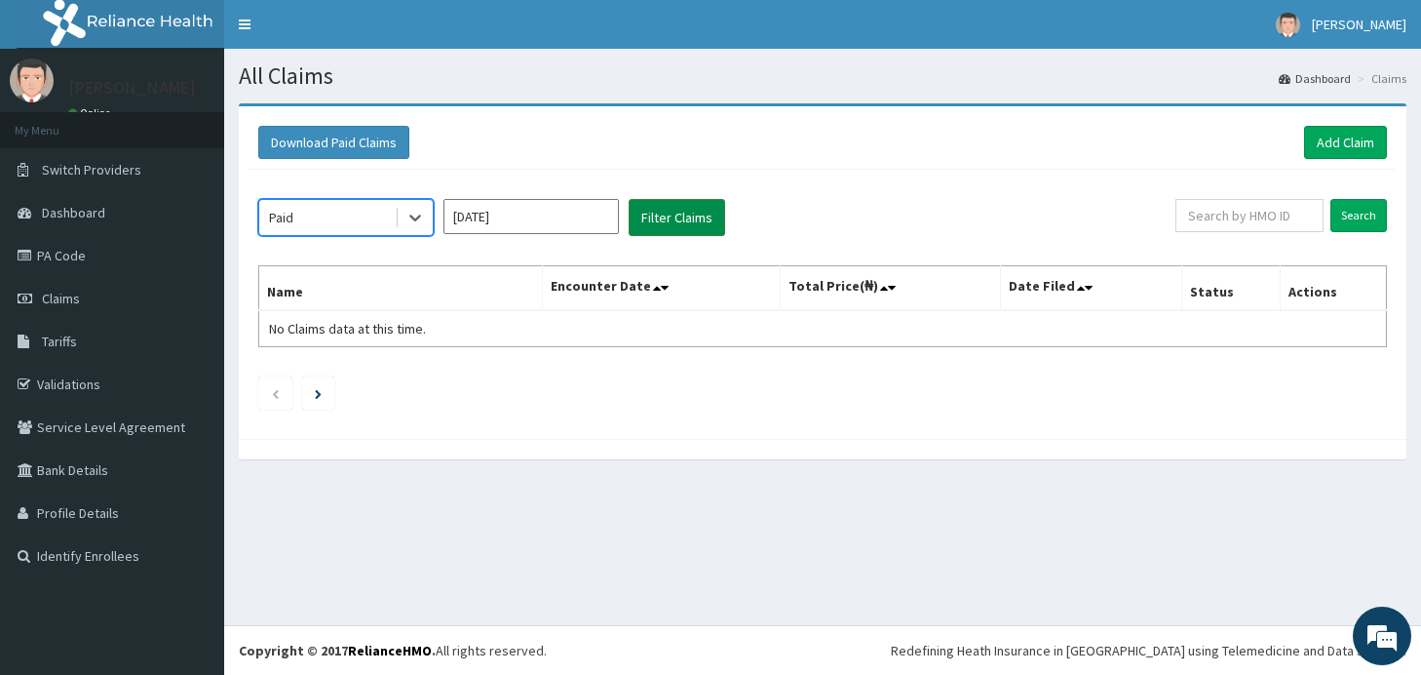
click at [669, 219] on button "Filter Claims" at bounding box center [677, 217] width 97 height 37
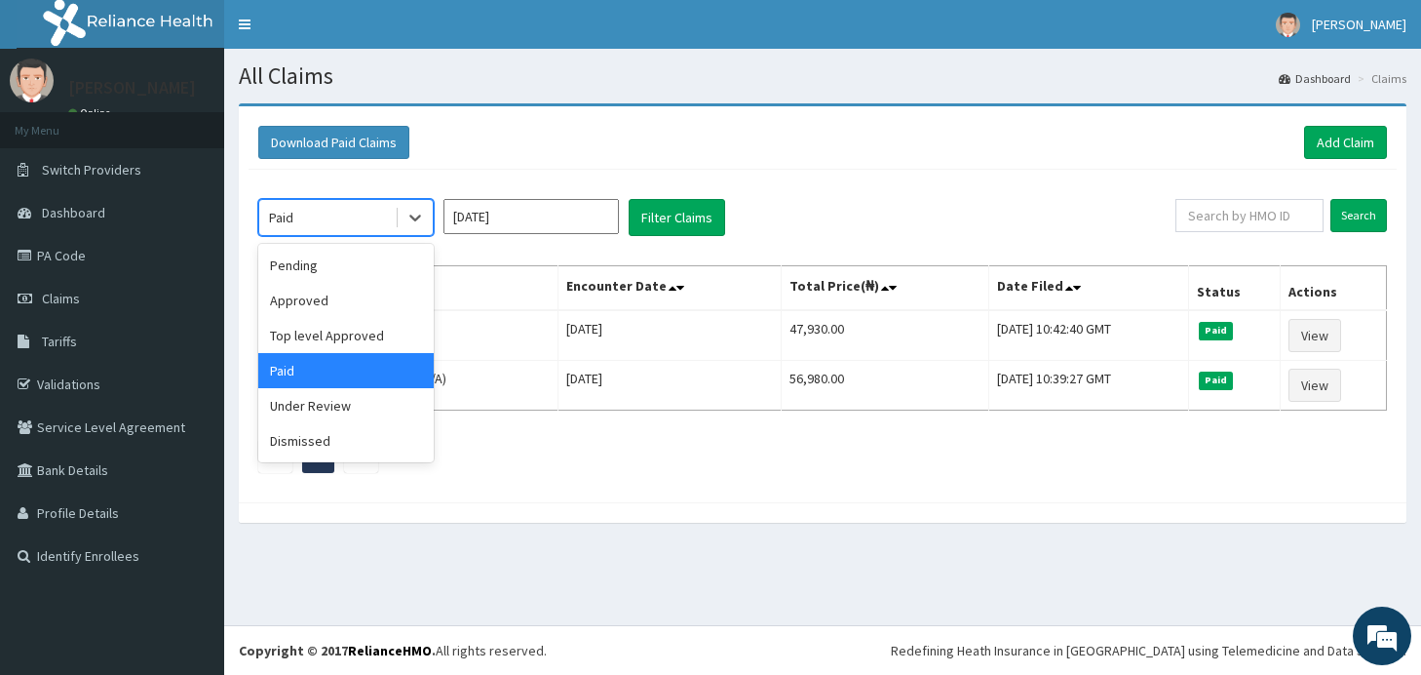
click at [284, 453] on div "Dismissed" at bounding box center [345, 440] width 175 height 35
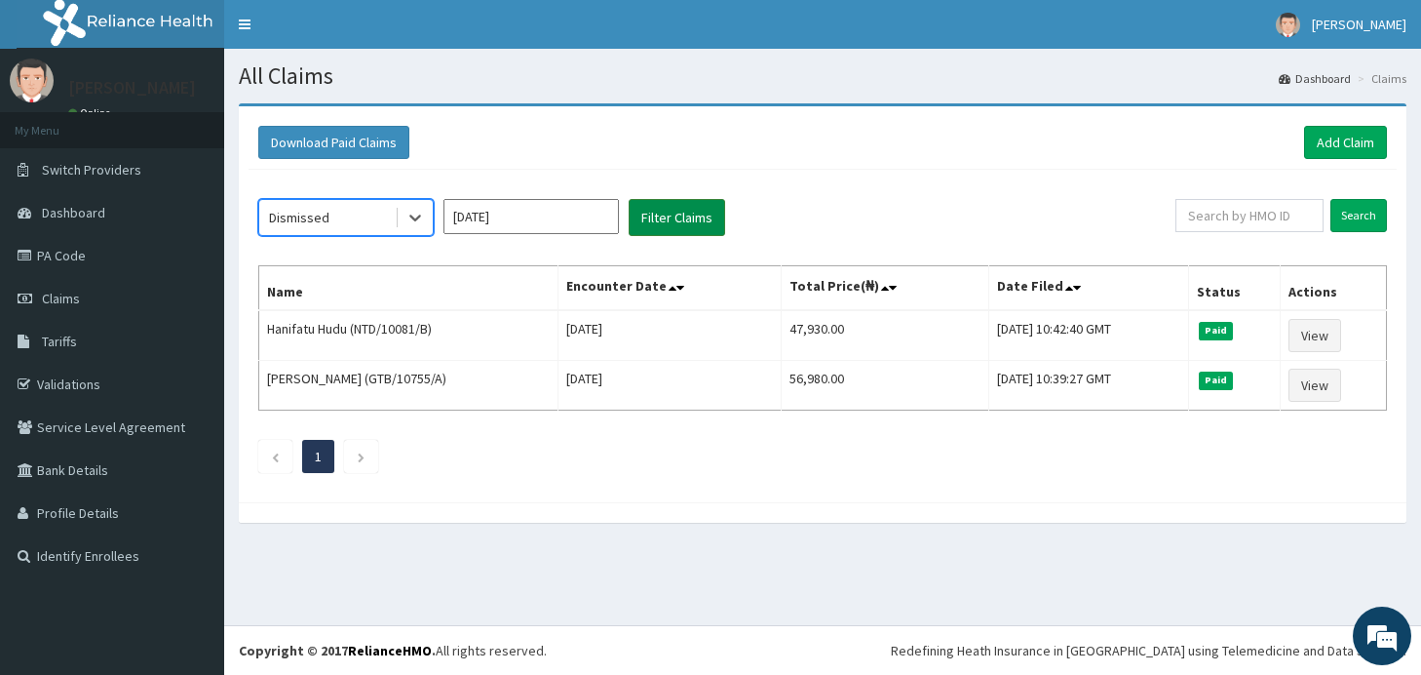
click at [656, 220] on button "Filter Claims" at bounding box center [677, 217] width 97 height 37
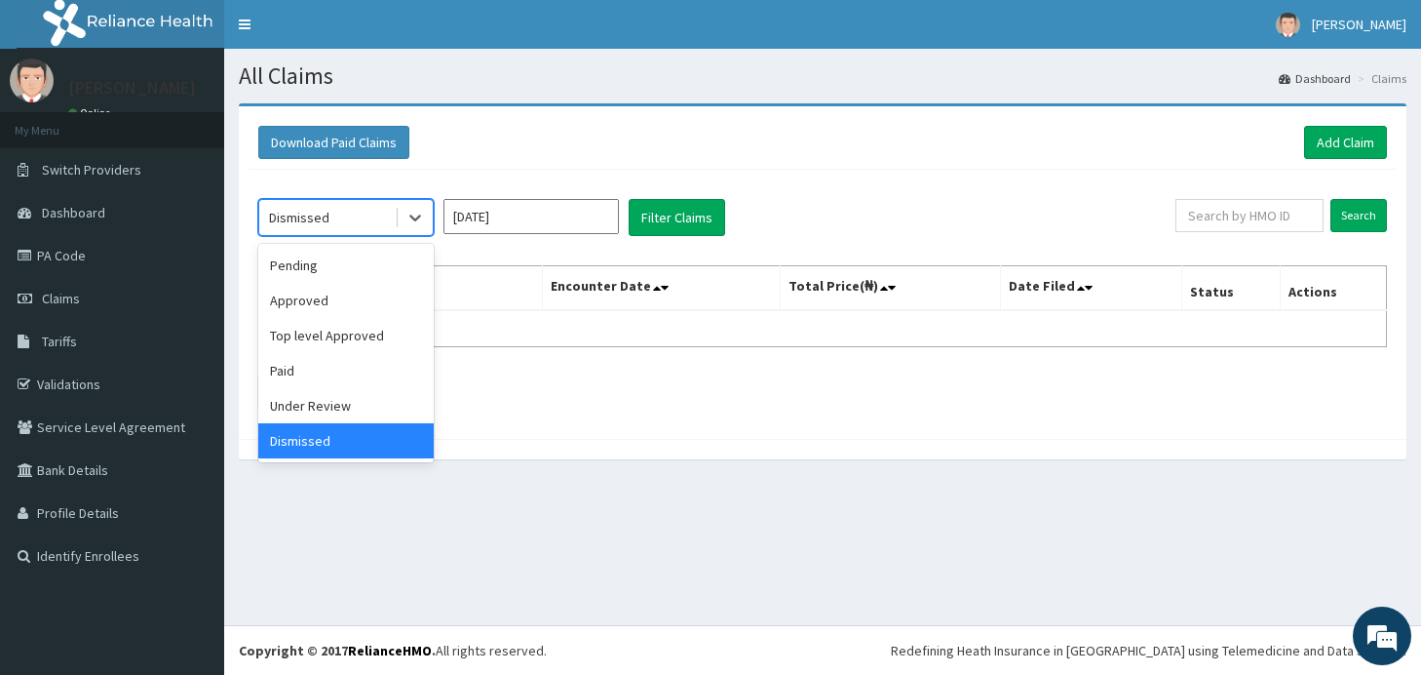
click at [294, 409] on div "Under Review" at bounding box center [345, 405] width 175 height 35
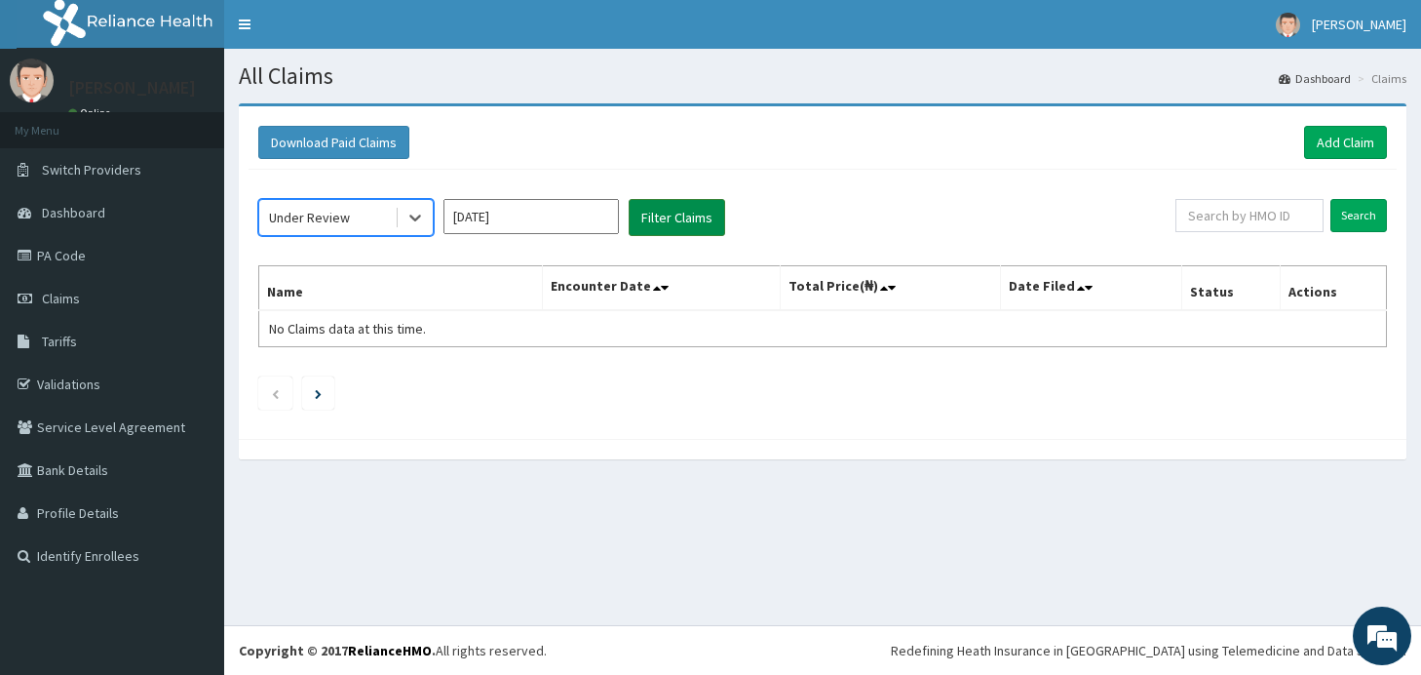
click at [648, 216] on button "Filter Claims" at bounding box center [677, 217] width 97 height 37
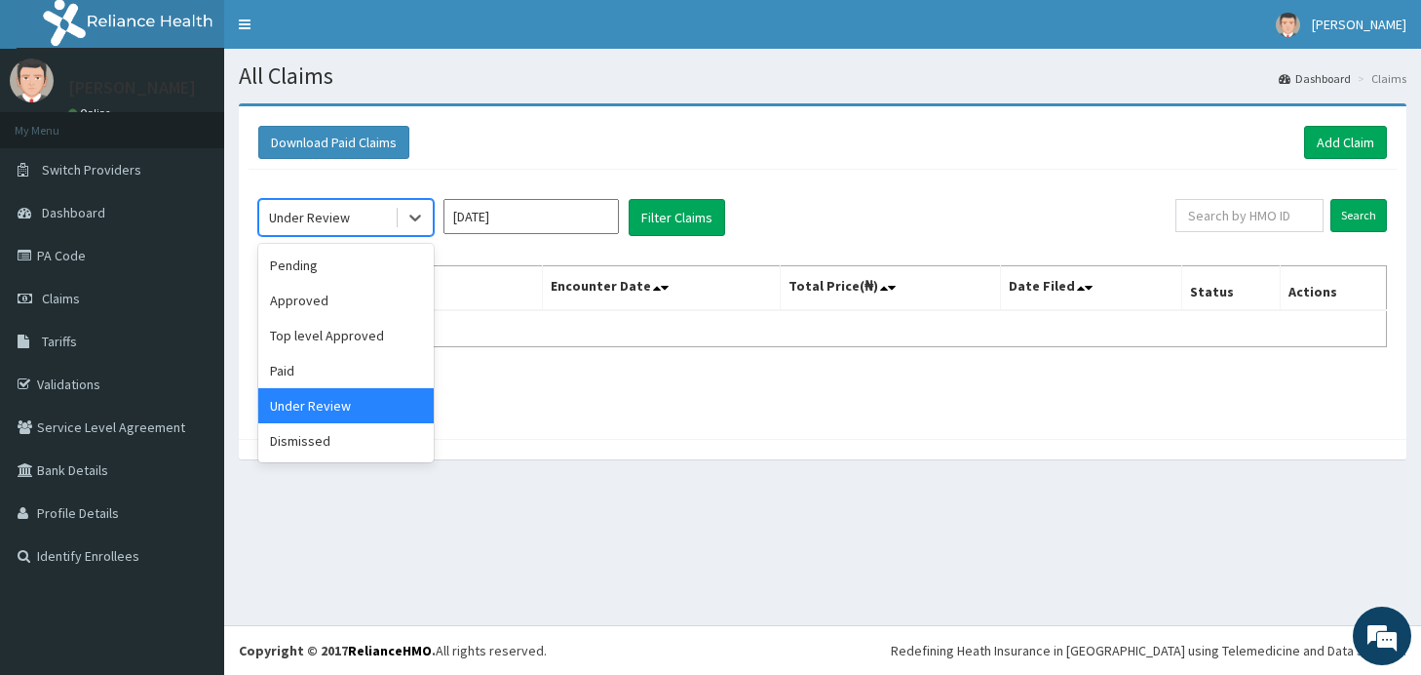
click at [289, 341] on div "Top level Approved" at bounding box center [345, 335] width 175 height 35
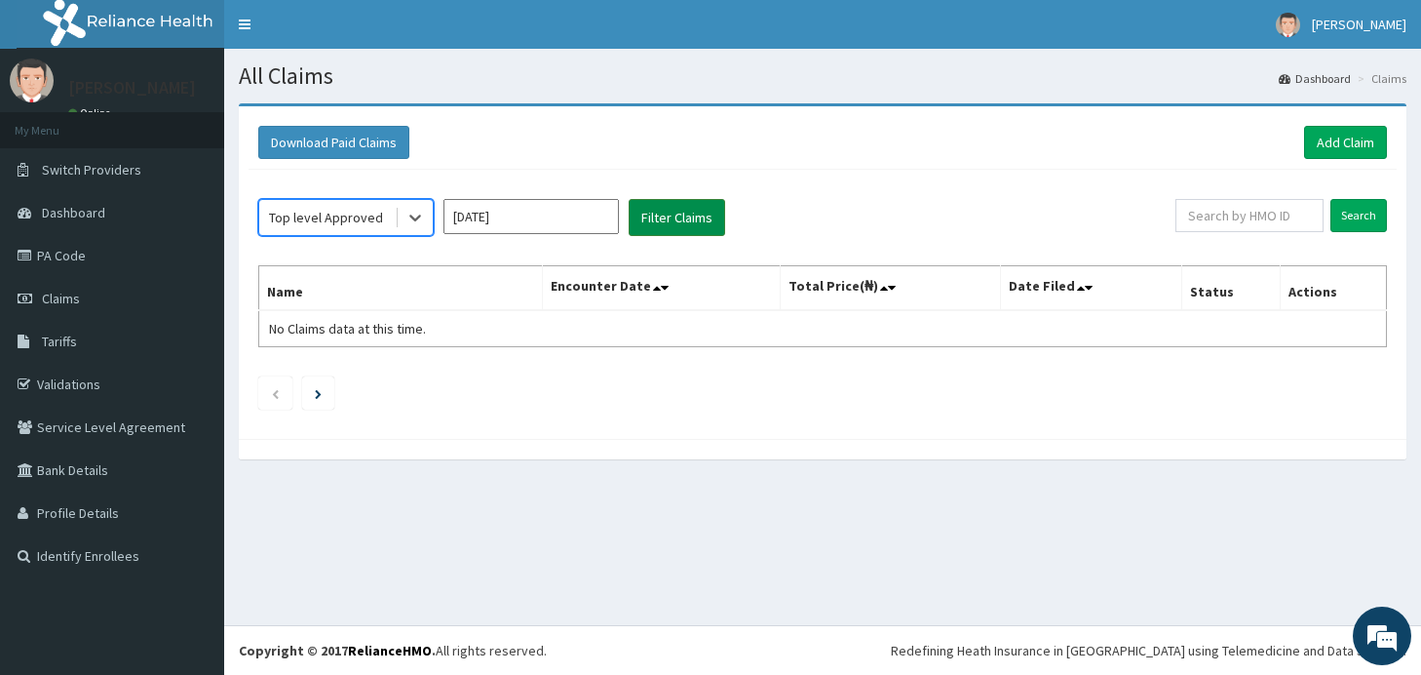
click at [686, 211] on button "Filter Claims" at bounding box center [677, 217] width 97 height 37
click at [661, 220] on button "Filter Claims" at bounding box center [677, 217] width 97 height 37
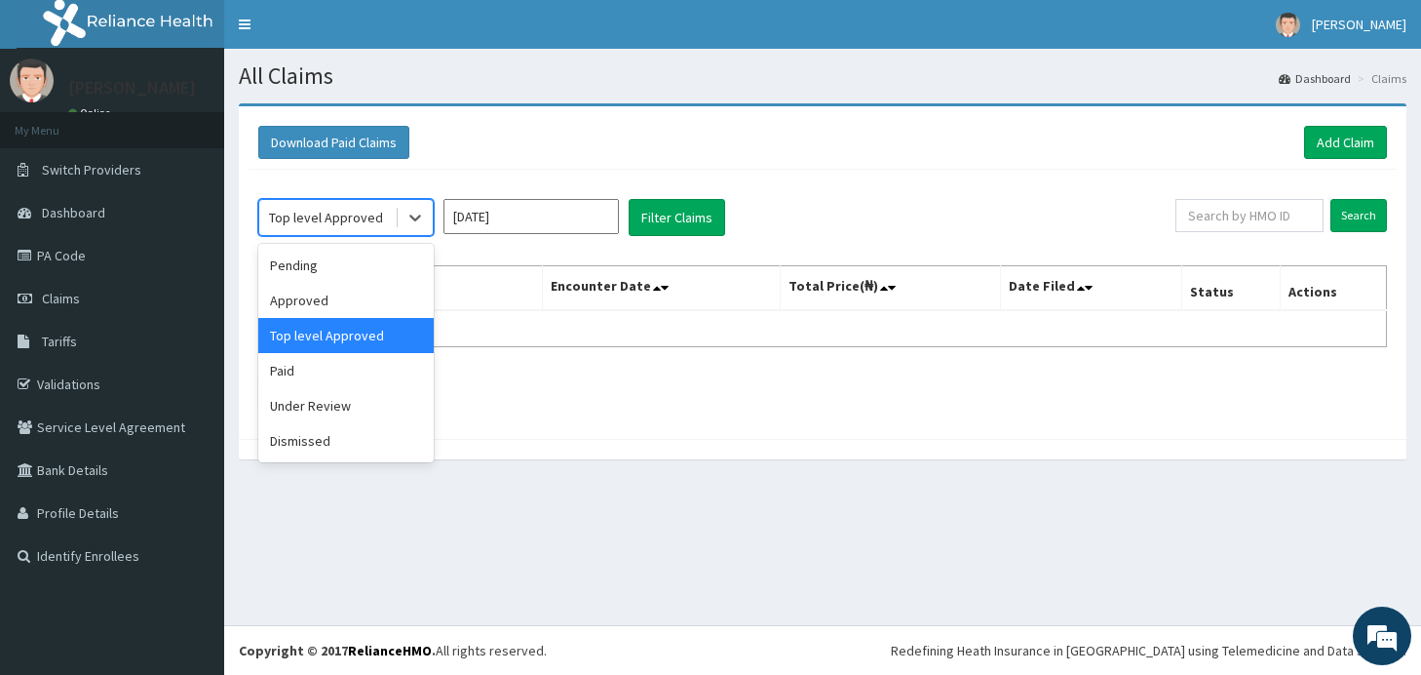
click at [292, 269] on div "Pending" at bounding box center [345, 265] width 175 height 35
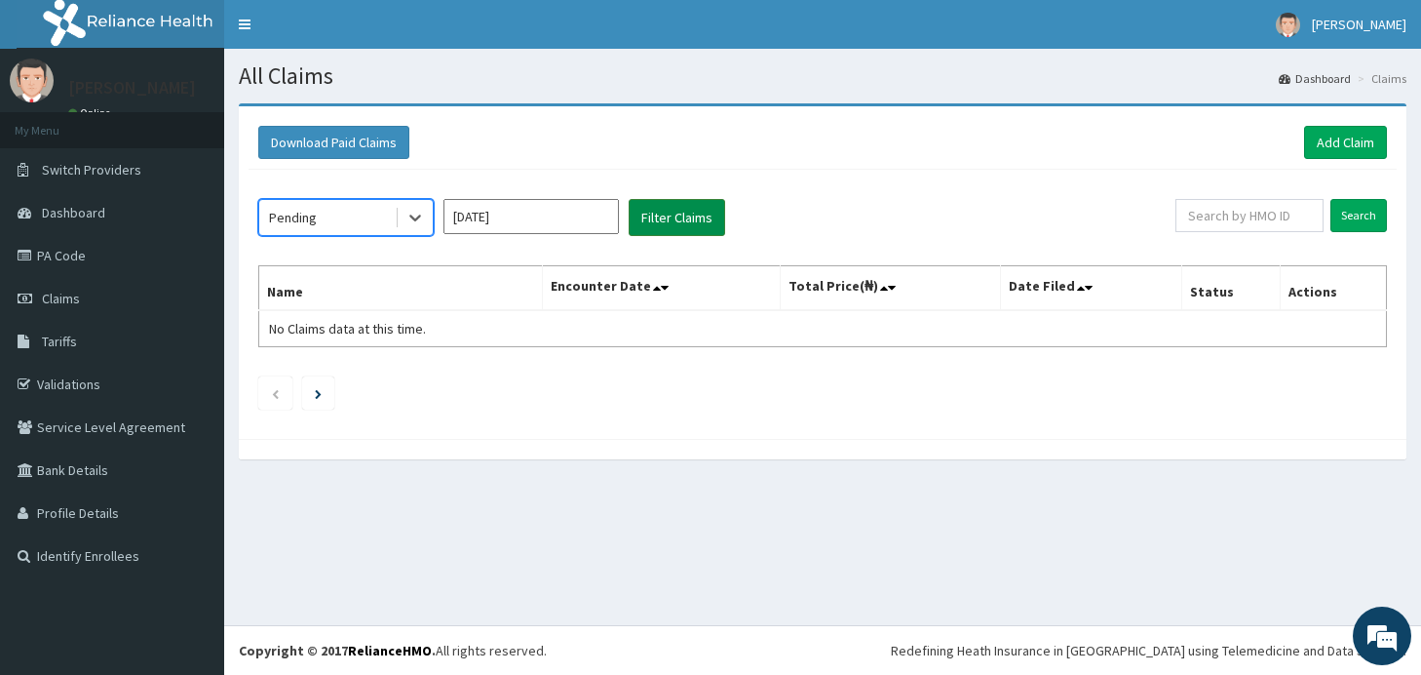
click at [678, 224] on button "Filter Claims" at bounding box center [677, 217] width 97 height 37
click at [680, 224] on button "Filter Claims" at bounding box center [677, 217] width 97 height 37
click at [679, 219] on button "Filter Claims" at bounding box center [677, 217] width 97 height 37
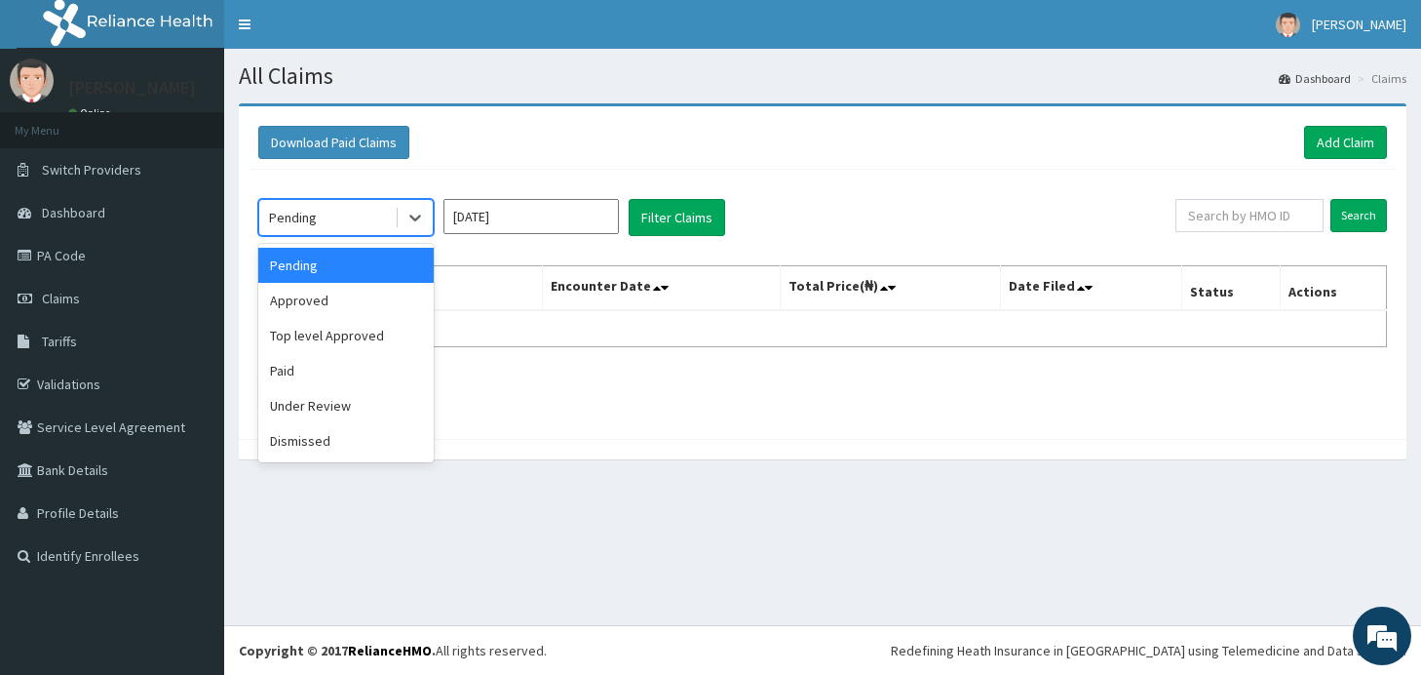
click at [515, 222] on input "[DATE]" at bounding box center [531, 216] width 175 height 35
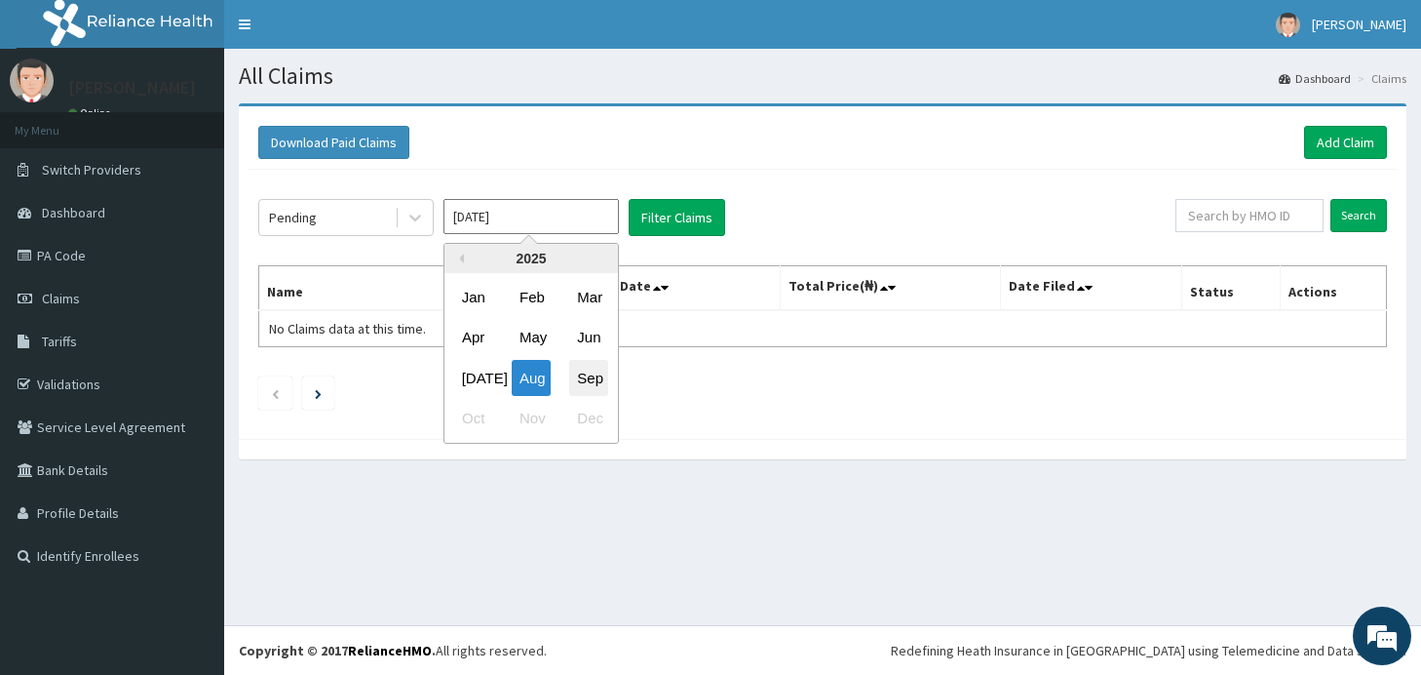
click at [586, 378] on div "Sep" at bounding box center [588, 378] width 39 height 36
type input "[DATE]"
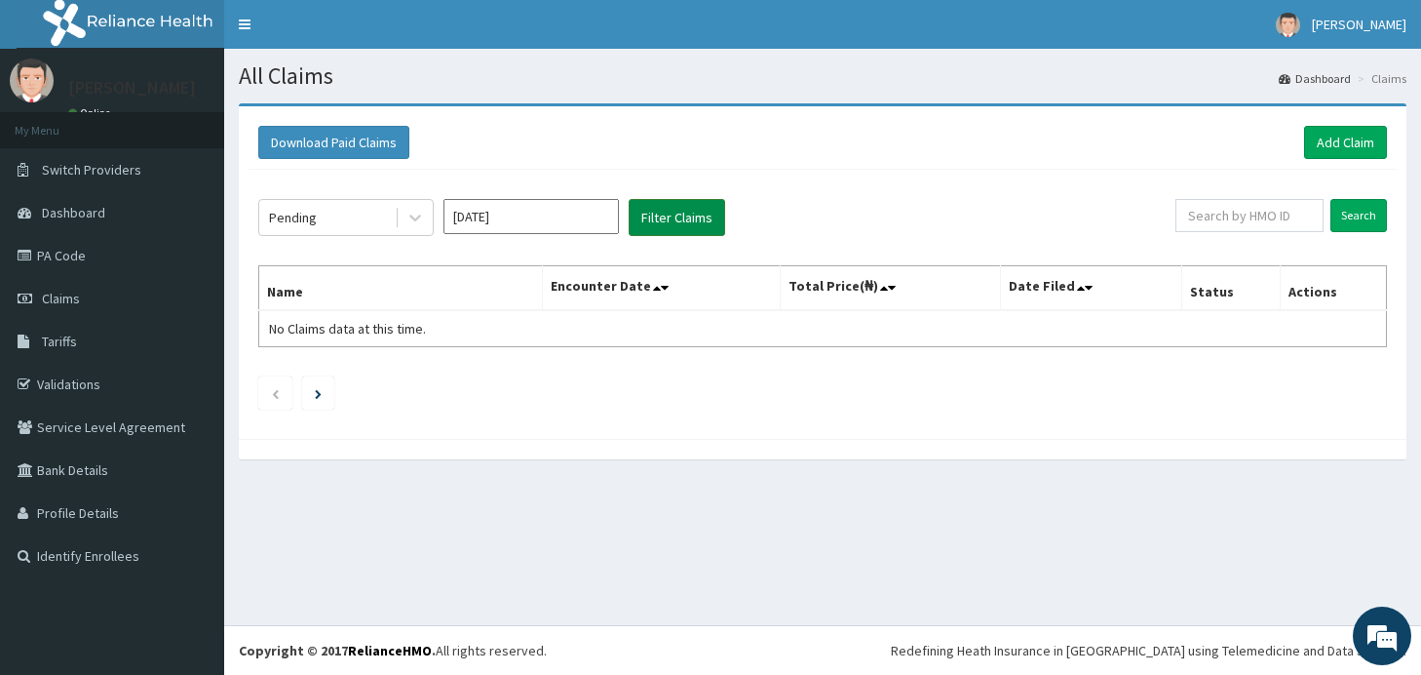
click at [686, 213] on button "Filter Claims" at bounding box center [677, 217] width 97 height 37
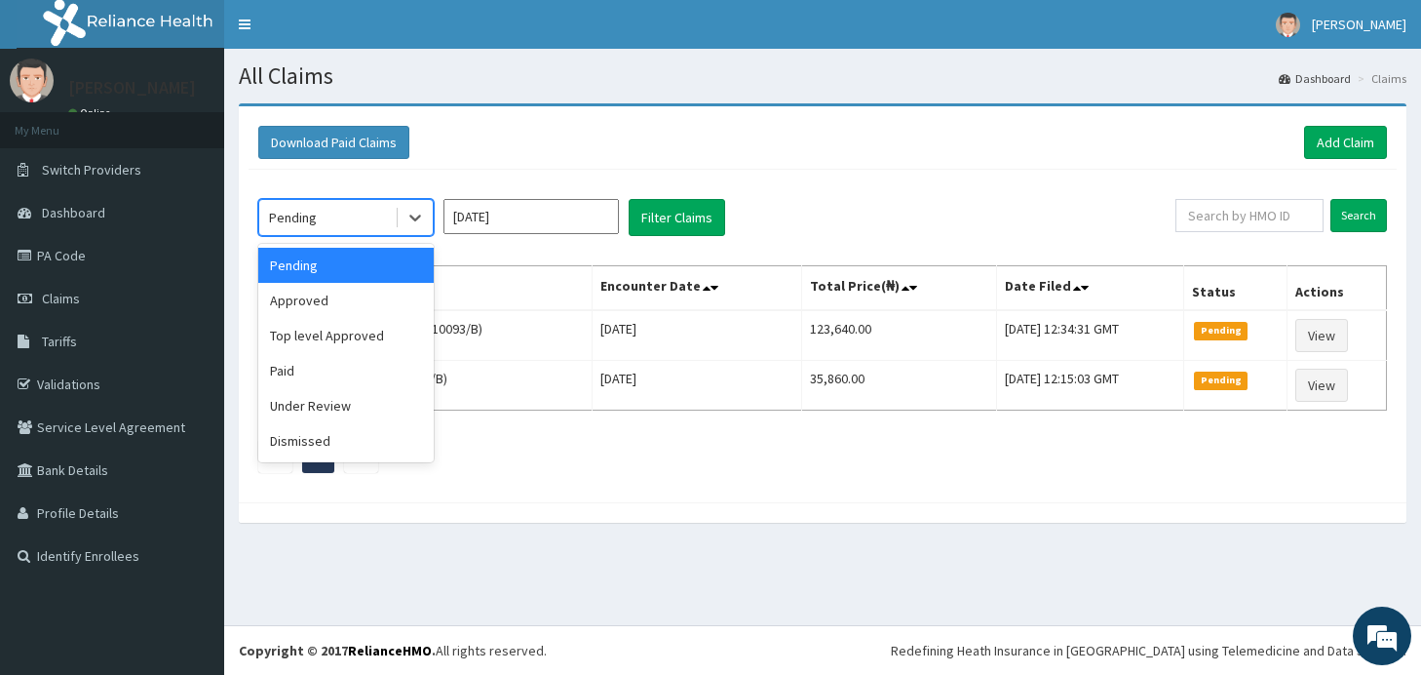
click at [290, 316] on div "Approved" at bounding box center [345, 300] width 175 height 35
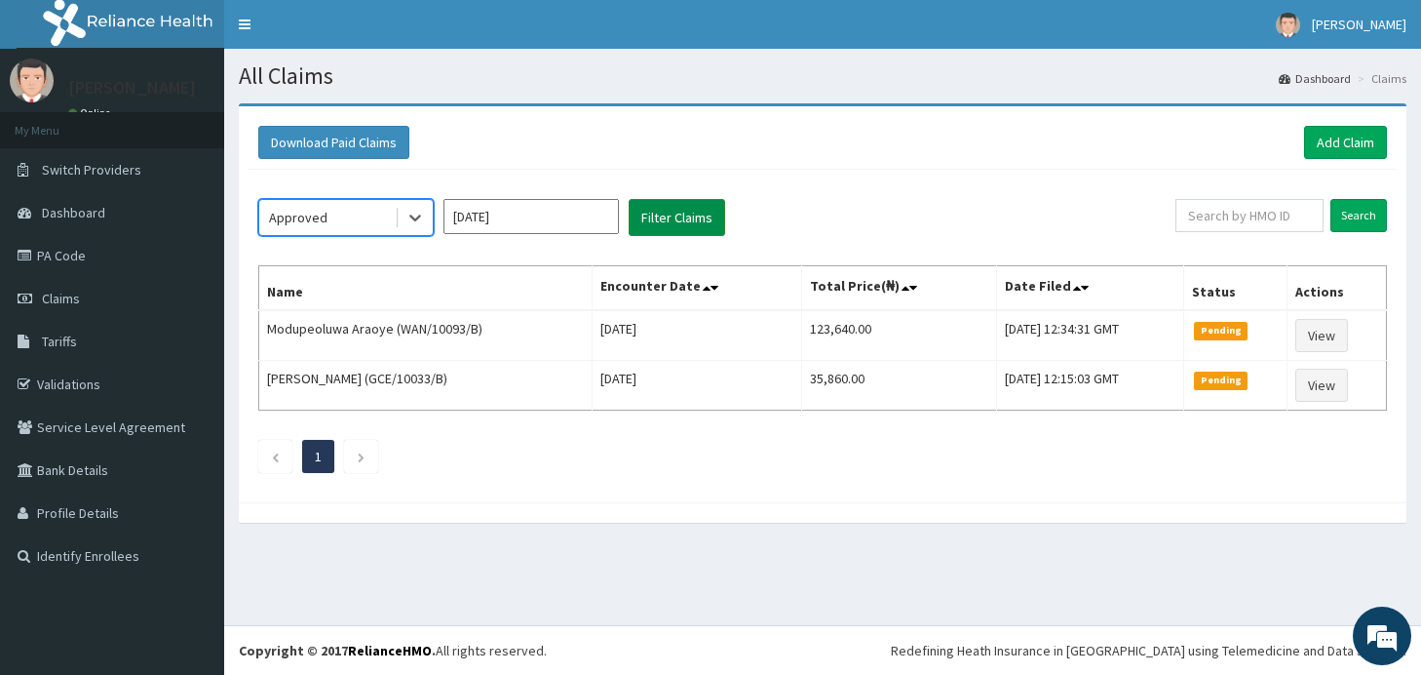
click at [680, 219] on button "Filter Claims" at bounding box center [677, 217] width 97 height 37
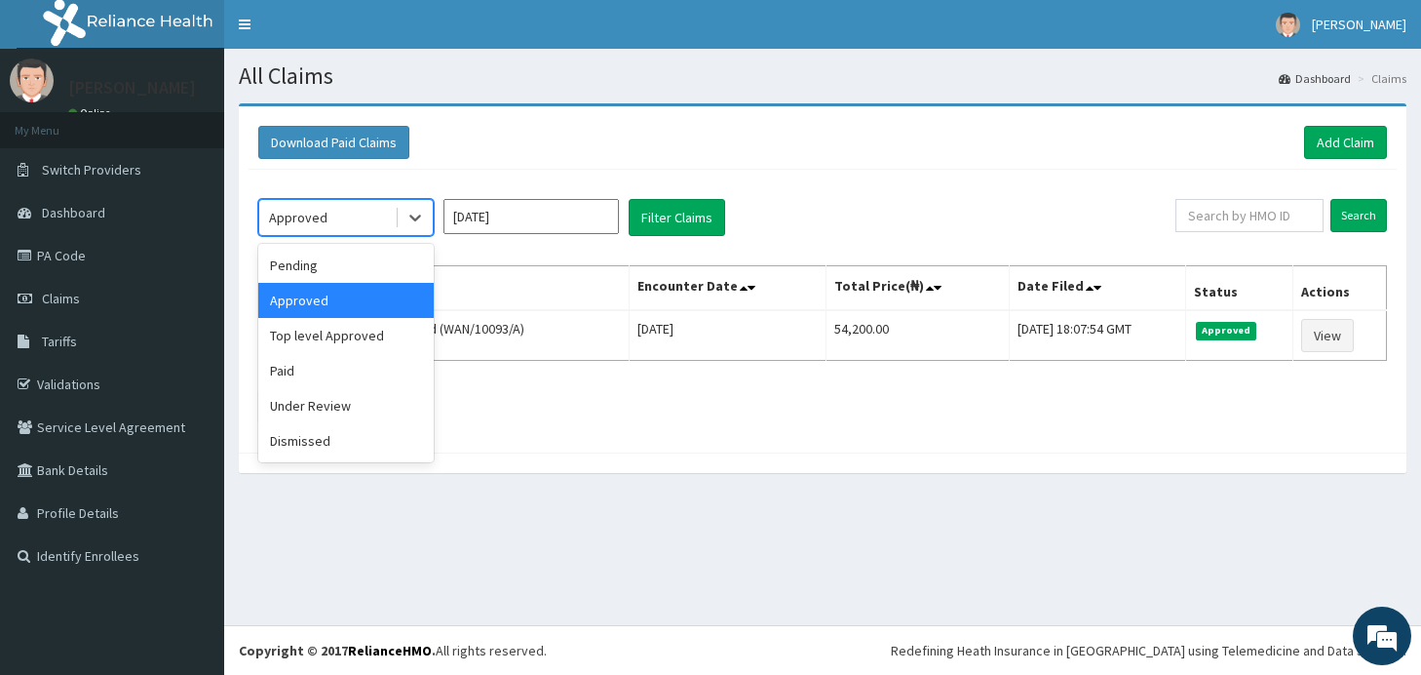
click at [298, 337] on div "Top level Approved" at bounding box center [345, 335] width 175 height 35
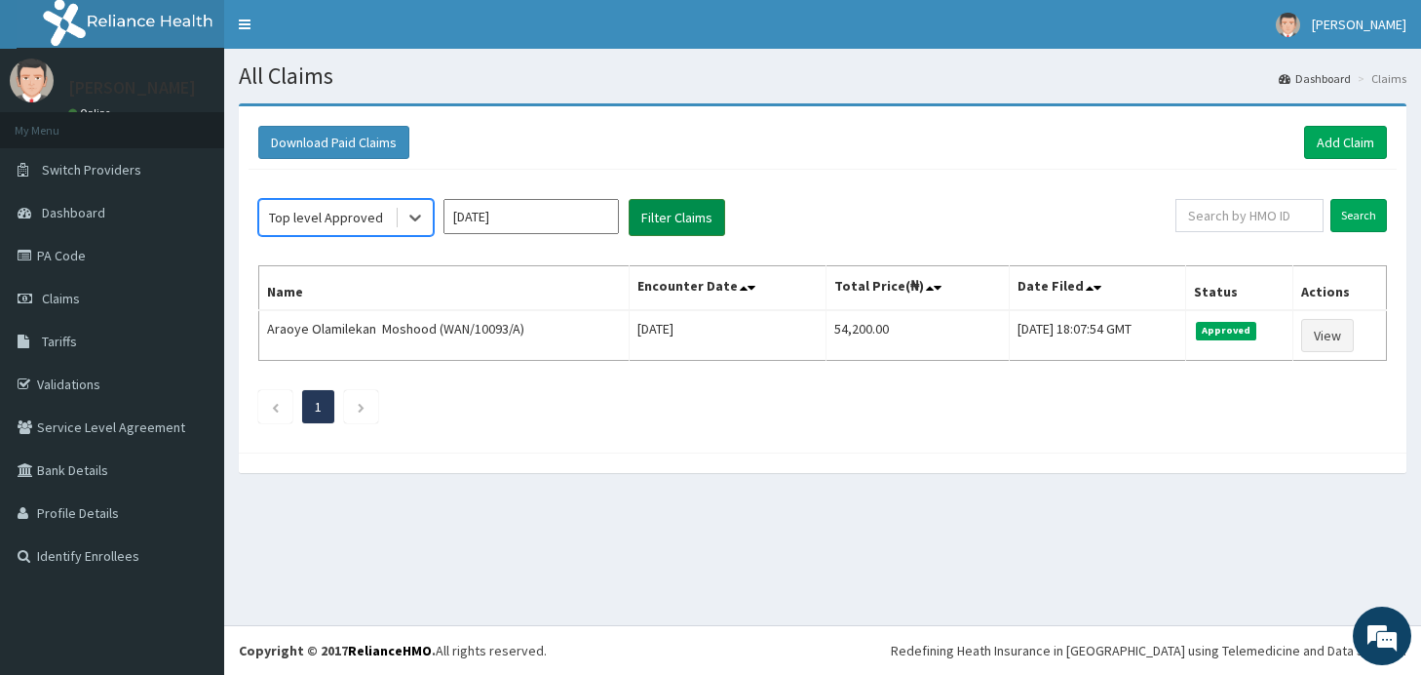
click at [679, 217] on button "Filter Claims" at bounding box center [677, 217] width 97 height 37
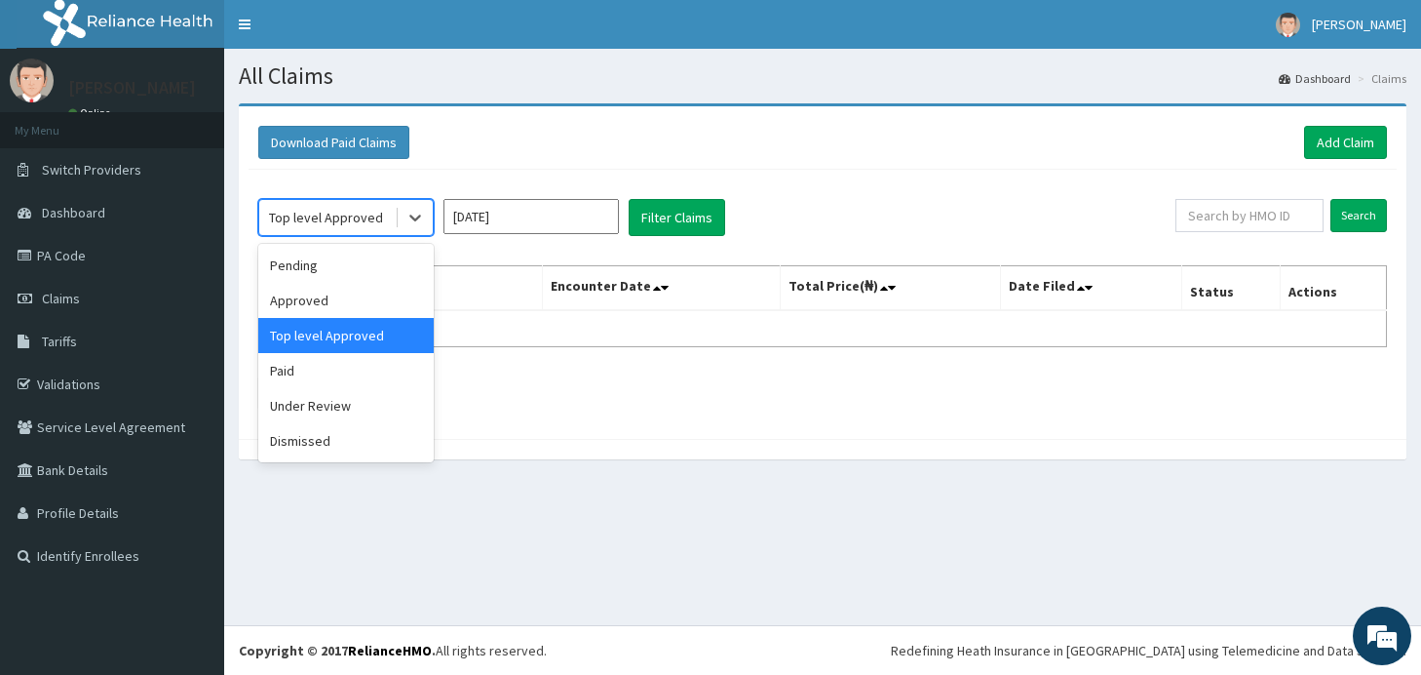
click at [610, 484] on section "Download Paid Claims Add Claim × Note you can only download claims within a max…" at bounding box center [822, 291] width 1197 height 405
click at [281, 379] on div "Paid" at bounding box center [345, 370] width 175 height 35
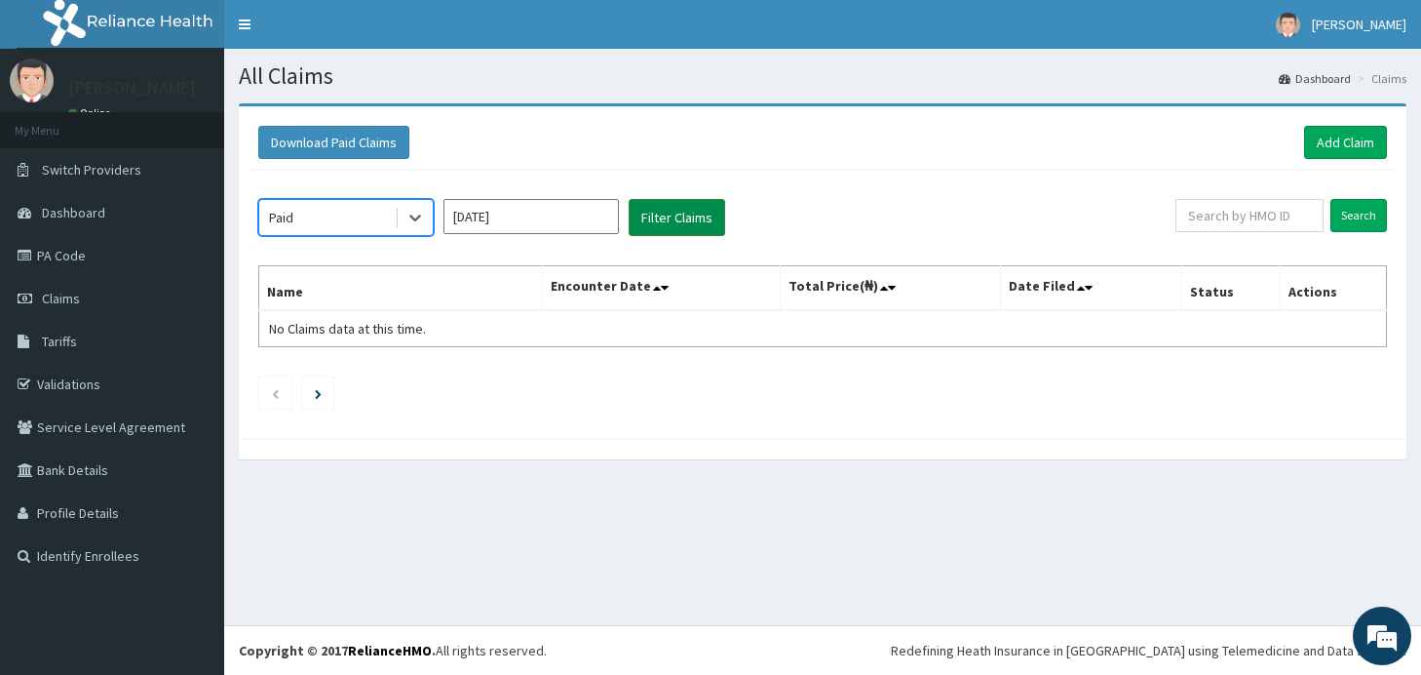
click at [668, 220] on button "Filter Claims" at bounding box center [677, 217] width 97 height 37
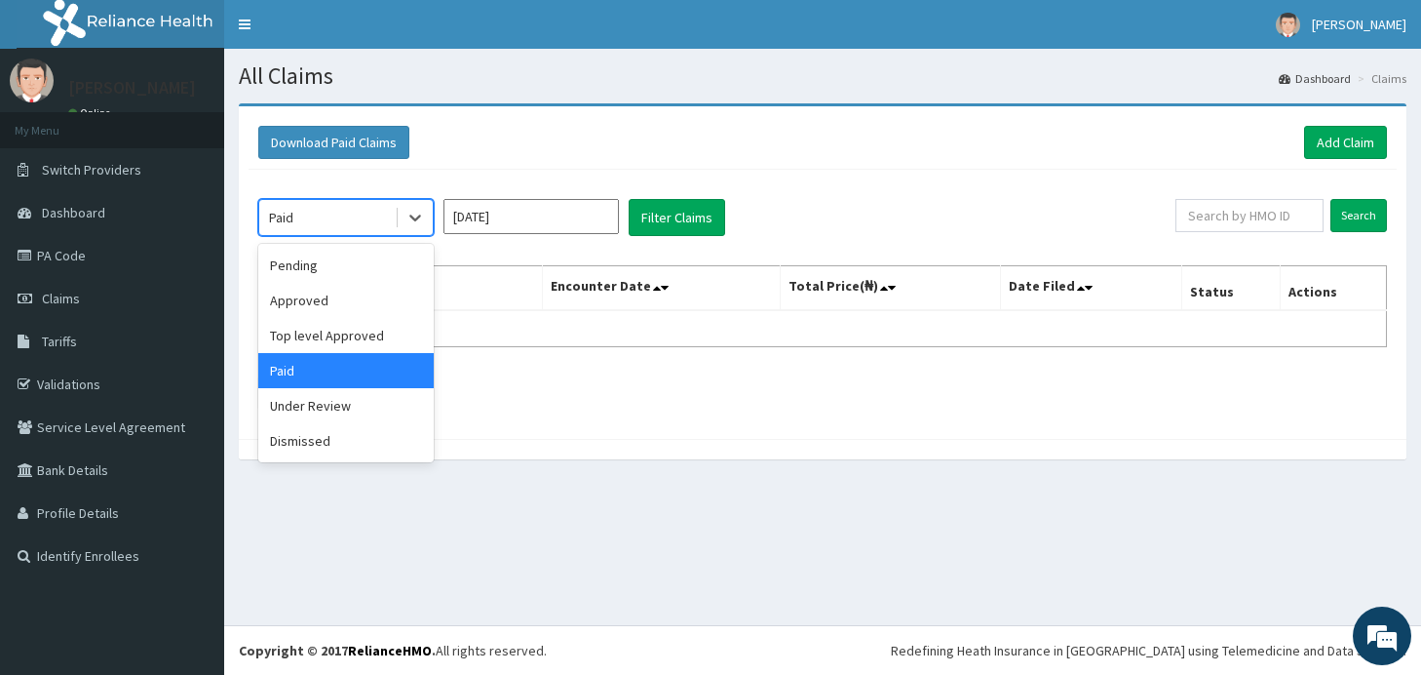
click at [292, 414] on div "Under Review" at bounding box center [345, 405] width 175 height 35
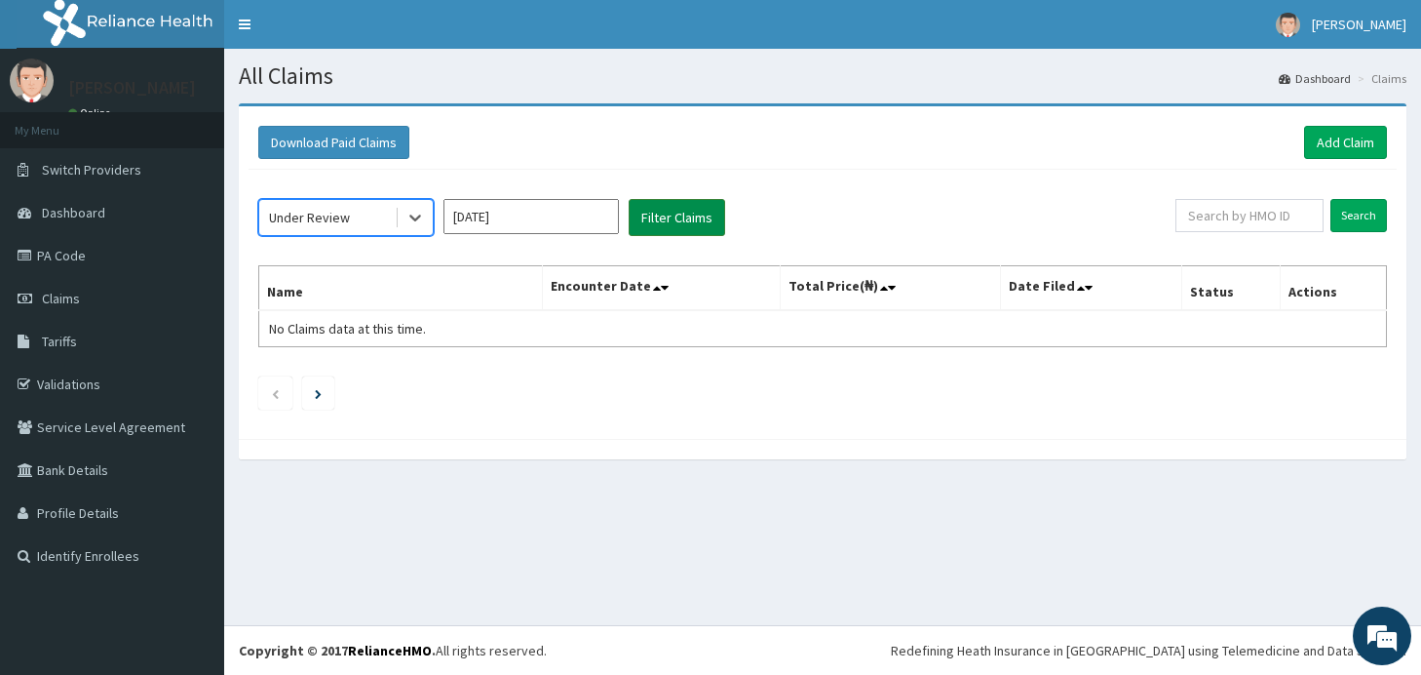
click at [665, 213] on button "Filter Claims" at bounding box center [677, 217] width 97 height 37
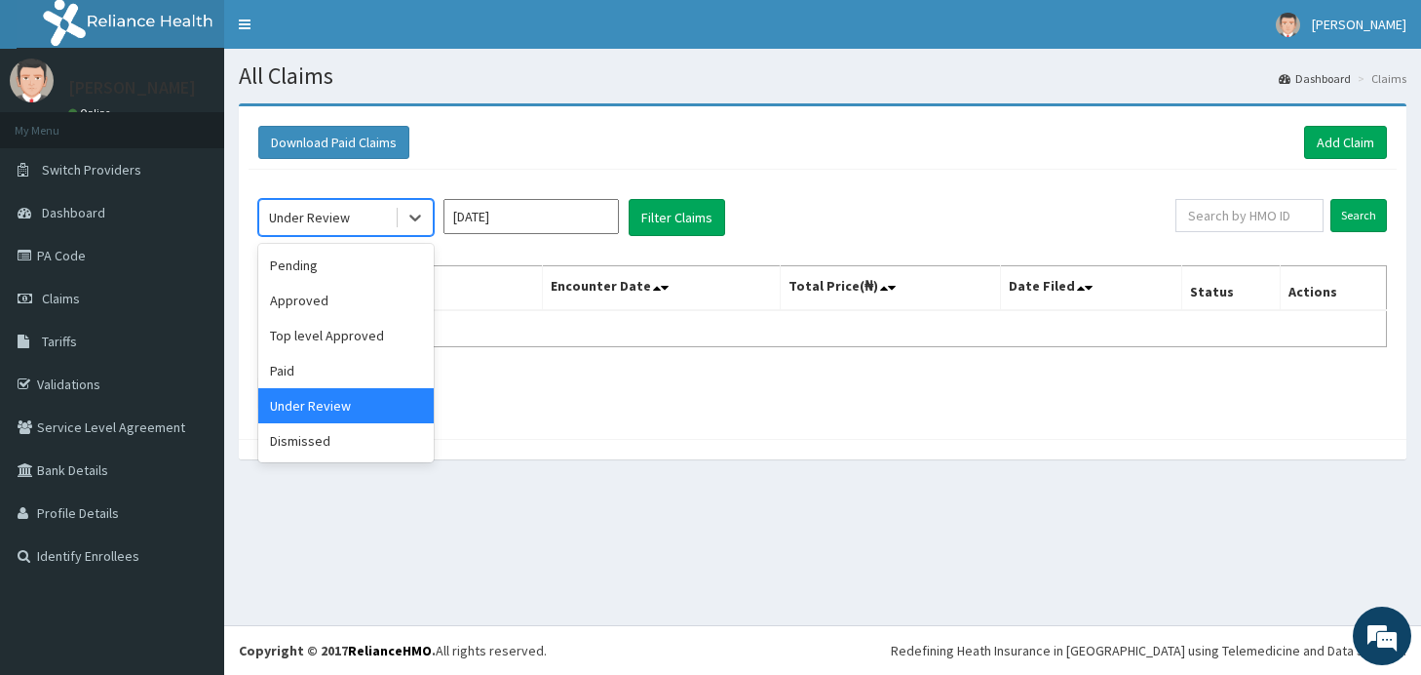
click at [289, 448] on div "Dismissed" at bounding box center [345, 440] width 175 height 35
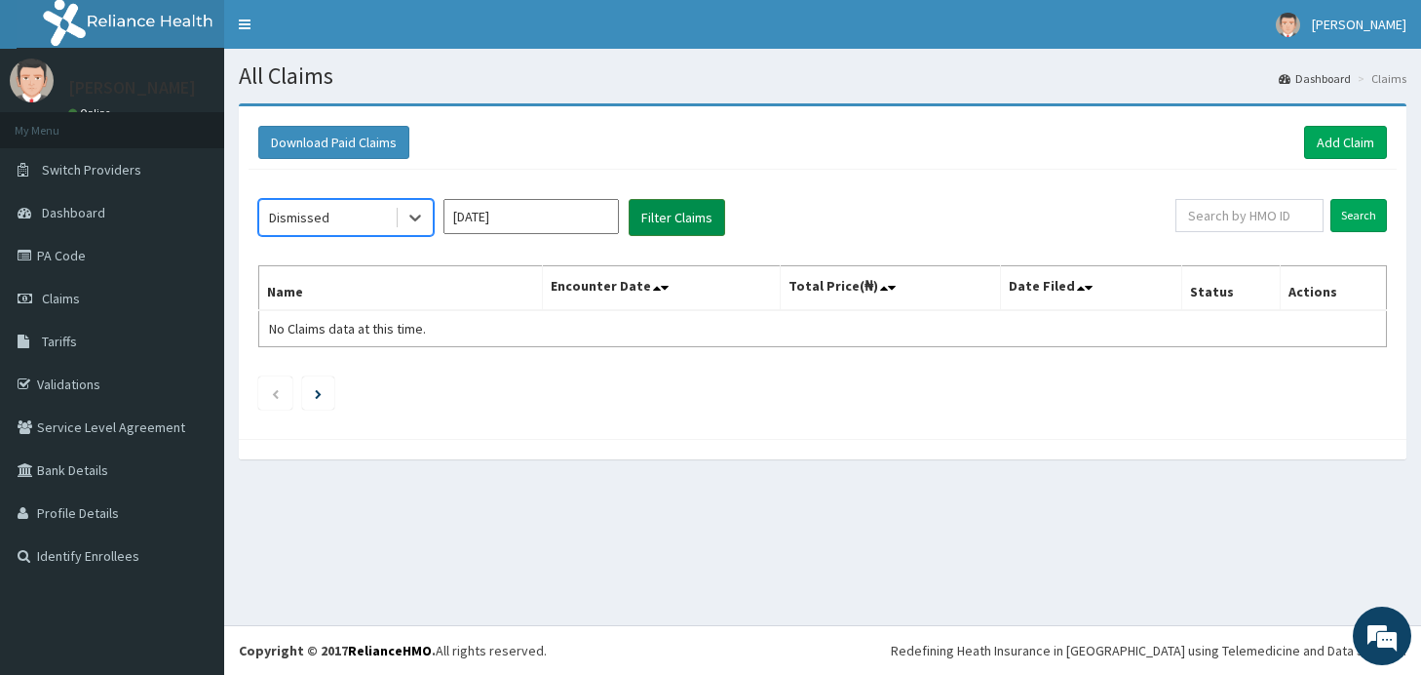
click at [675, 213] on button "Filter Claims" at bounding box center [677, 217] width 97 height 37
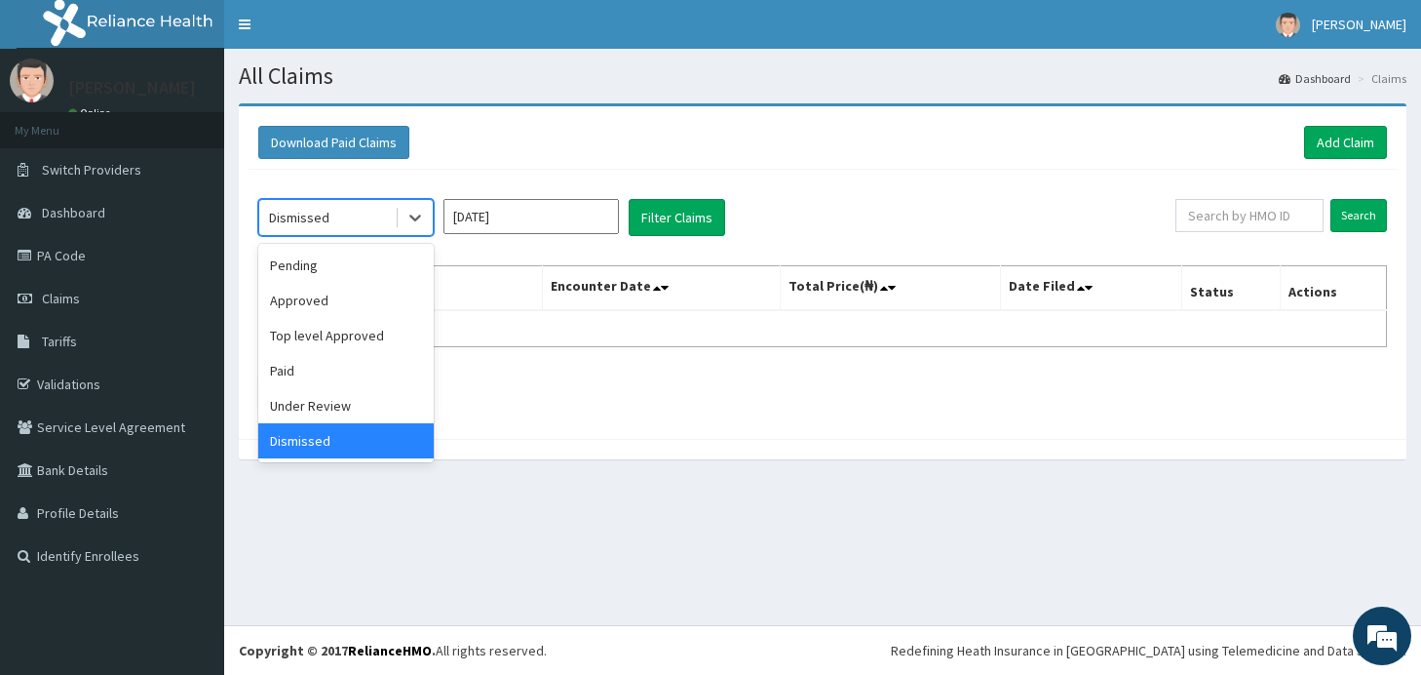
click at [292, 271] on div "Pending" at bounding box center [345, 265] width 175 height 35
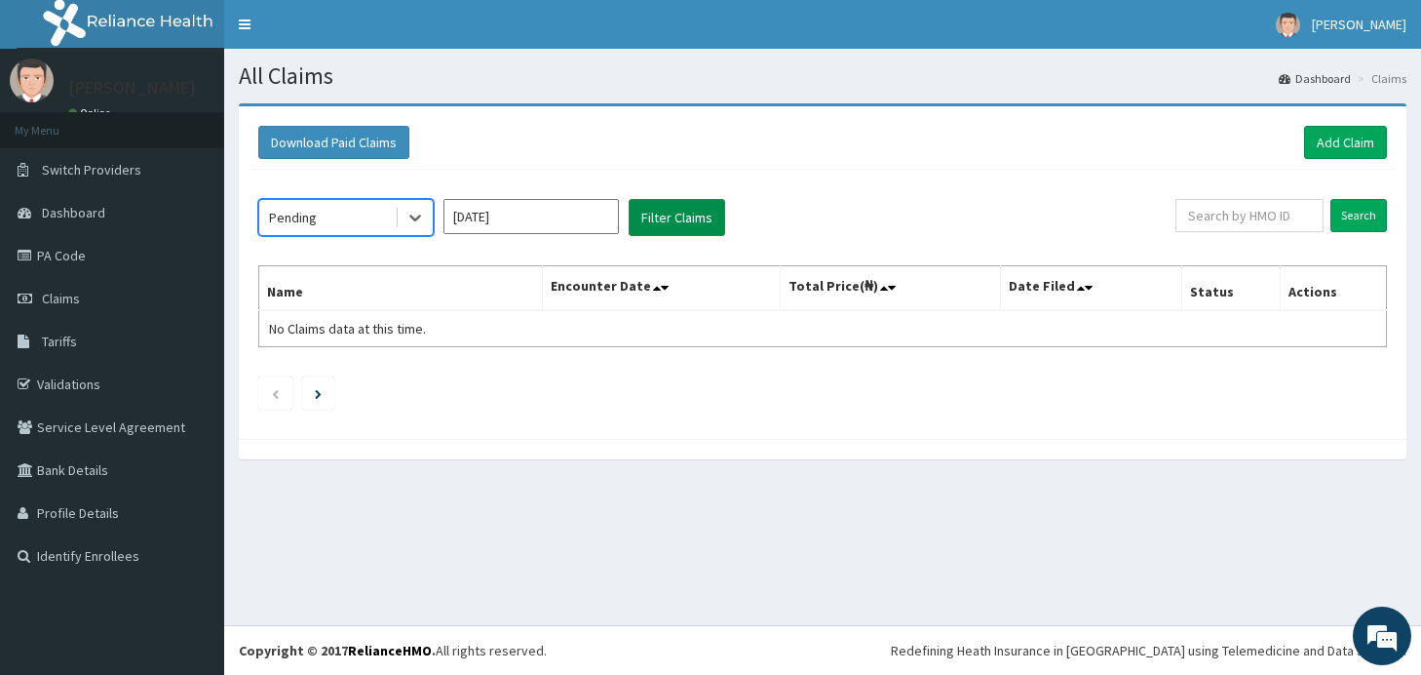
click at [667, 216] on button "Filter Claims" at bounding box center [677, 217] width 97 height 37
